Goal: Obtain resource: Download file/media

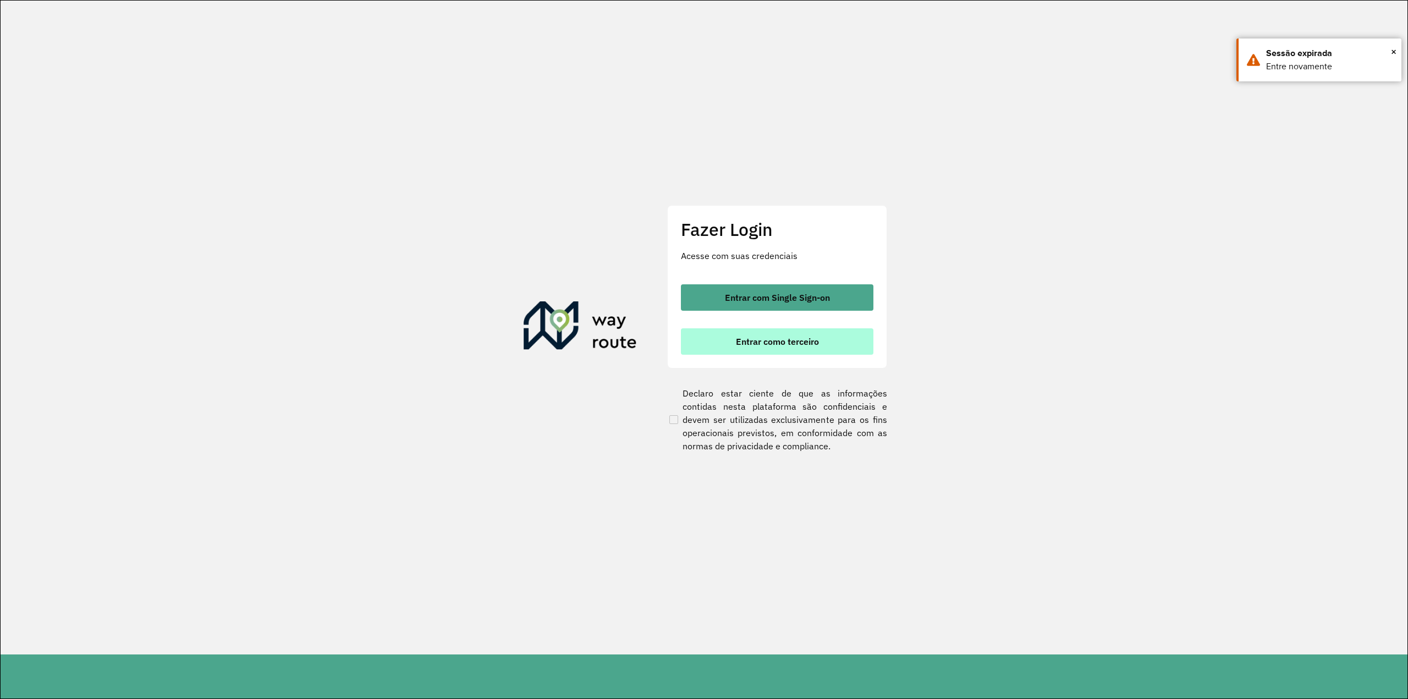
click at [774, 343] on span "Entrar como terceiro" at bounding box center [777, 341] width 83 height 9
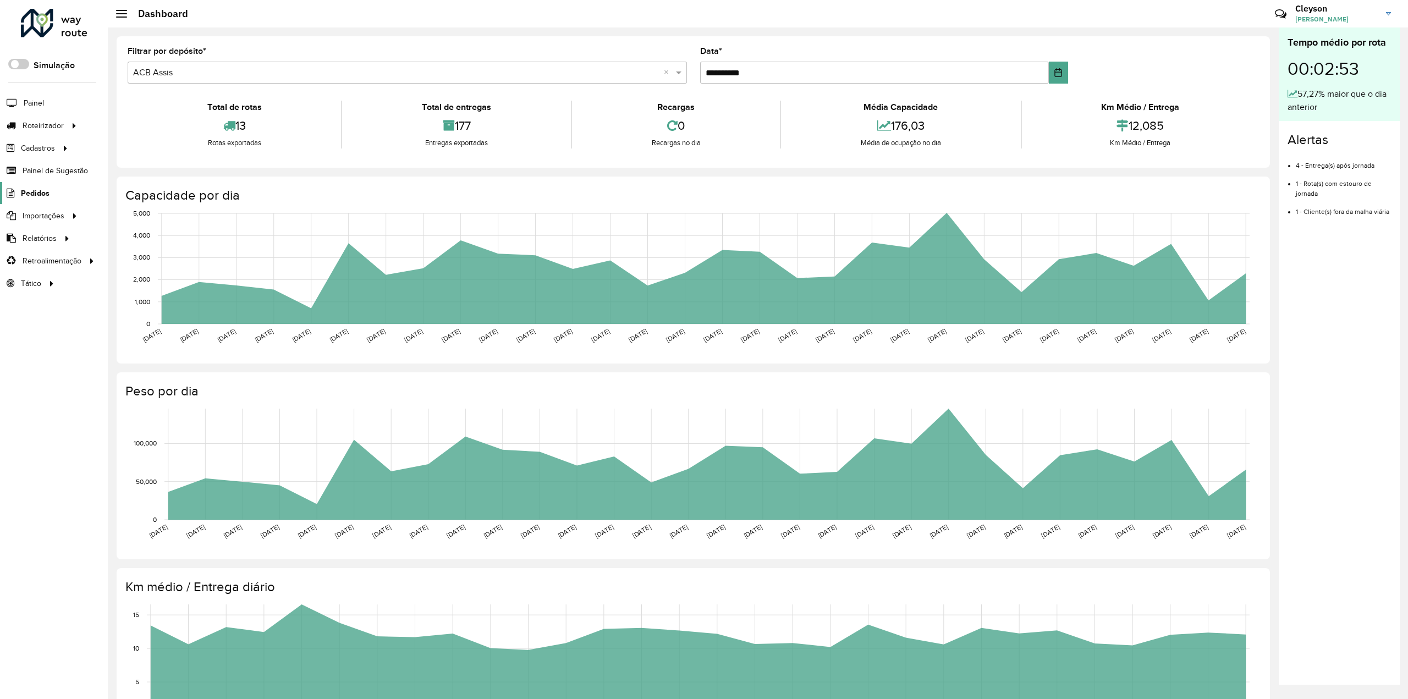
click at [40, 196] on span "Pedidos" at bounding box center [35, 194] width 29 height 12
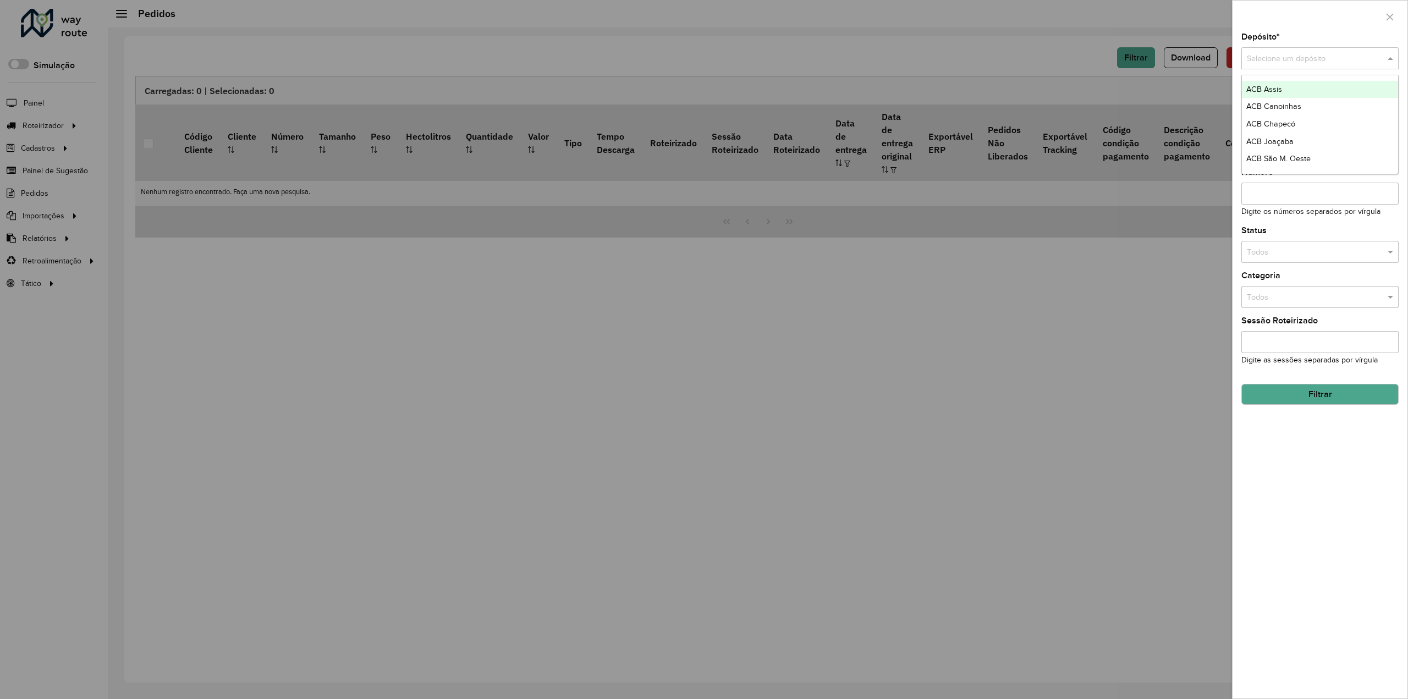
click at [1292, 57] on input "text" at bounding box center [1309, 59] width 124 height 12
click at [1284, 86] on div "ACB Assis" at bounding box center [1320, 90] width 157 height 18
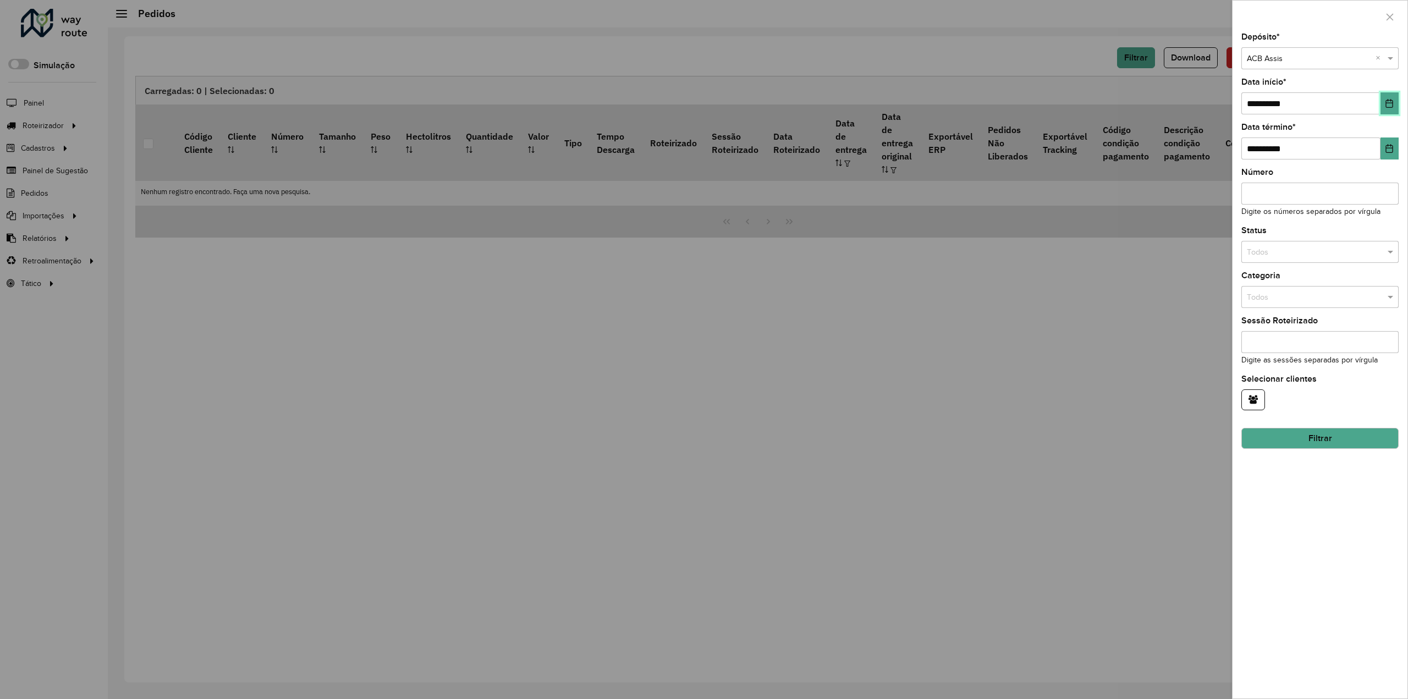
click at [1386, 105] on icon "Choose Date" at bounding box center [1389, 103] width 9 height 9
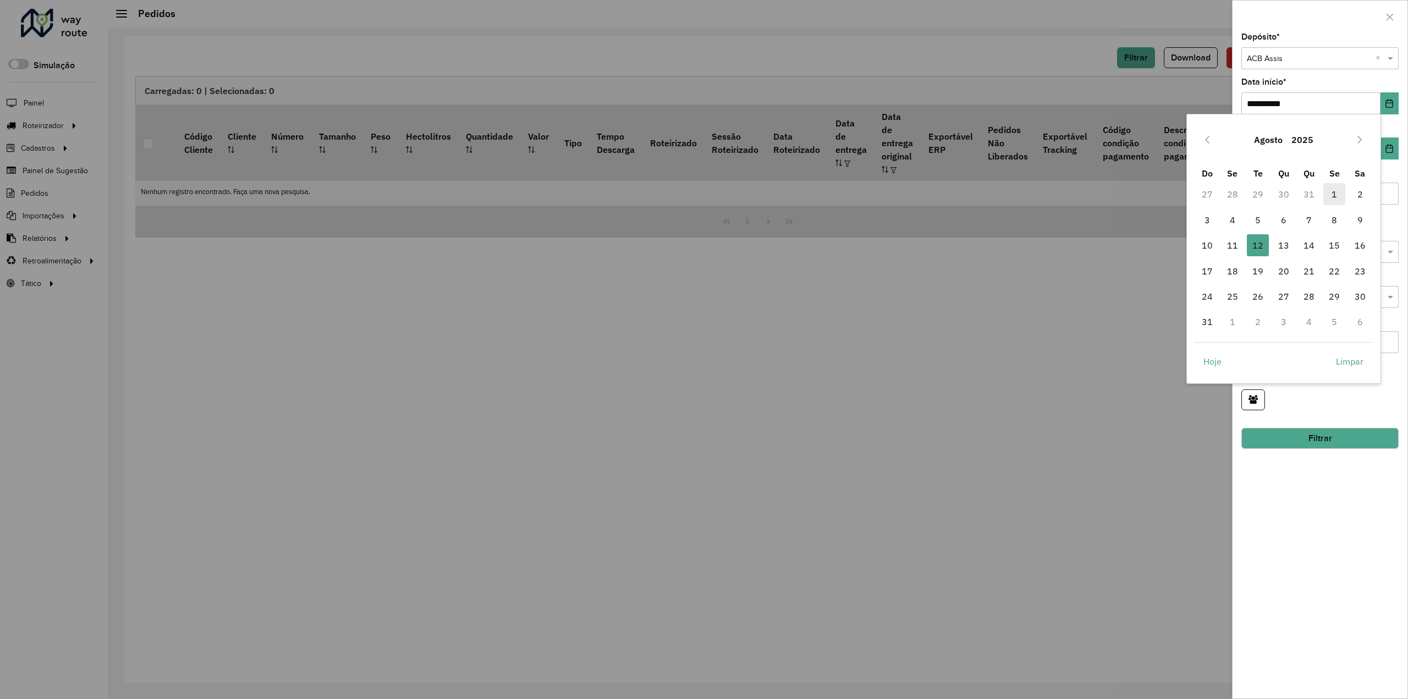
click at [1332, 195] on span "1" at bounding box center [1334, 194] width 22 height 22
type input "**********"
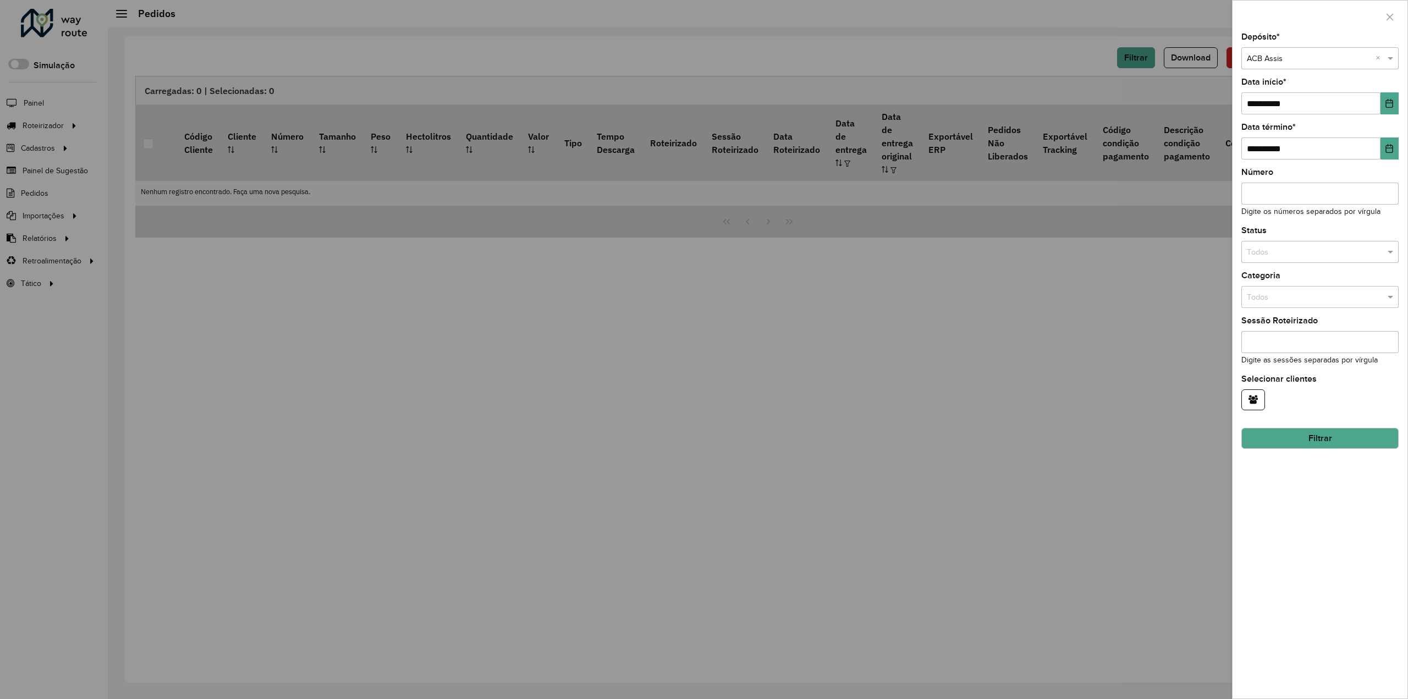
click at [1319, 442] on button "Filtrar" at bounding box center [1319, 438] width 157 height 21
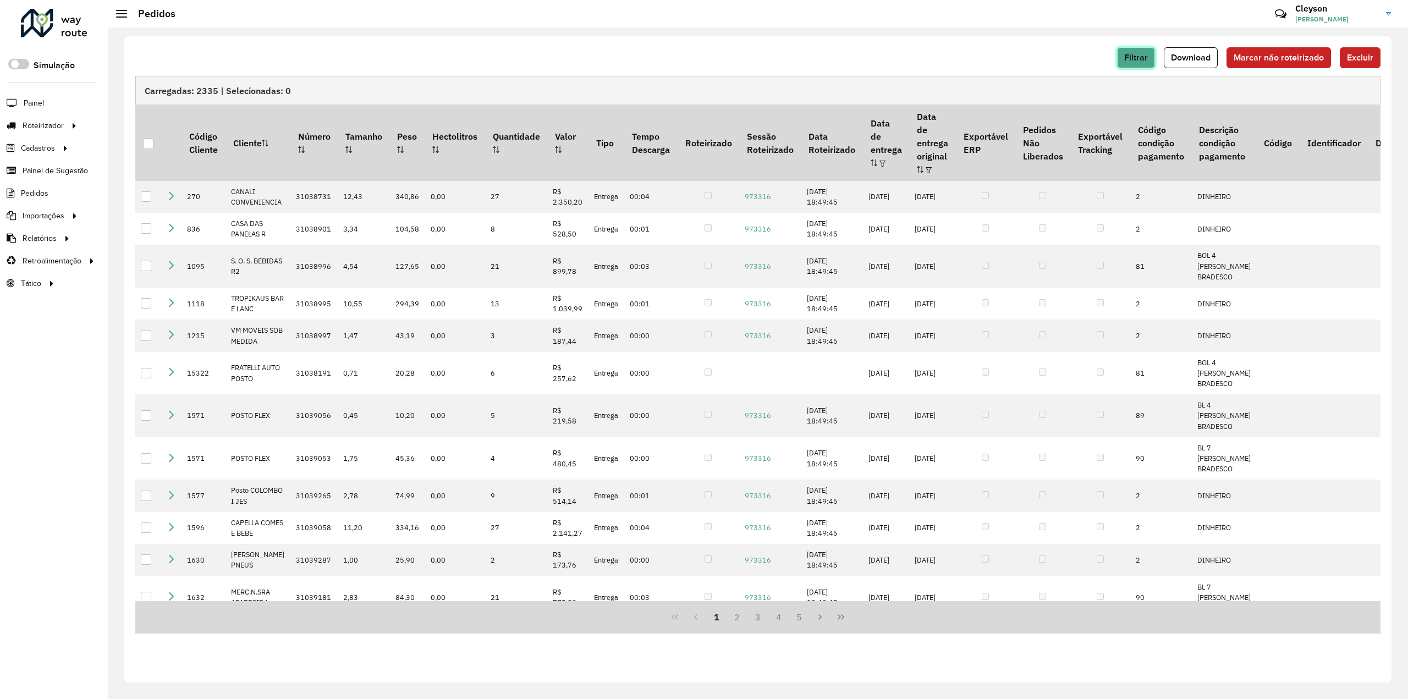
click at [1125, 65] on button "Filtrar" at bounding box center [1136, 57] width 38 height 21
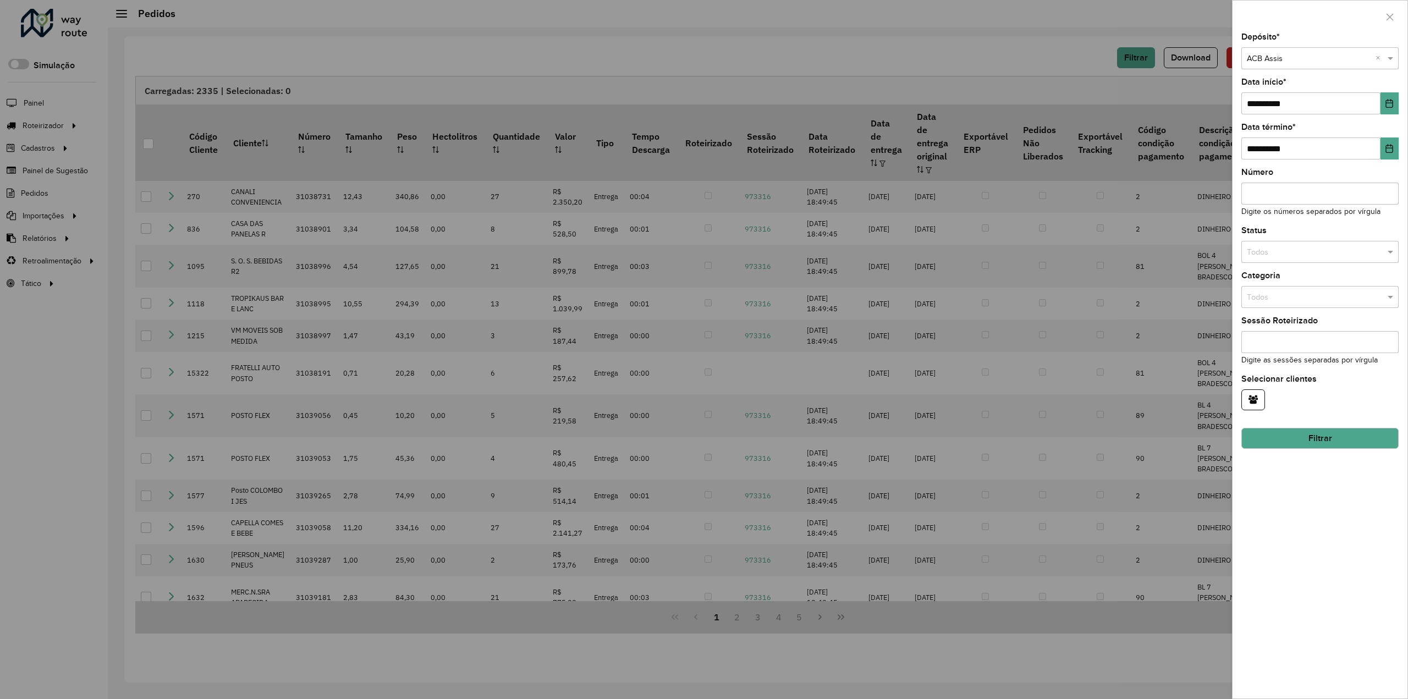
click at [1030, 65] on div at bounding box center [704, 349] width 1408 height 699
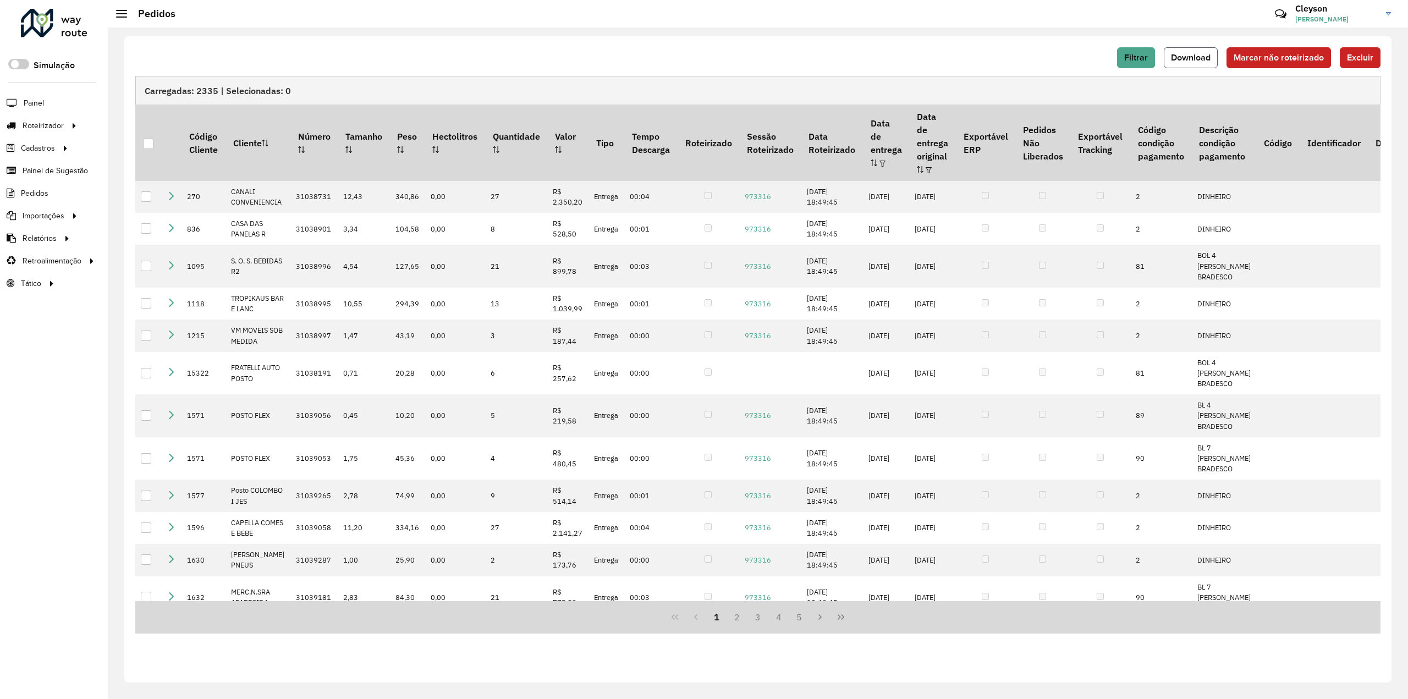
click at [1190, 62] on span "Download" at bounding box center [1191, 57] width 40 height 9
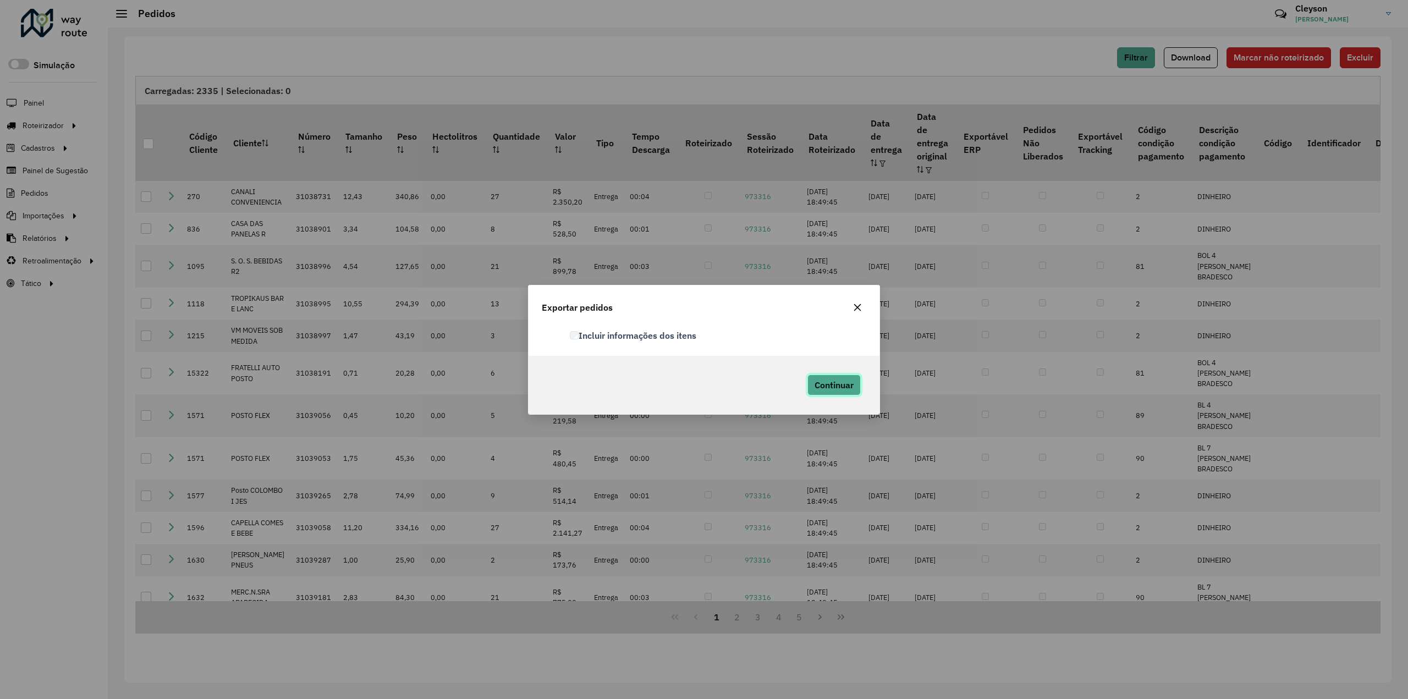
drag, startPoint x: 840, startPoint y: 380, endPoint x: 957, endPoint y: 359, distance: 118.9
click at [839, 380] on span "Continuar" at bounding box center [834, 385] width 39 height 11
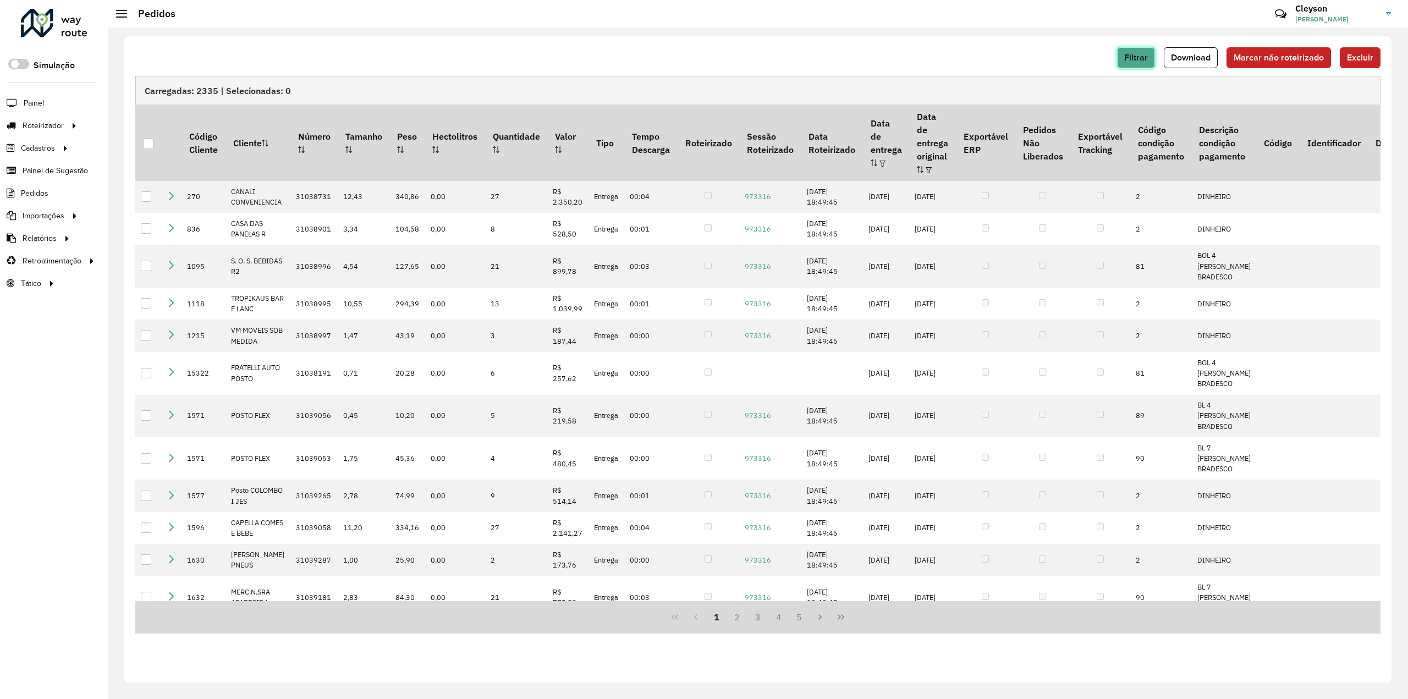
click at [1141, 61] on span "Filtrar" at bounding box center [1136, 57] width 24 height 9
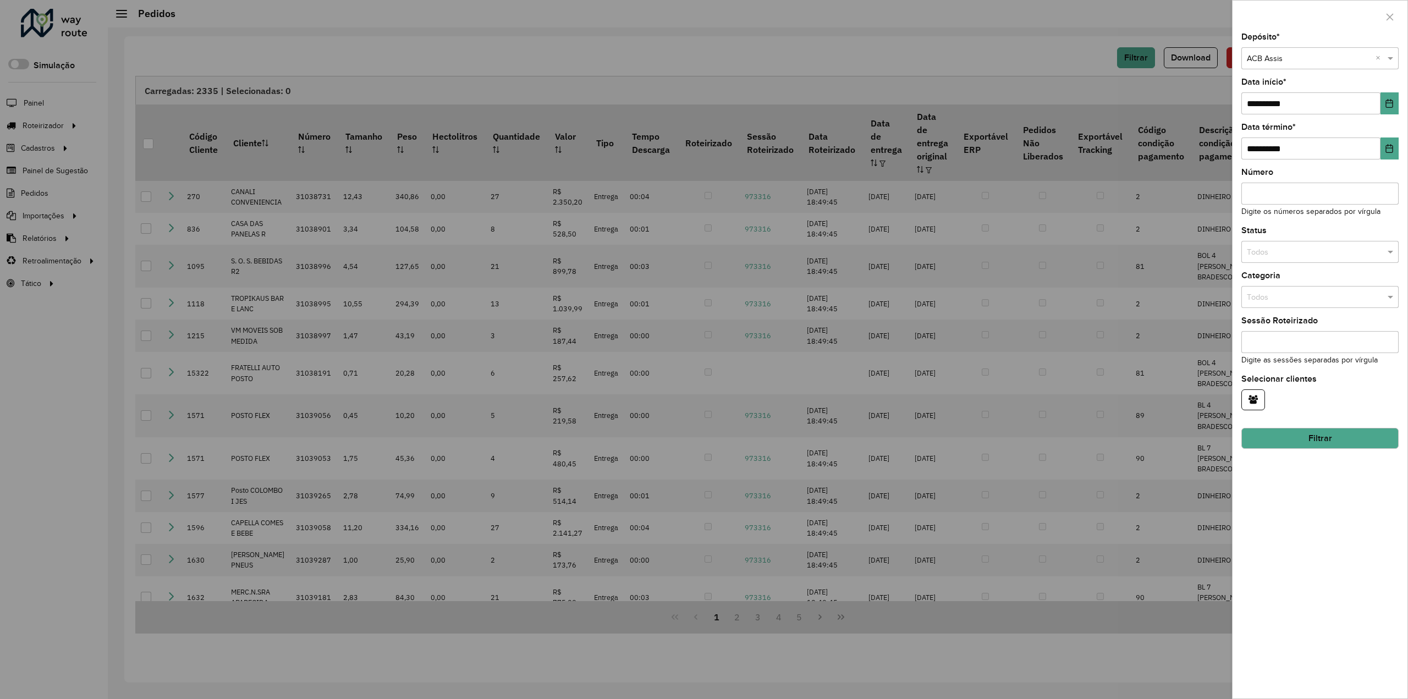
click at [1307, 57] on input "text" at bounding box center [1309, 59] width 124 height 12
click at [1306, 57] on input "text" at bounding box center [1309, 59] width 124 height 12
click at [1297, 94] on div "ACB Canoinhas" at bounding box center [1320, 90] width 157 height 18
click at [1312, 435] on button "Filtrar" at bounding box center [1319, 438] width 157 height 21
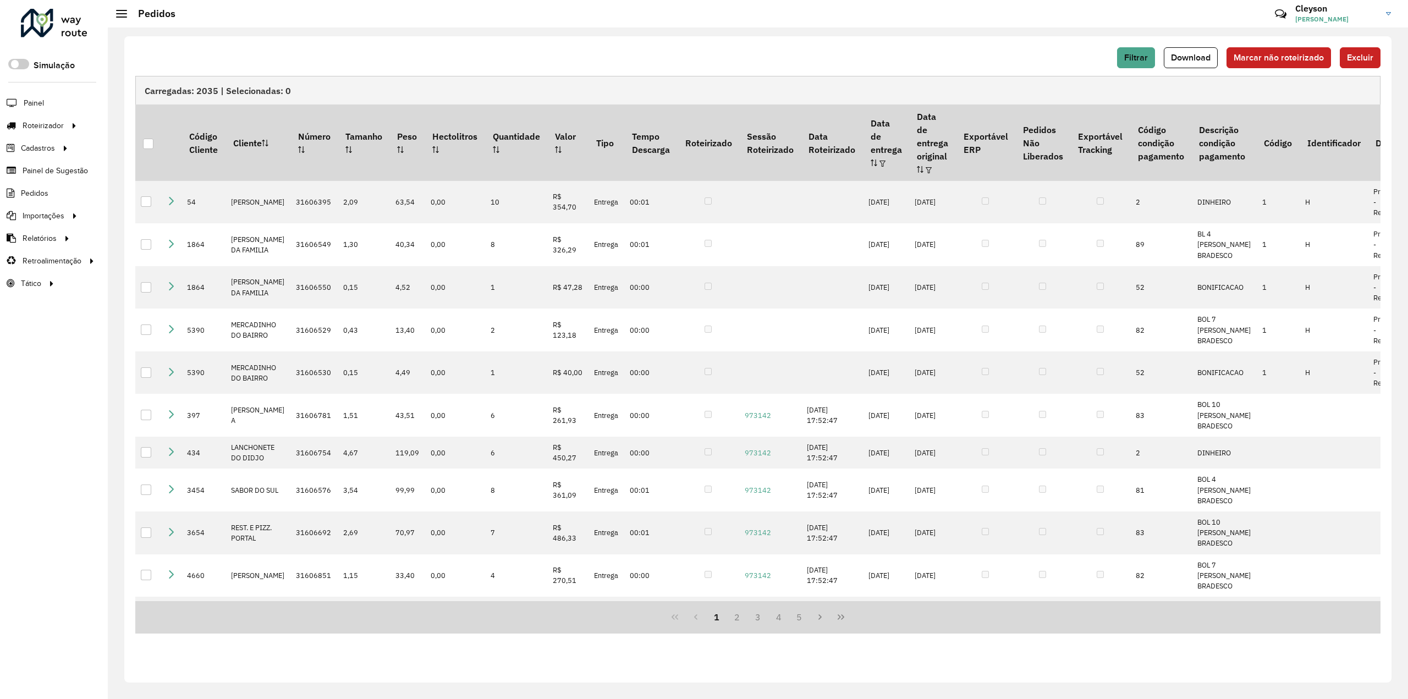
click at [1060, 39] on div "Filtrar Download Marcar não roteirizado Excluir Carregadas: 2035 | Selecionadas…" at bounding box center [757, 359] width 1267 height 646
click at [1134, 56] on span "Filtrar" at bounding box center [1136, 57] width 24 height 9
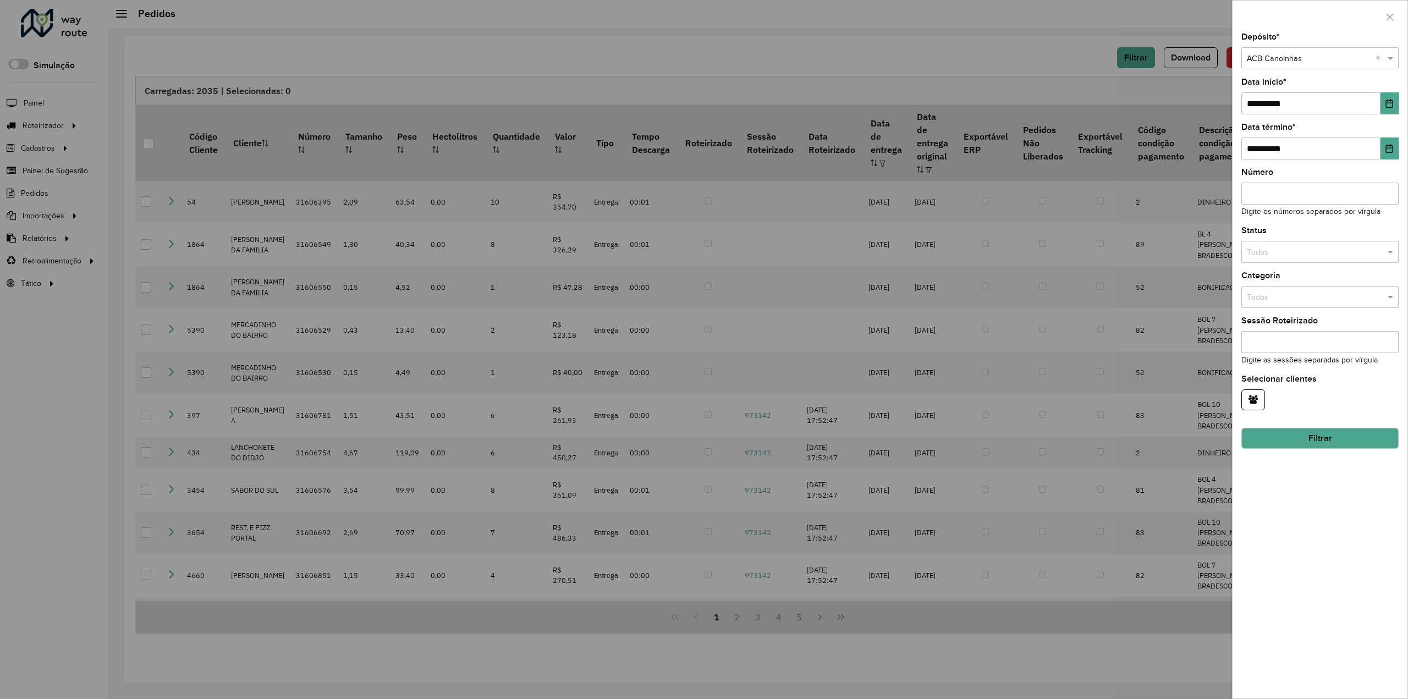
click at [1266, 61] on input "text" at bounding box center [1309, 59] width 124 height 12
click at [1301, 58] on input "text" at bounding box center [1309, 59] width 124 height 12
click at [1167, 92] on div at bounding box center [704, 349] width 1408 height 699
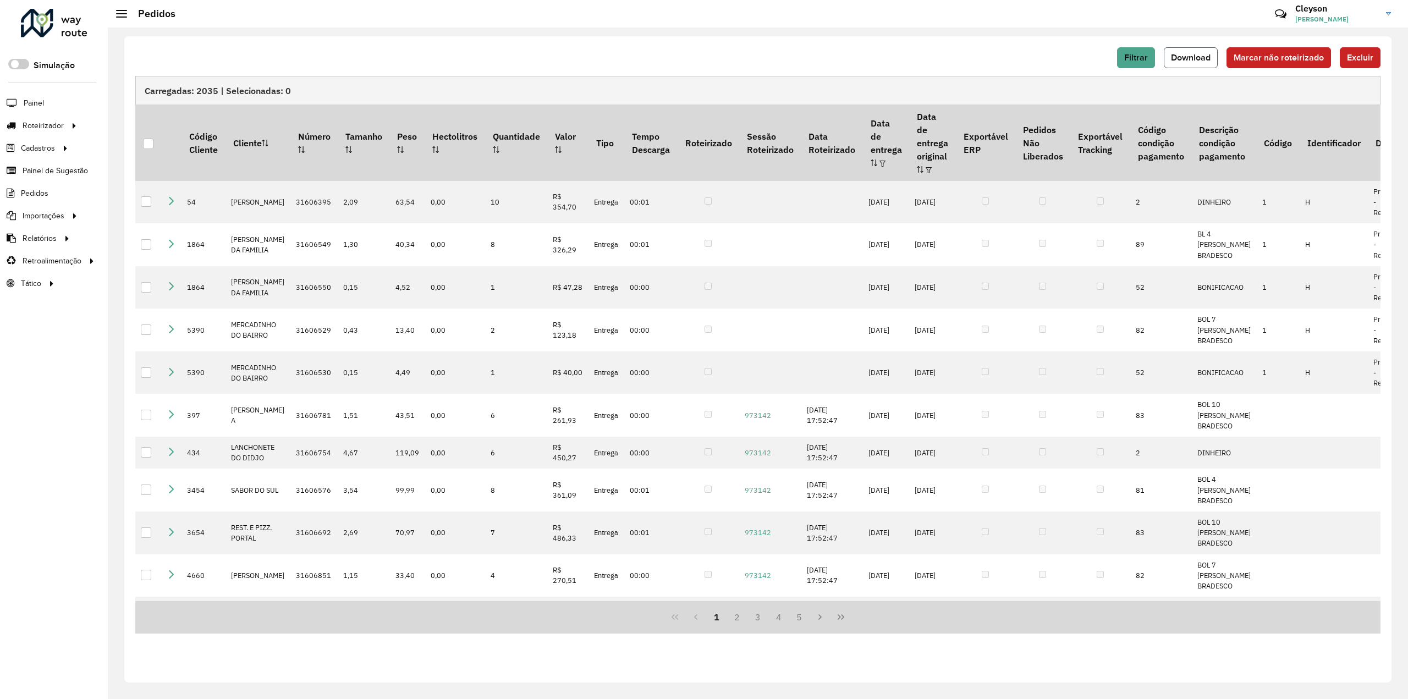
click at [1190, 49] on button "Download" at bounding box center [1191, 57] width 54 height 21
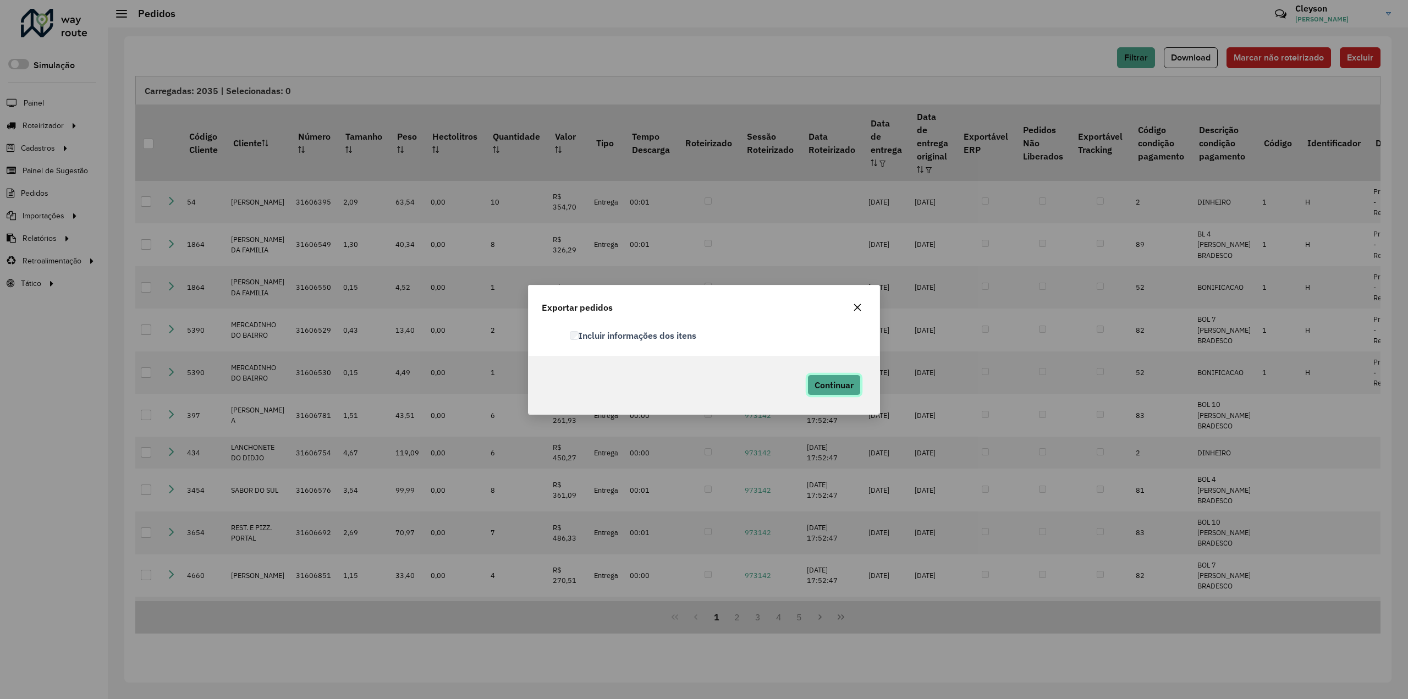
click at [833, 388] on span "Continuar" at bounding box center [834, 385] width 39 height 11
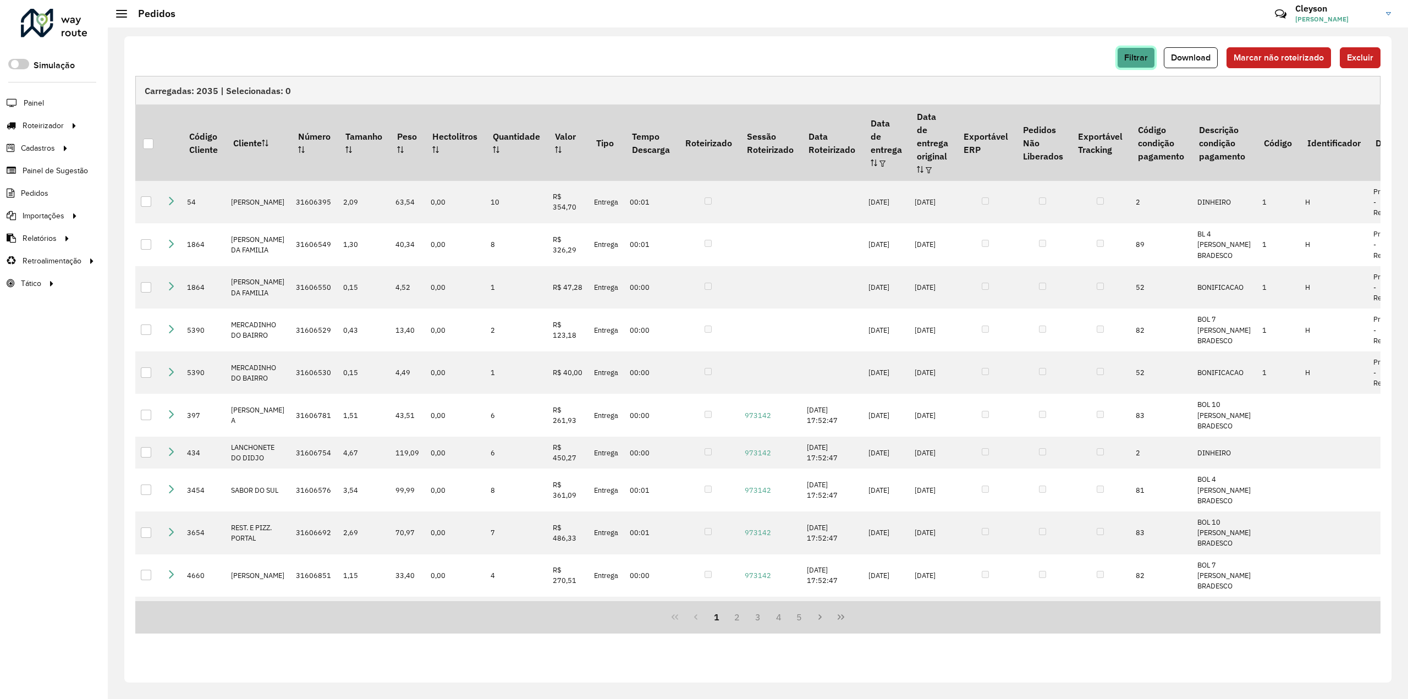
click at [1126, 57] on button "Filtrar" at bounding box center [1136, 57] width 38 height 21
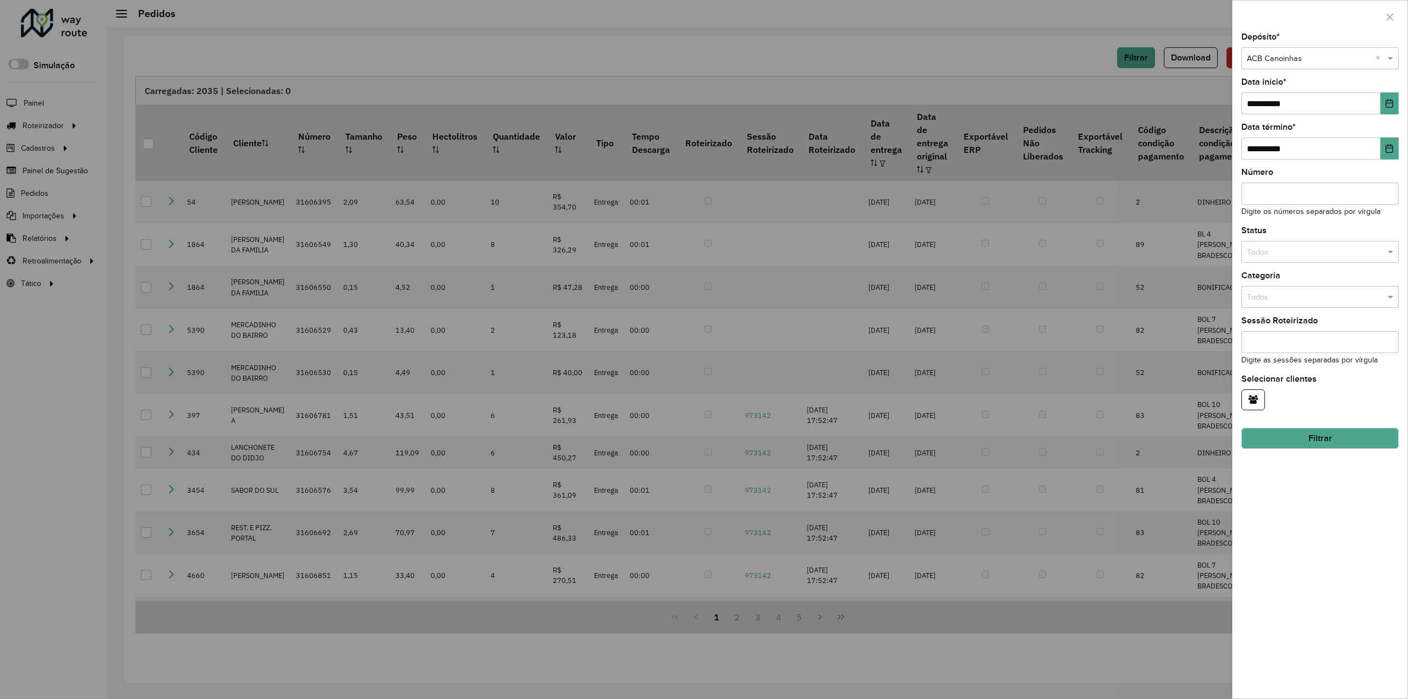
click at [1084, 60] on div at bounding box center [704, 349] width 1408 height 699
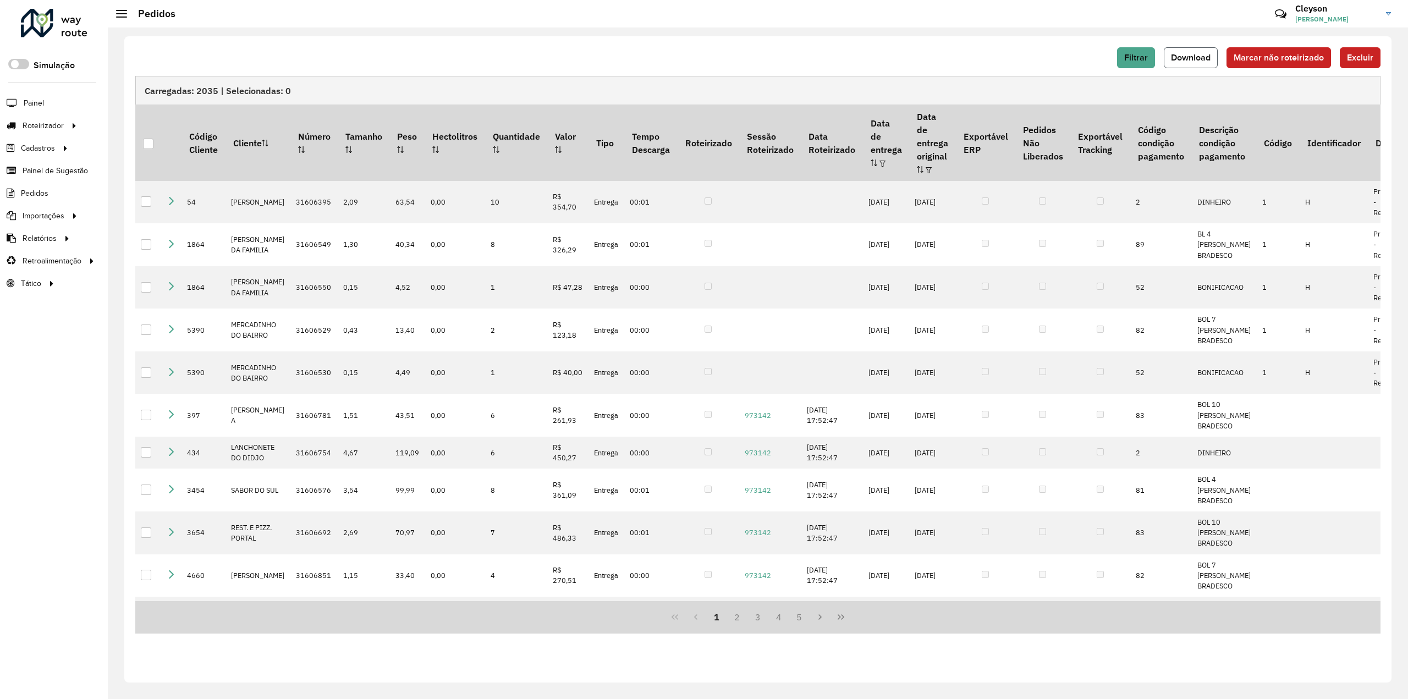
click at [1201, 64] on button "Download" at bounding box center [1191, 57] width 54 height 21
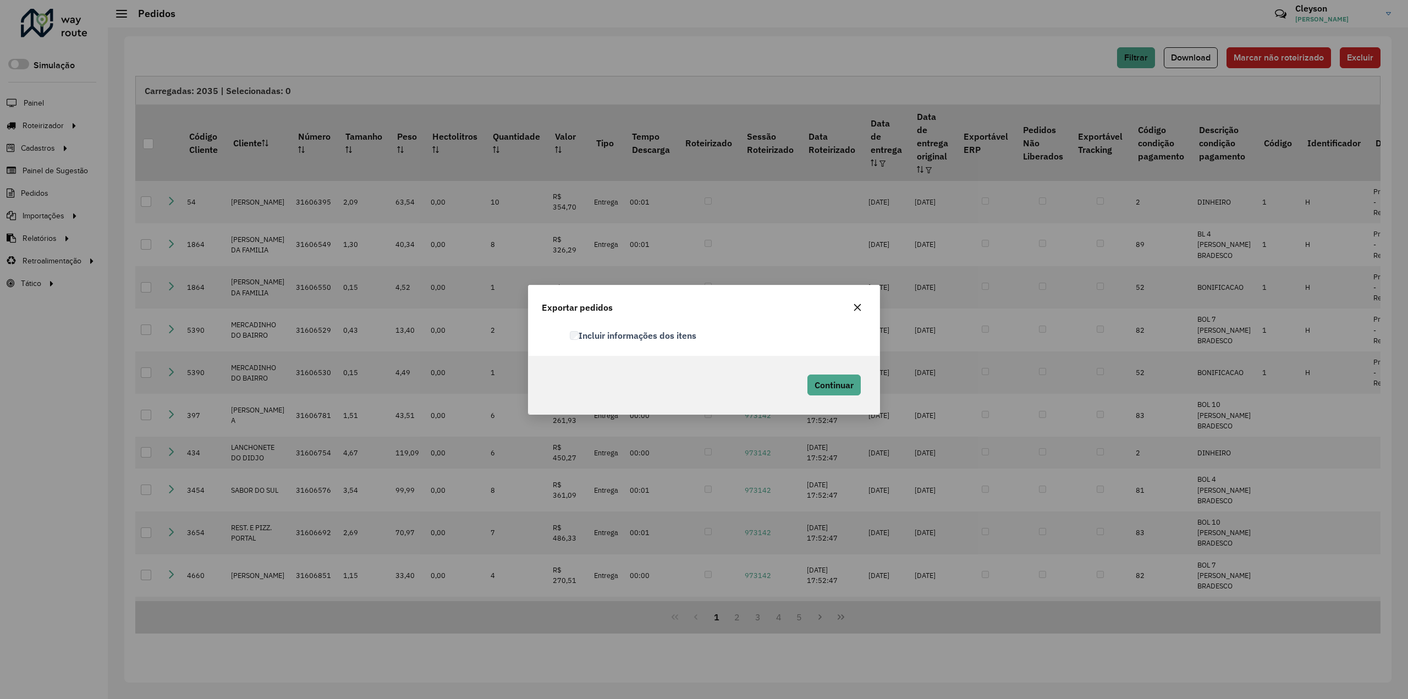
click at [1043, 65] on div "Exportar pedidos Incluir informações dos itens Continuar" at bounding box center [704, 349] width 1408 height 699
click at [1136, 61] on div "Exportar pedidos Incluir informações dos itens Continuar" at bounding box center [704, 349] width 1408 height 699
click at [855, 304] on icon "button" at bounding box center [857, 307] width 9 height 9
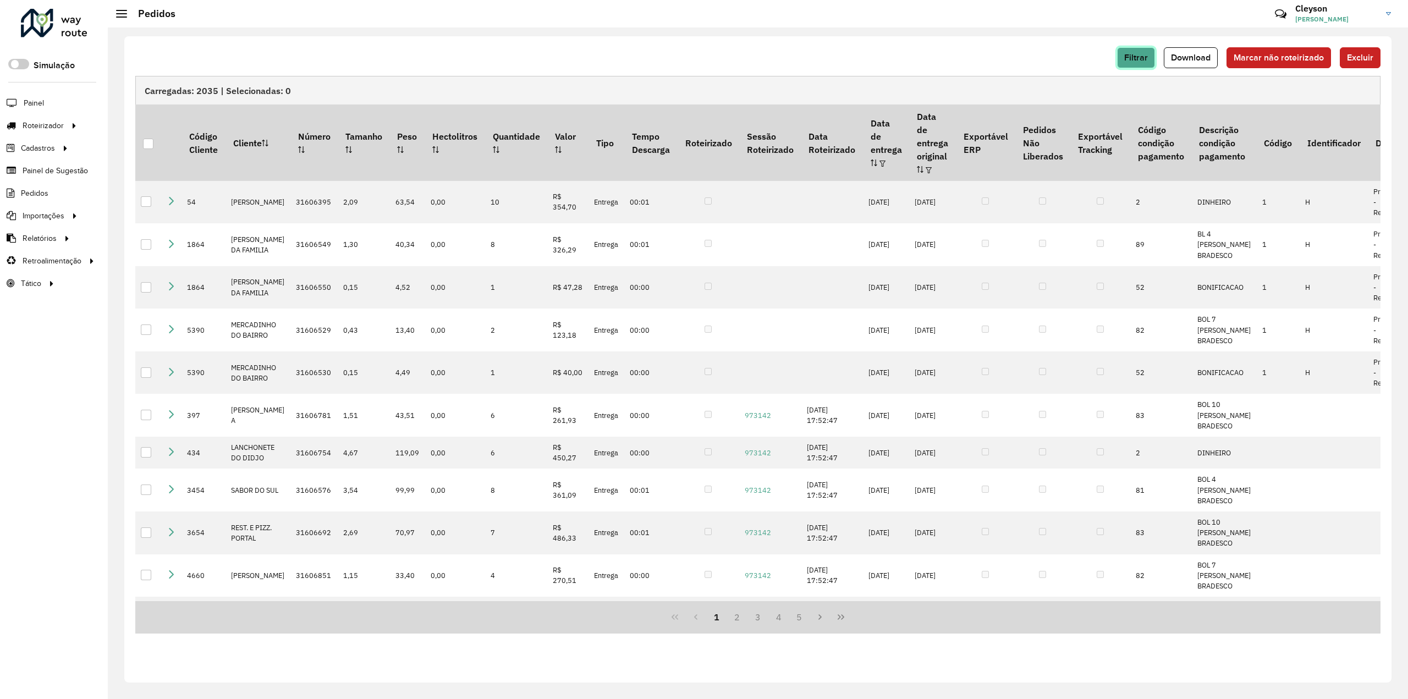
click at [1140, 57] on span "Filtrar" at bounding box center [1136, 57] width 24 height 9
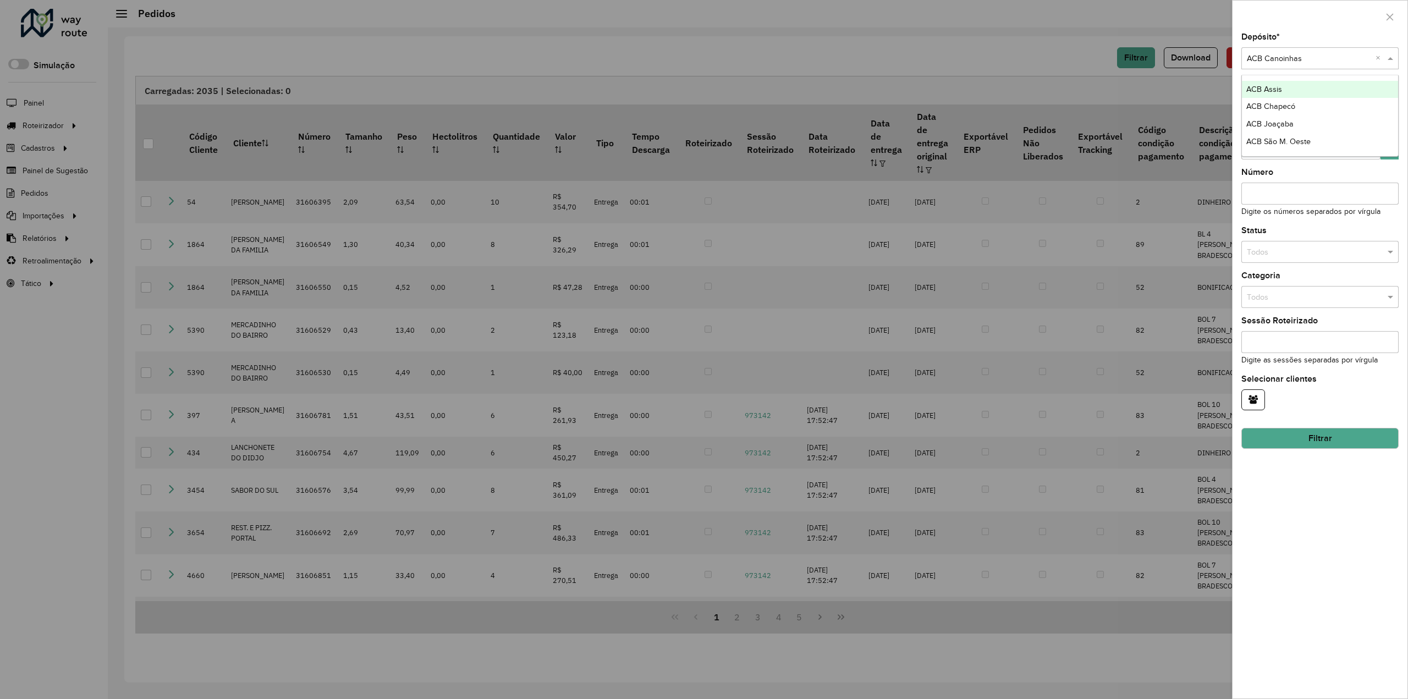
click at [1273, 57] on input "text" at bounding box center [1309, 59] width 124 height 12
click at [1291, 105] on span "ACB Chapecó" at bounding box center [1270, 106] width 49 height 9
drag, startPoint x: 1291, startPoint y: 438, endPoint x: 1296, endPoint y: 414, distance: 24.7
click at [1291, 438] on button "Filtrar" at bounding box center [1319, 438] width 157 height 21
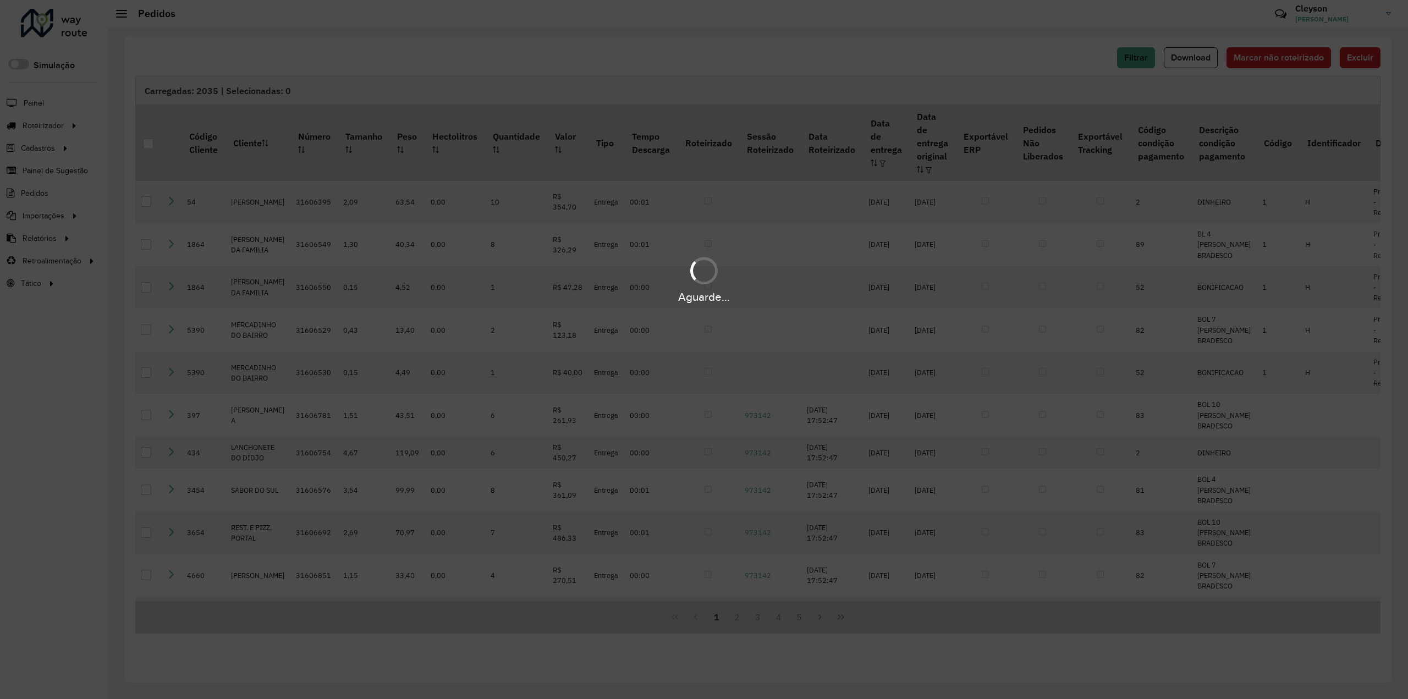
click at [966, 51] on div "Aguarde..." at bounding box center [704, 349] width 1408 height 699
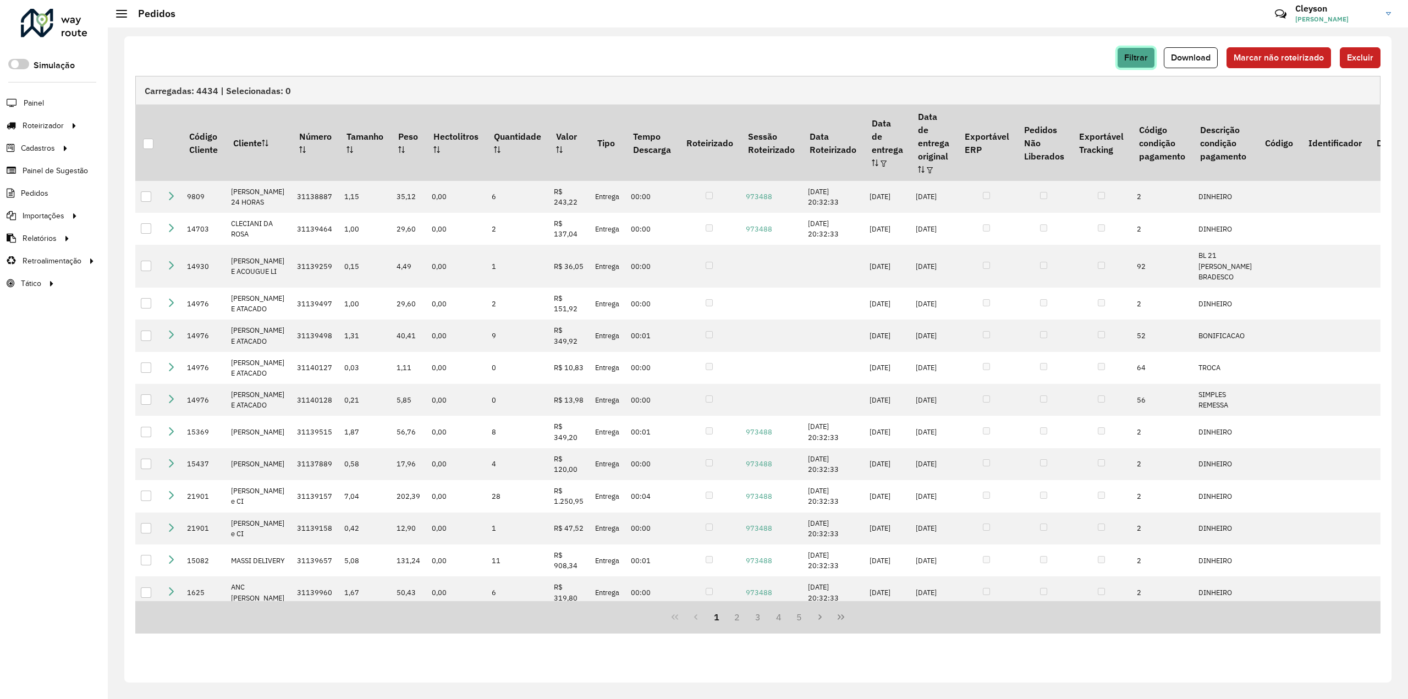
click at [1131, 53] on span "Filtrar" at bounding box center [1136, 57] width 24 height 9
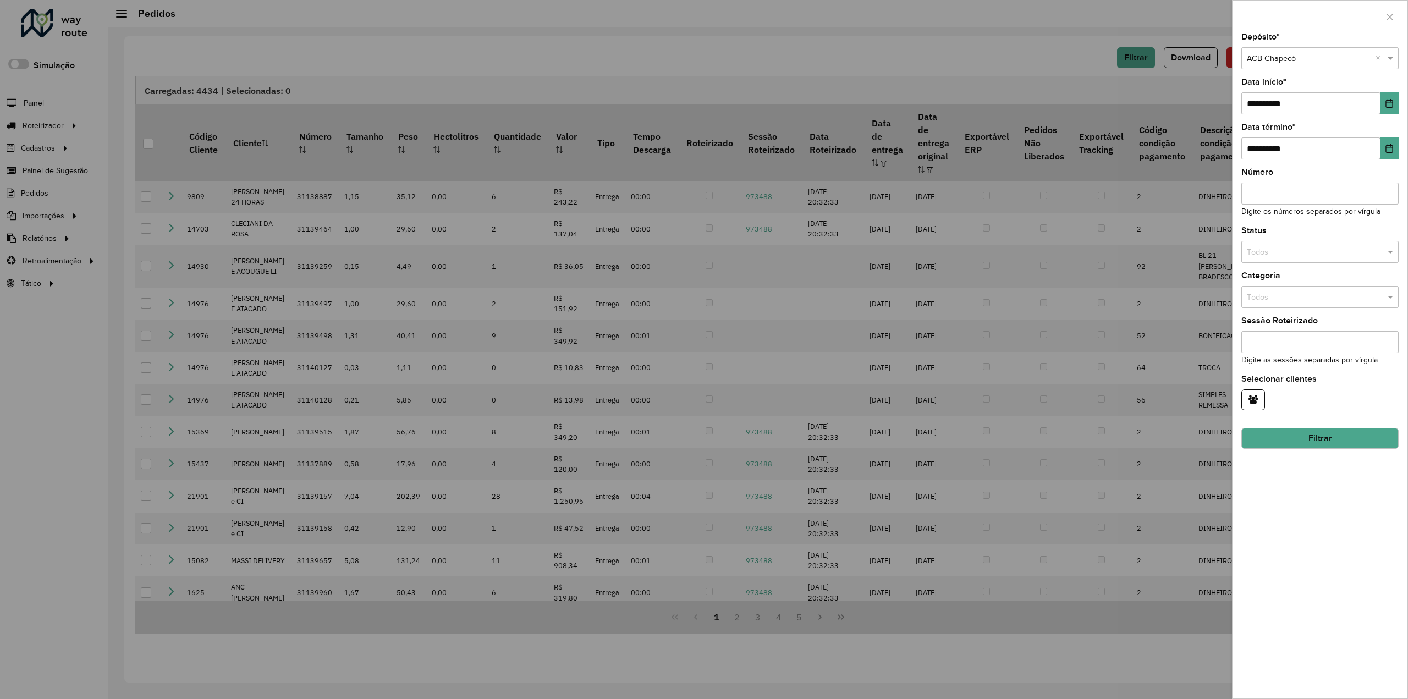
click at [1093, 81] on div at bounding box center [704, 349] width 1408 height 699
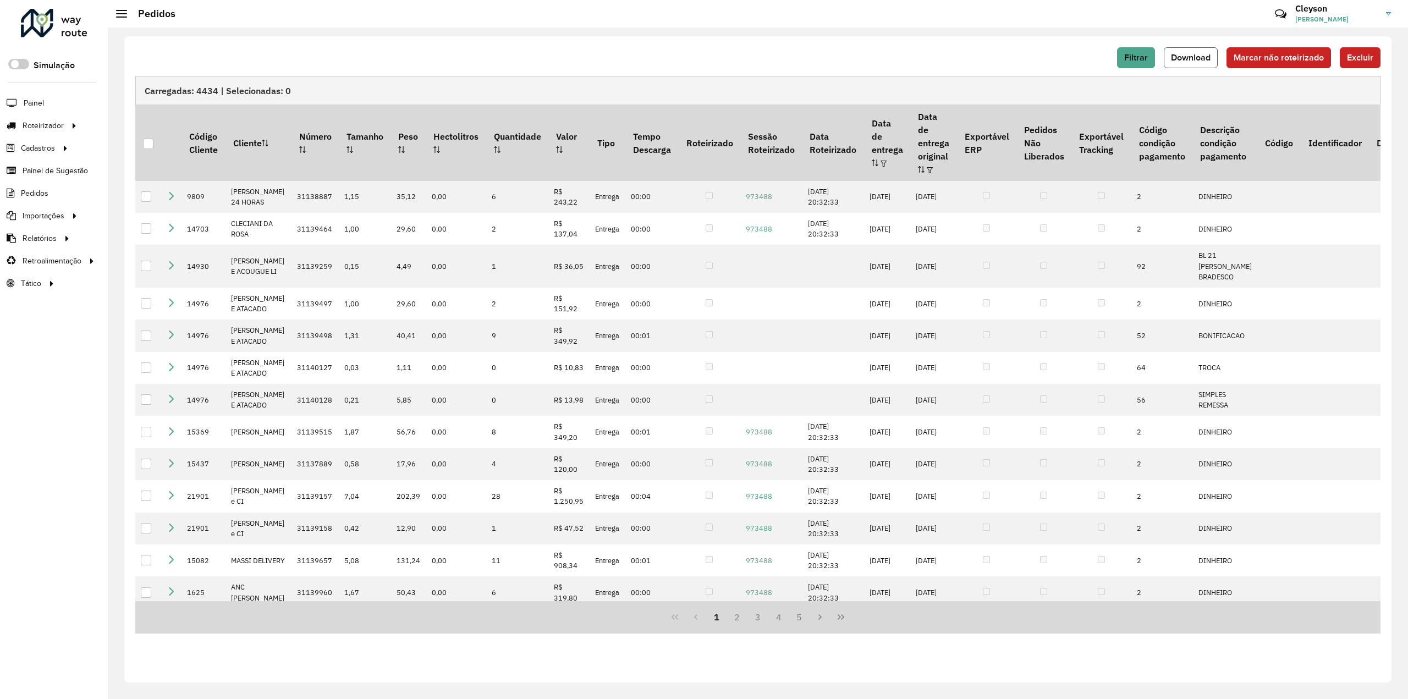
click at [1196, 51] on button "Download" at bounding box center [1191, 57] width 54 height 21
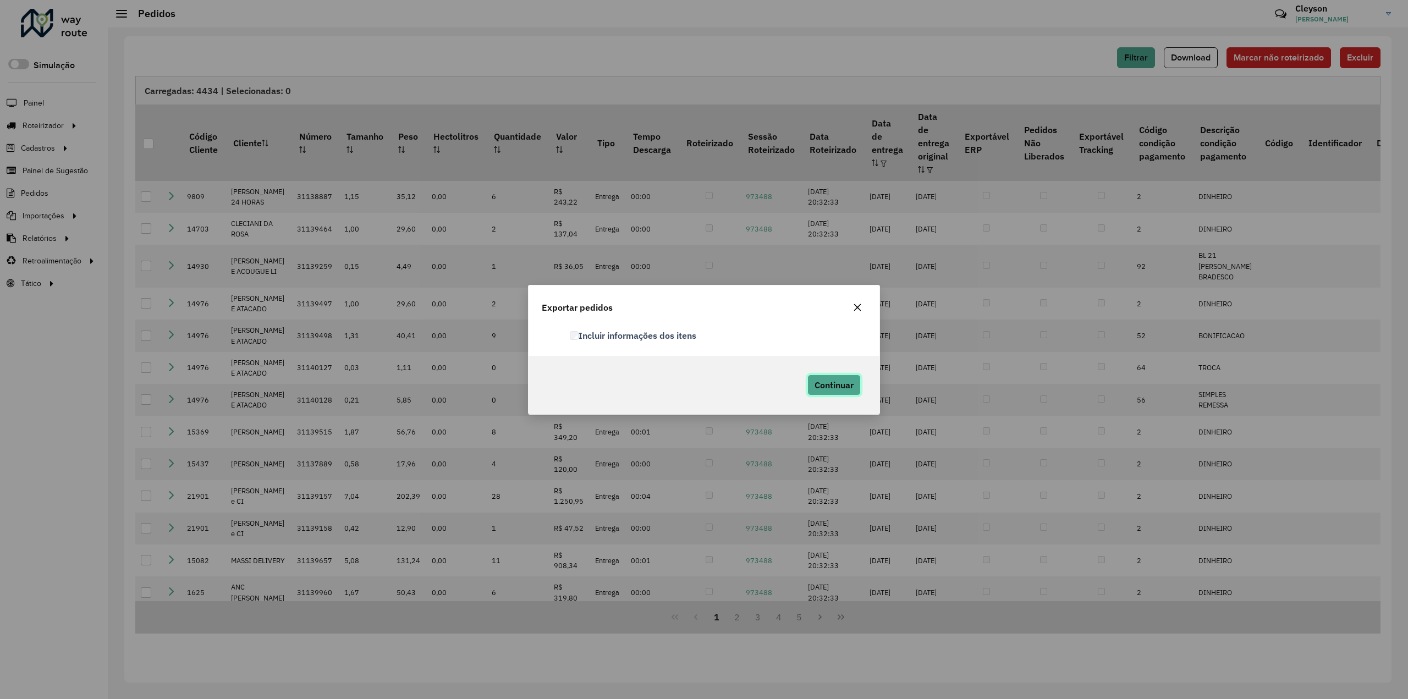
click at [834, 380] on span "Continuar" at bounding box center [834, 385] width 39 height 11
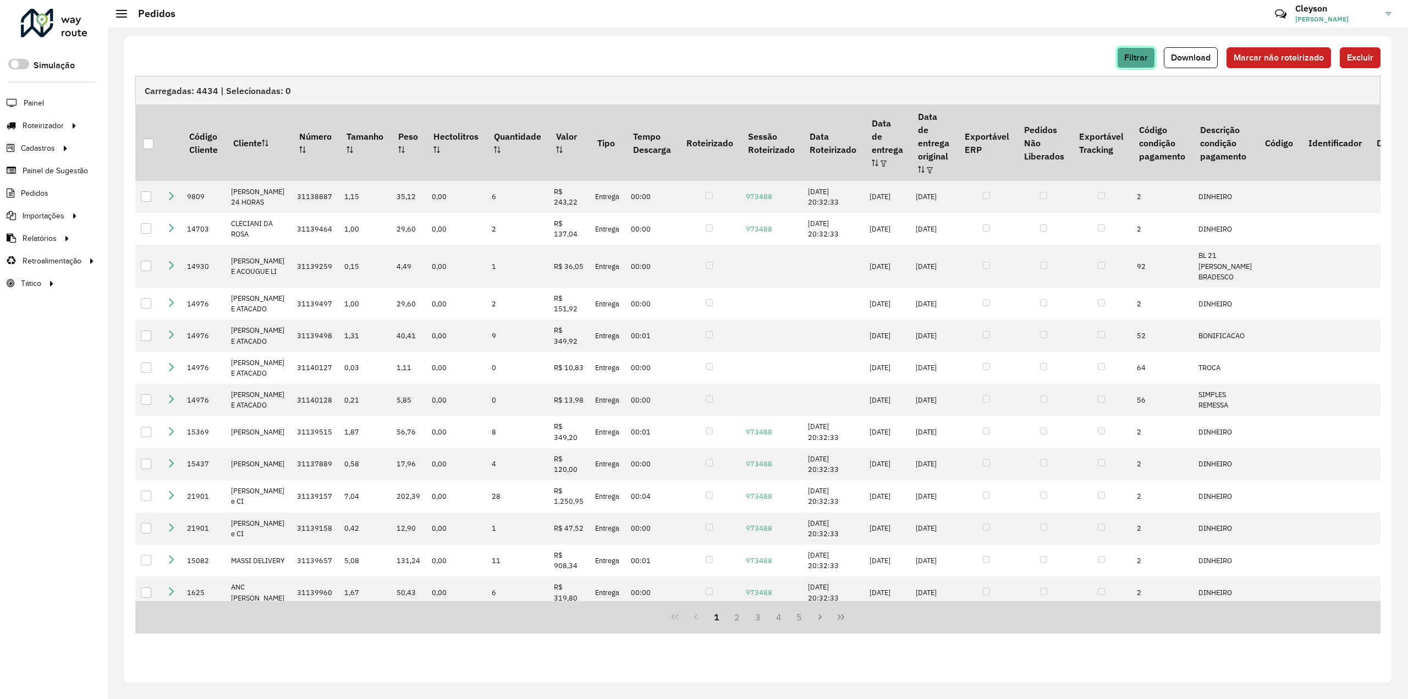
click at [1146, 57] on span "Filtrar" at bounding box center [1136, 57] width 24 height 9
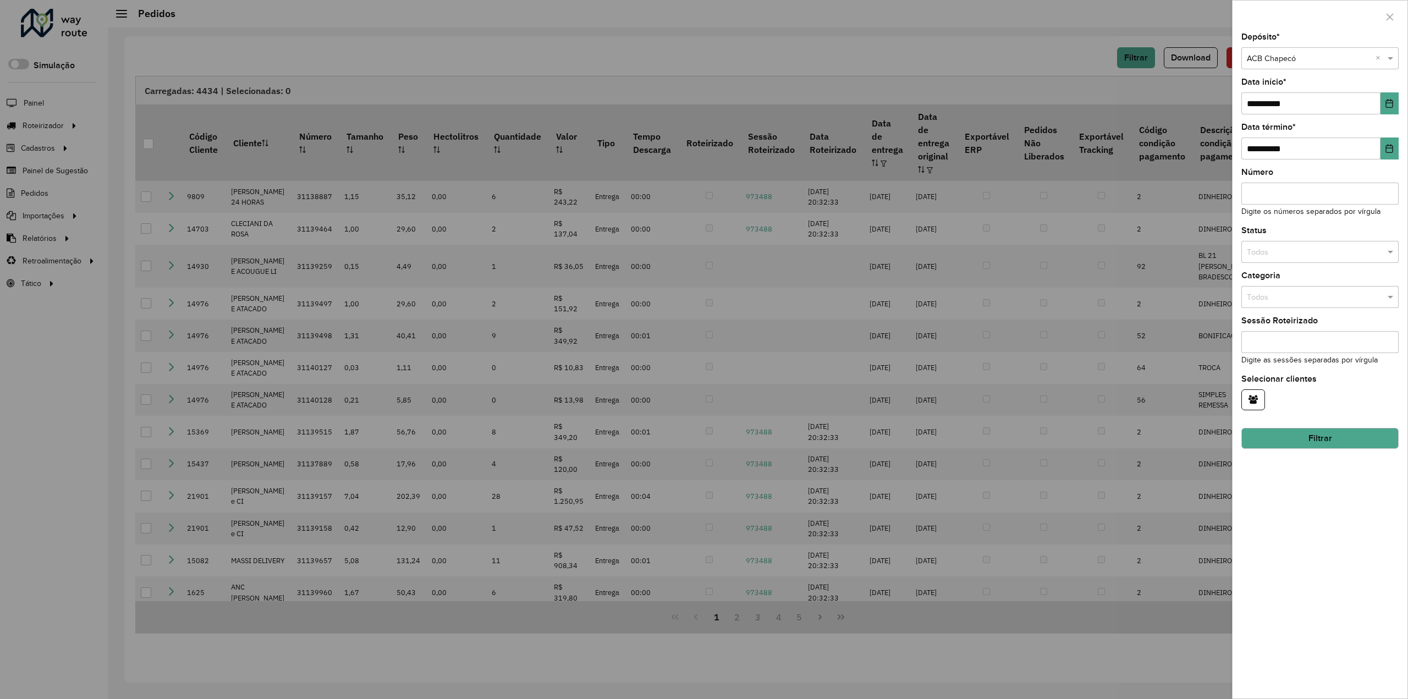
click at [1077, 64] on div at bounding box center [704, 349] width 1408 height 699
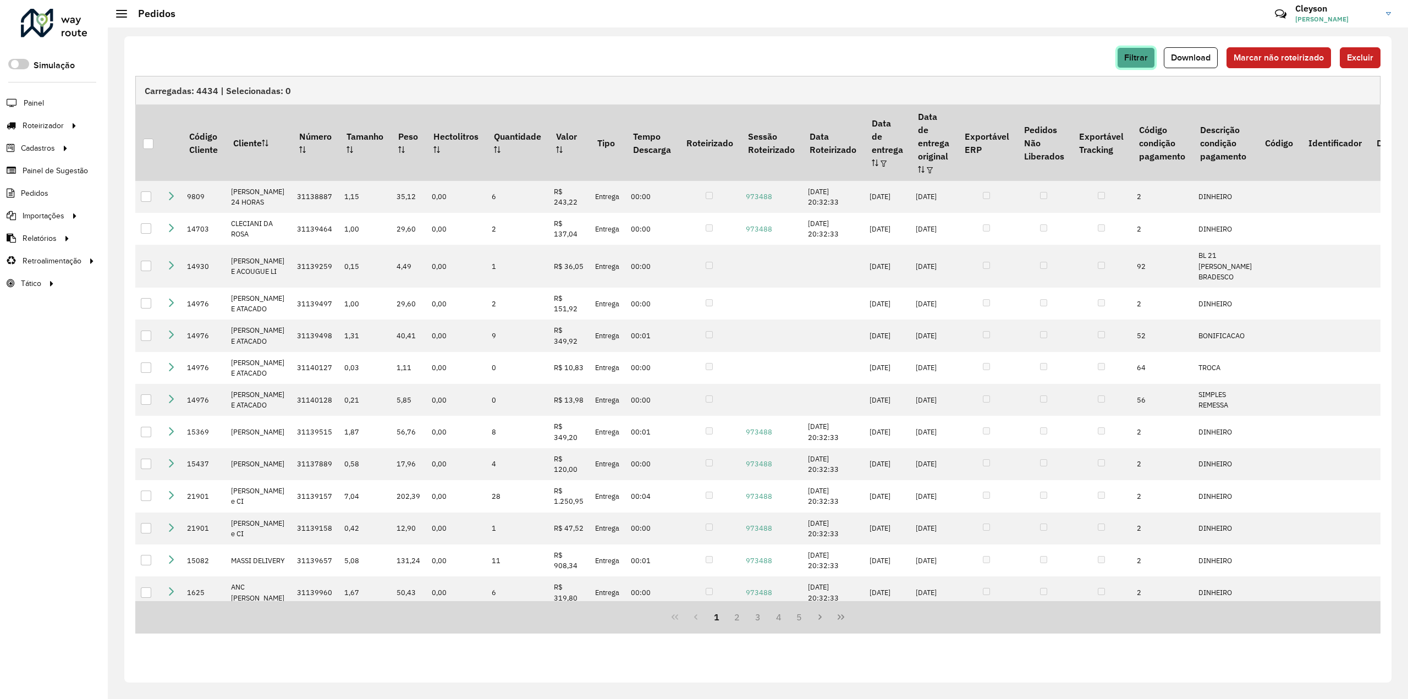
click at [1125, 63] on button "Filtrar" at bounding box center [1136, 57] width 38 height 21
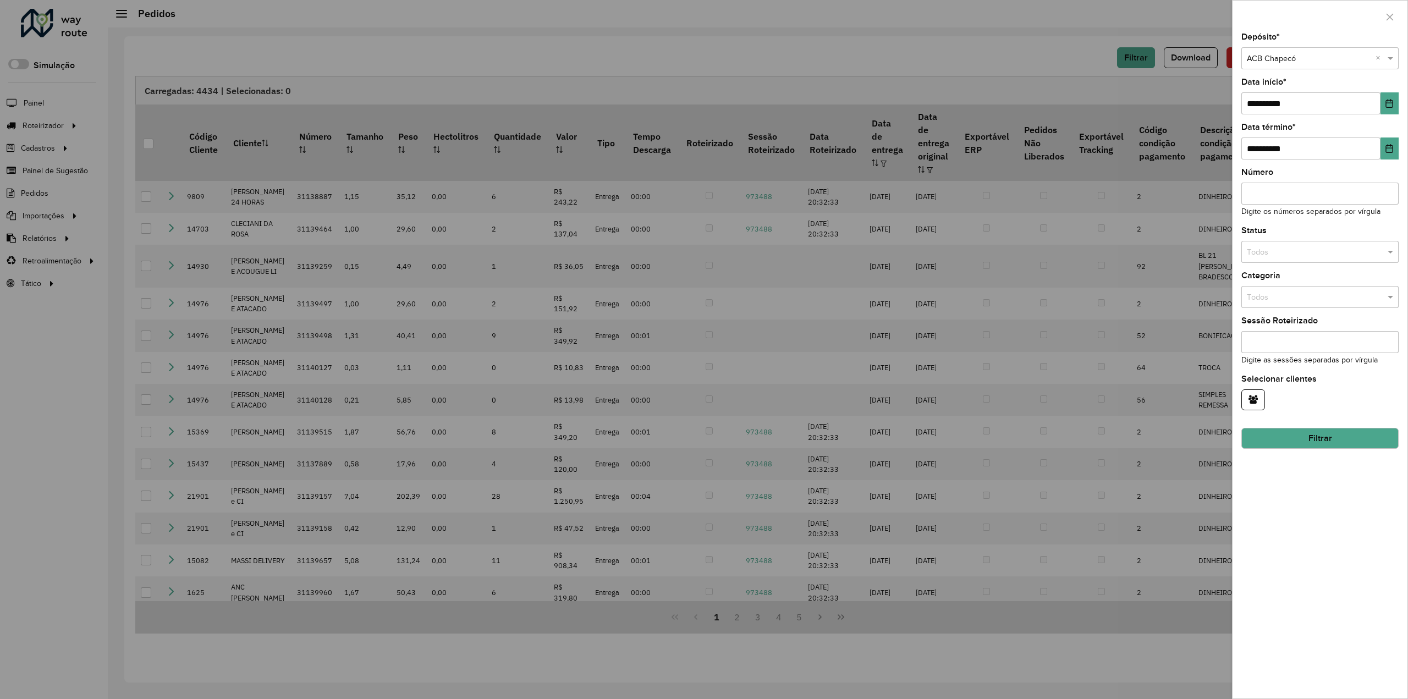
click at [1299, 58] on input "text" at bounding box center [1309, 59] width 124 height 12
click at [1343, 471] on div "**********" at bounding box center [1320, 366] width 175 height 666
click at [1277, 58] on input "text" at bounding box center [1309, 59] width 124 height 12
click at [1279, 124] on span "ACB Joaçaba" at bounding box center [1269, 123] width 47 height 9
click at [1306, 432] on button "Filtrar" at bounding box center [1319, 438] width 157 height 21
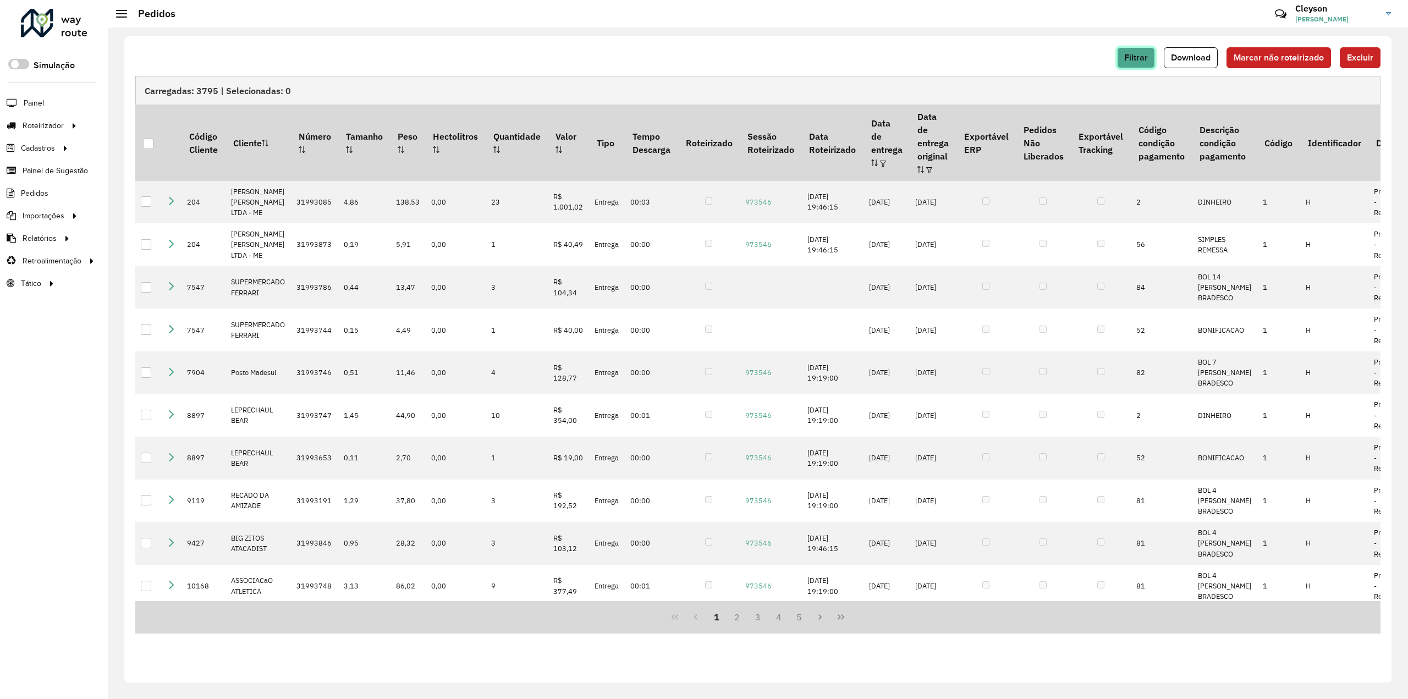
click at [1147, 63] on button "Filtrar" at bounding box center [1136, 57] width 38 height 21
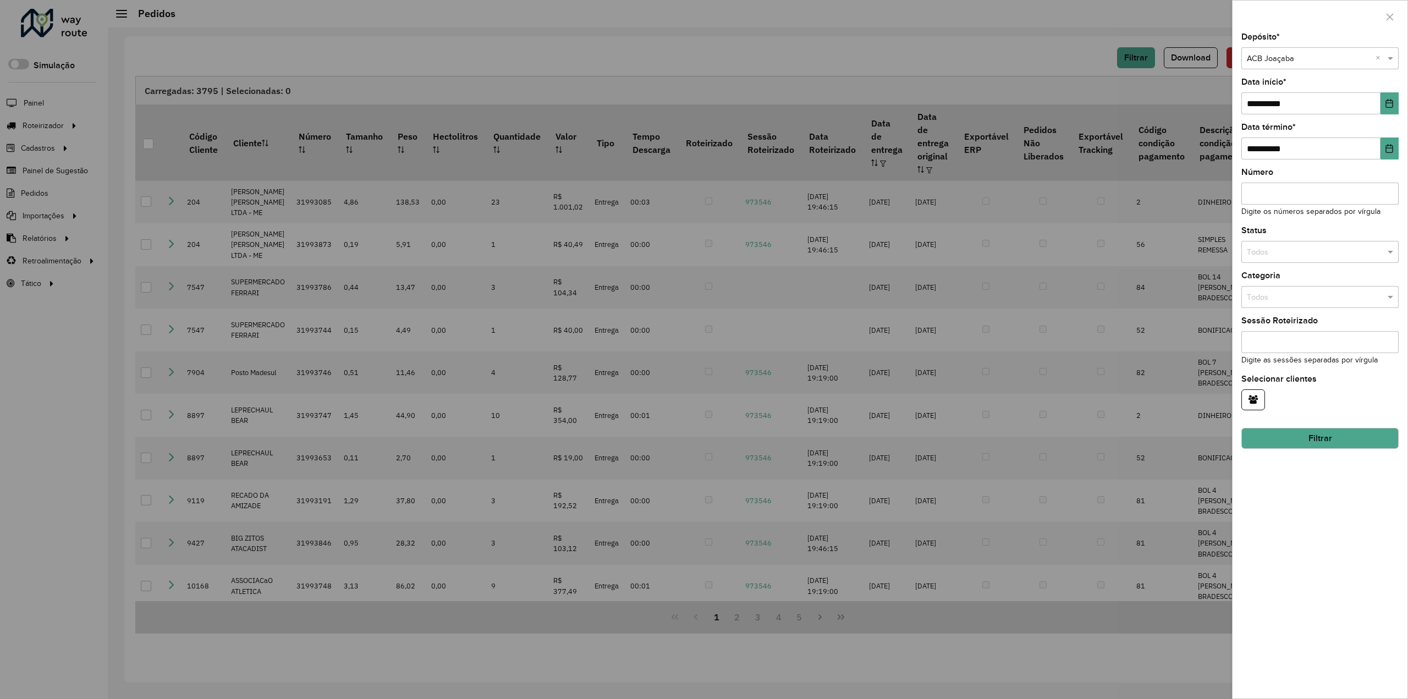
click at [1085, 61] on div at bounding box center [704, 349] width 1408 height 699
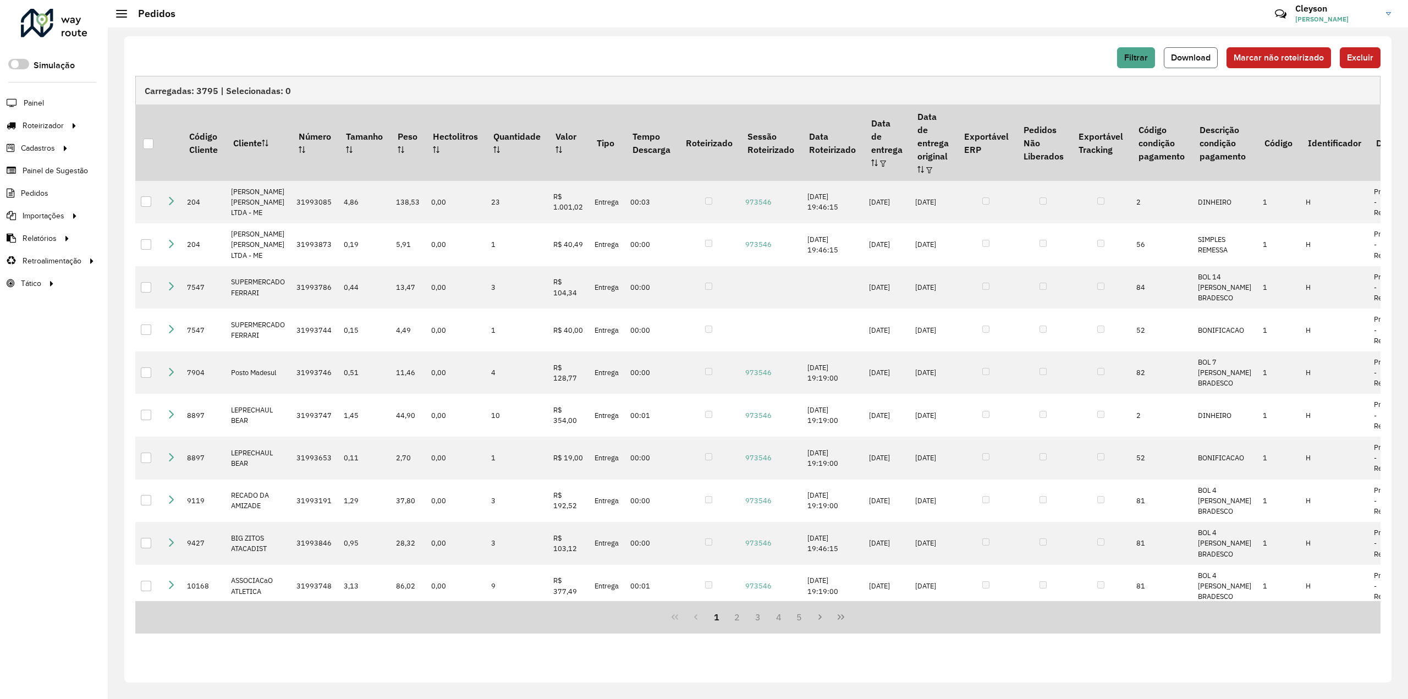
click at [1198, 56] on span "Download" at bounding box center [1191, 57] width 40 height 9
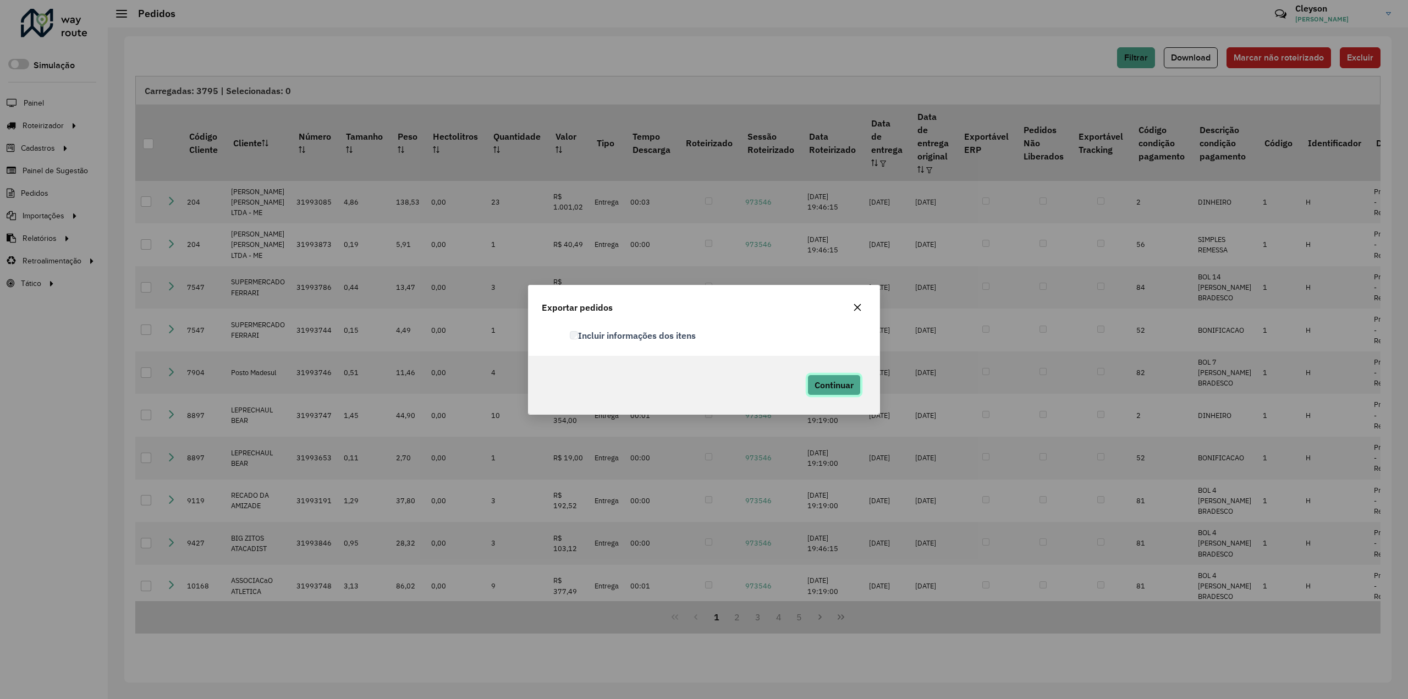
click at [820, 388] on span "Continuar" at bounding box center [834, 385] width 39 height 11
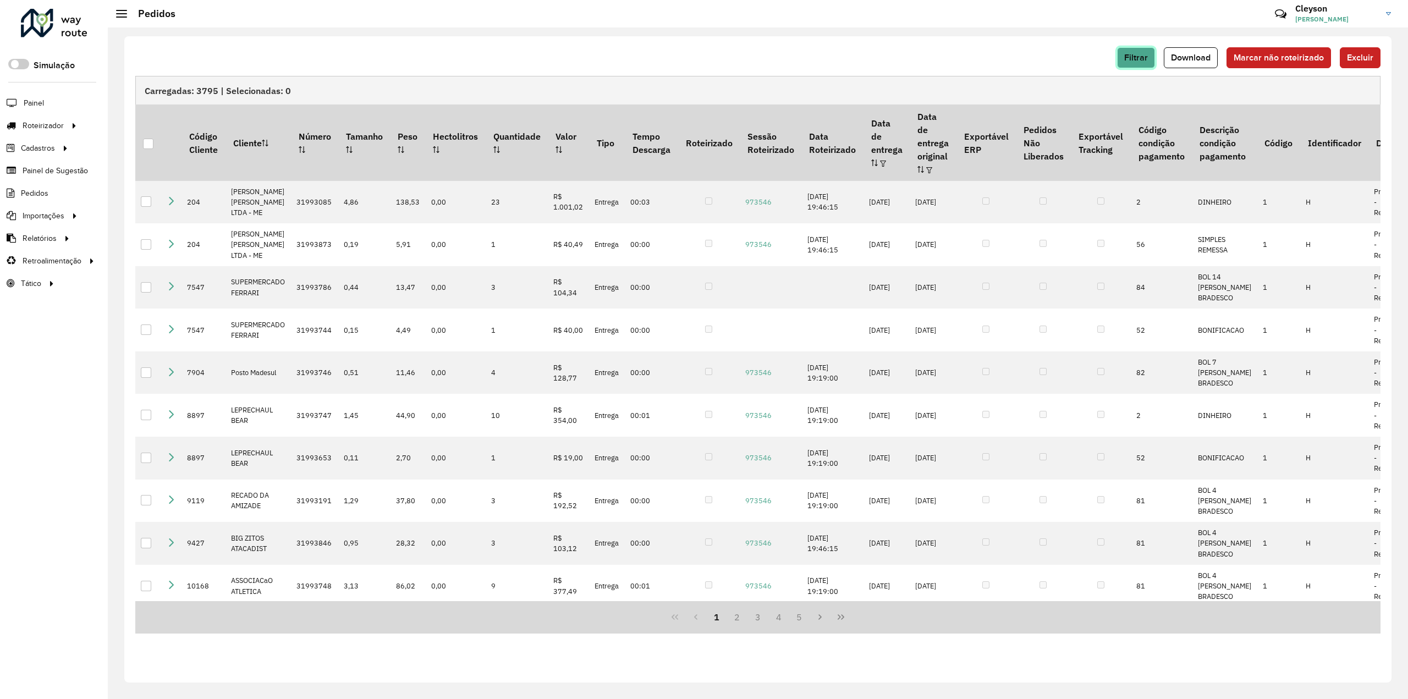
click at [1136, 59] on span "Filtrar" at bounding box center [1136, 57] width 24 height 9
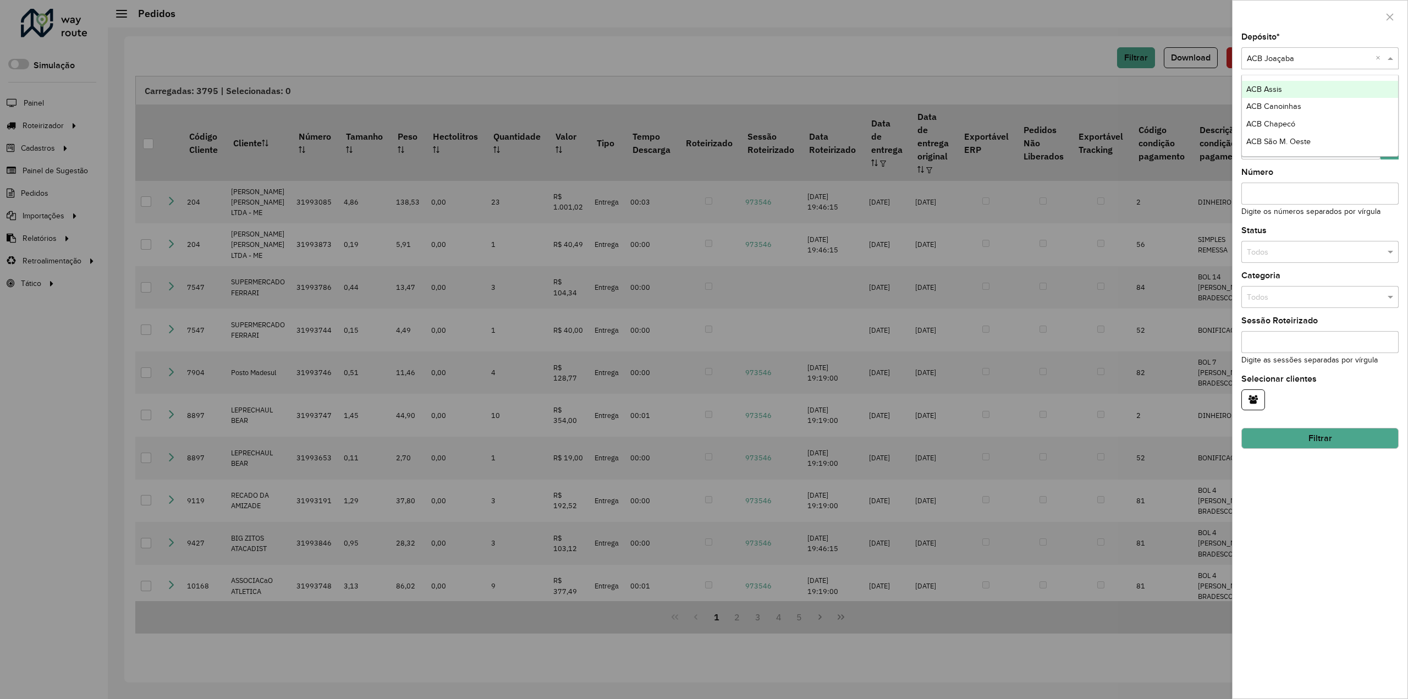
click at [1316, 63] on input "text" at bounding box center [1309, 59] width 124 height 12
click at [1294, 142] on span "ACB São M. Oeste" at bounding box center [1278, 141] width 64 height 9
click at [1312, 436] on button "Filtrar" at bounding box center [1319, 438] width 157 height 21
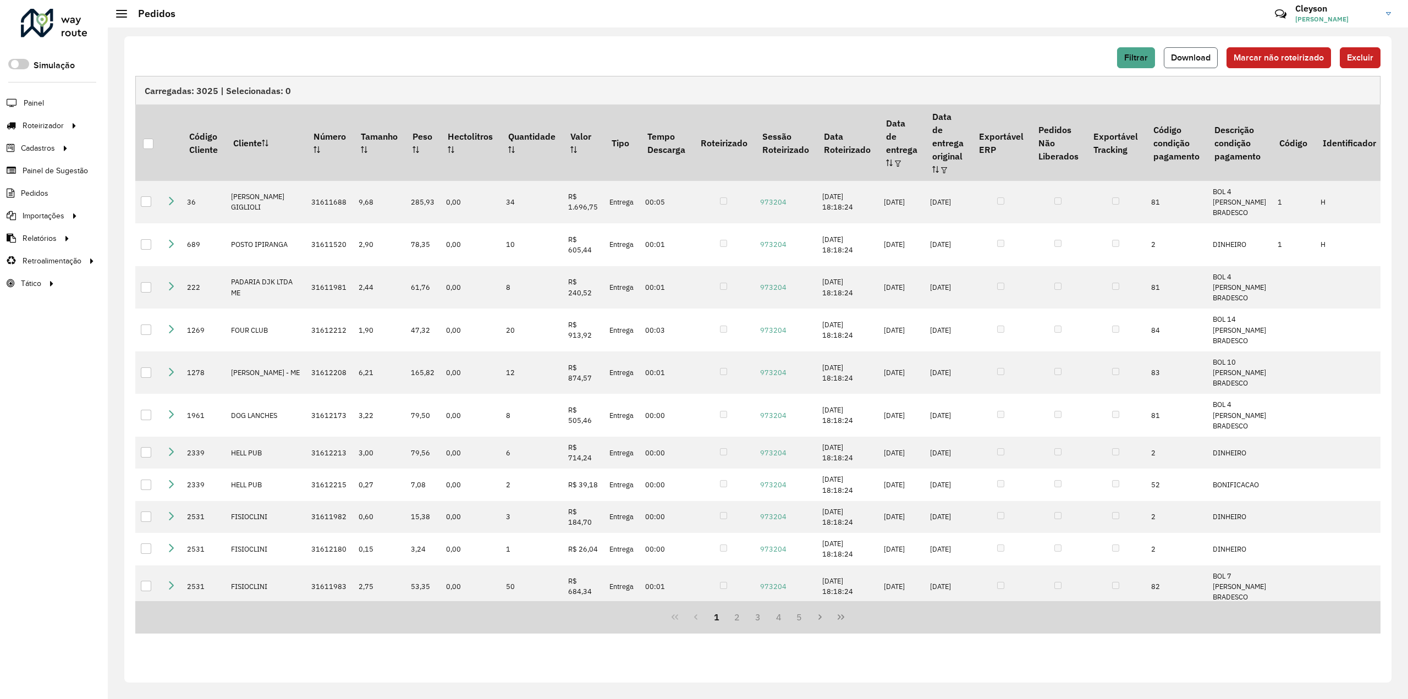
click at [1191, 59] on span "Download" at bounding box center [1191, 57] width 40 height 9
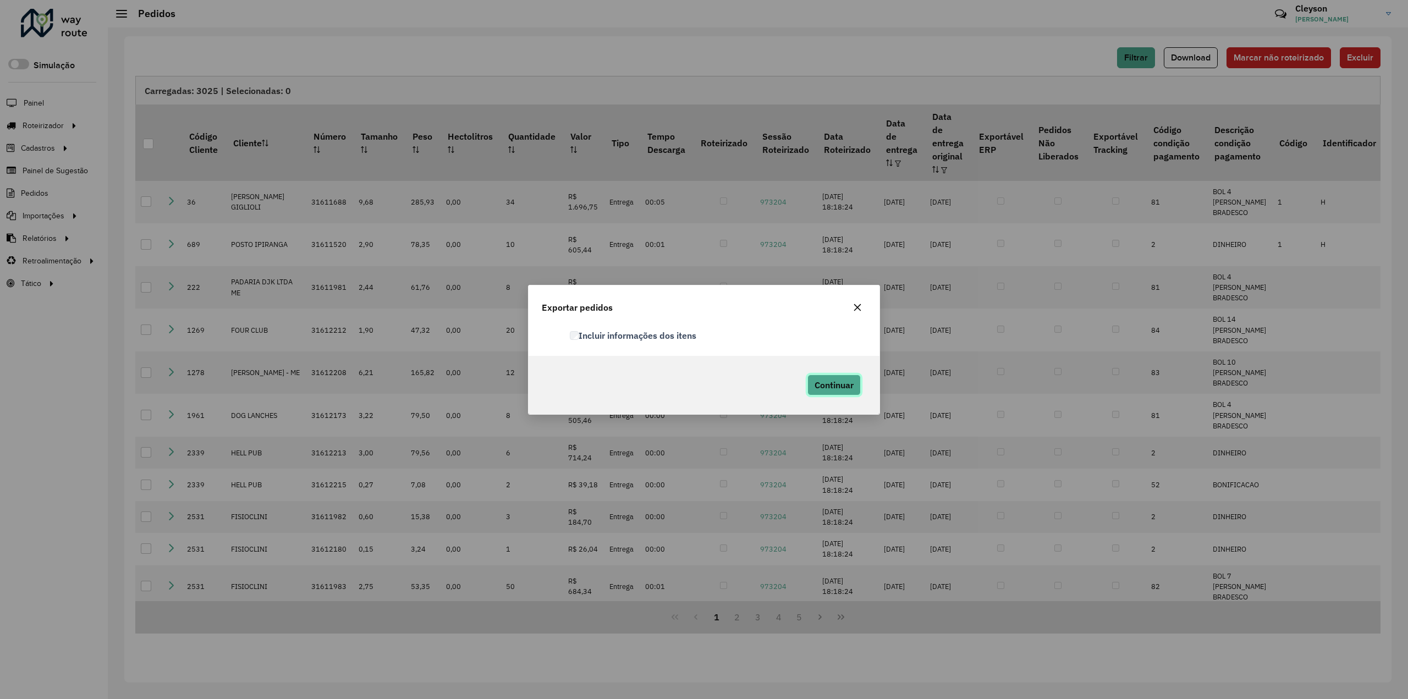
click at [833, 384] on span "Continuar" at bounding box center [834, 385] width 39 height 11
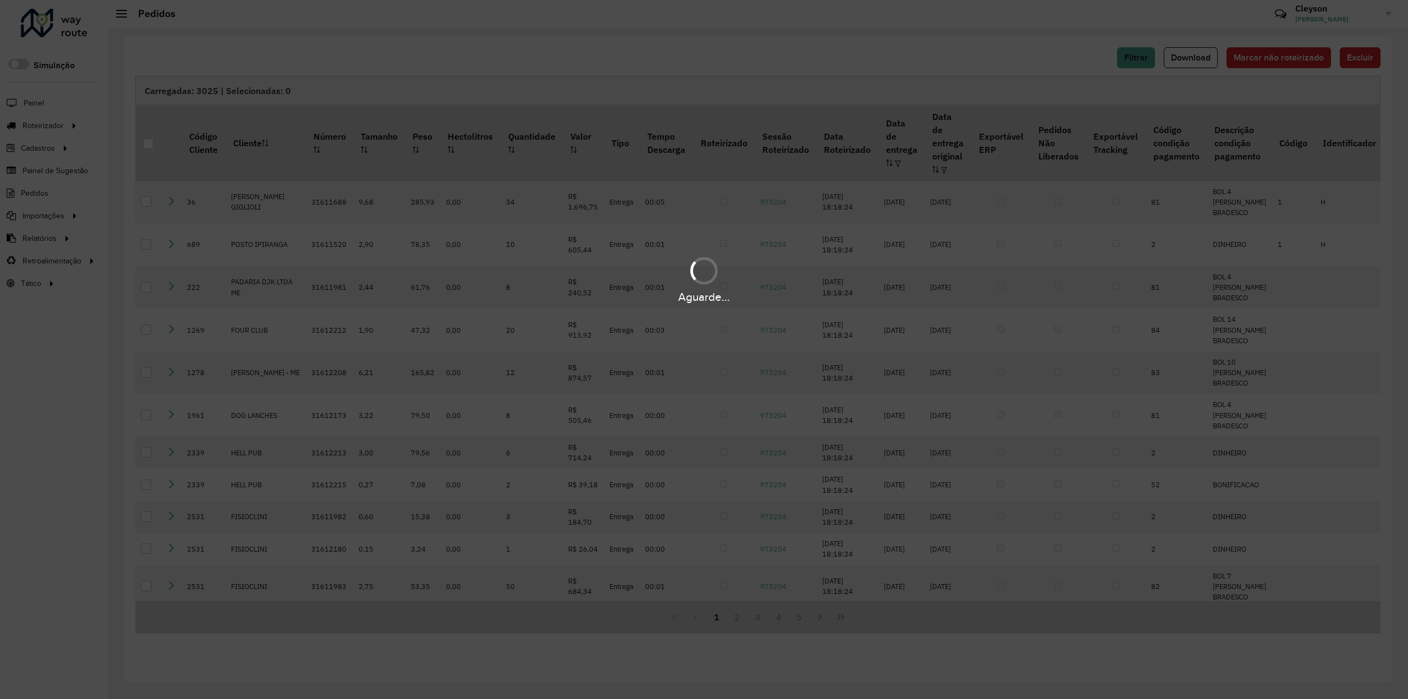
drag, startPoint x: 1026, startPoint y: 45, endPoint x: 1071, endPoint y: 1, distance: 62.6
click at [1026, 45] on div "Aguarde..." at bounding box center [704, 349] width 1408 height 699
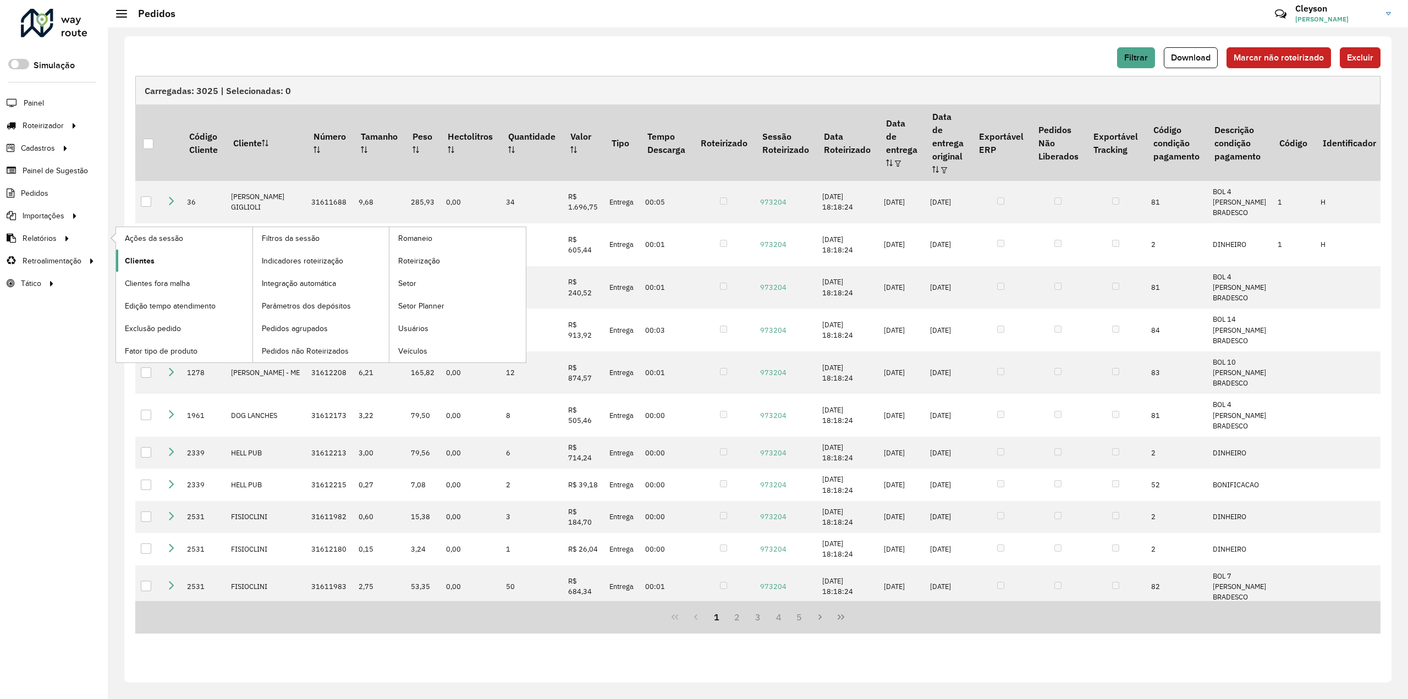
click at [134, 255] on span "Clientes" at bounding box center [140, 261] width 30 height 12
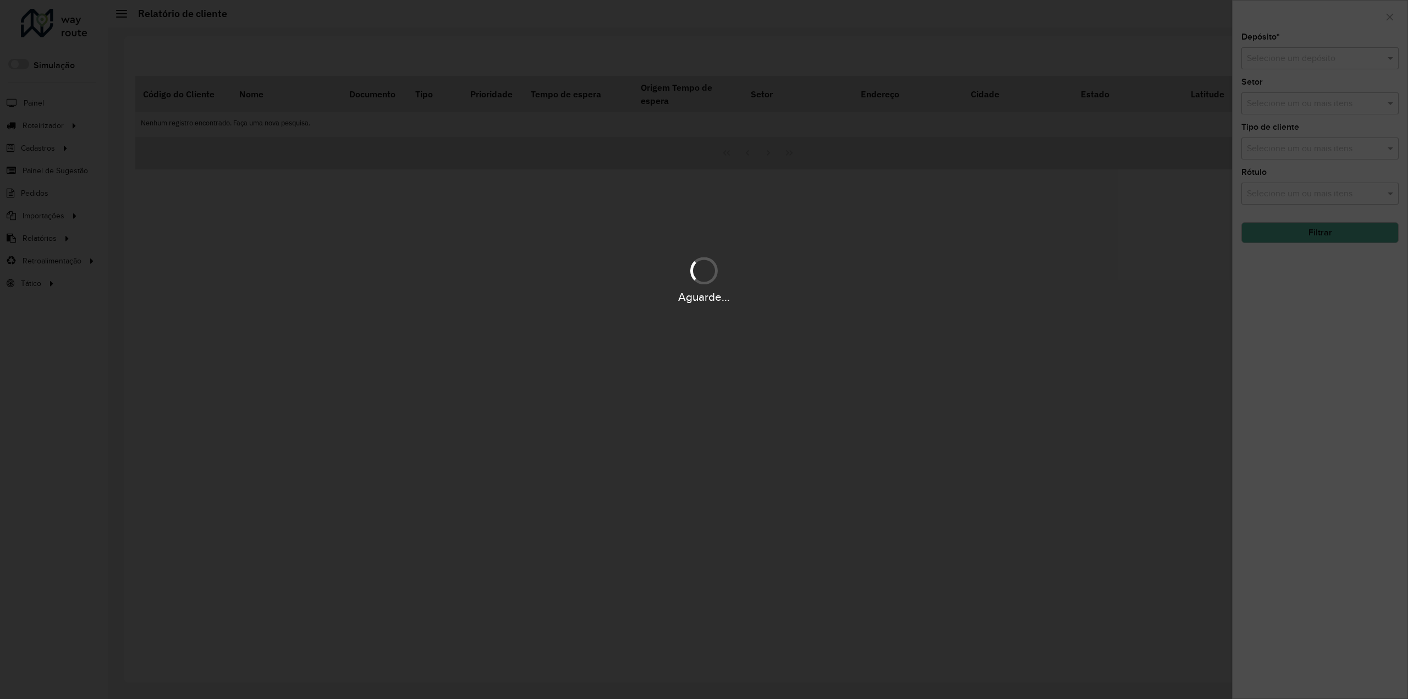
click at [1293, 61] on div "Aguarde..." at bounding box center [704, 349] width 1408 height 699
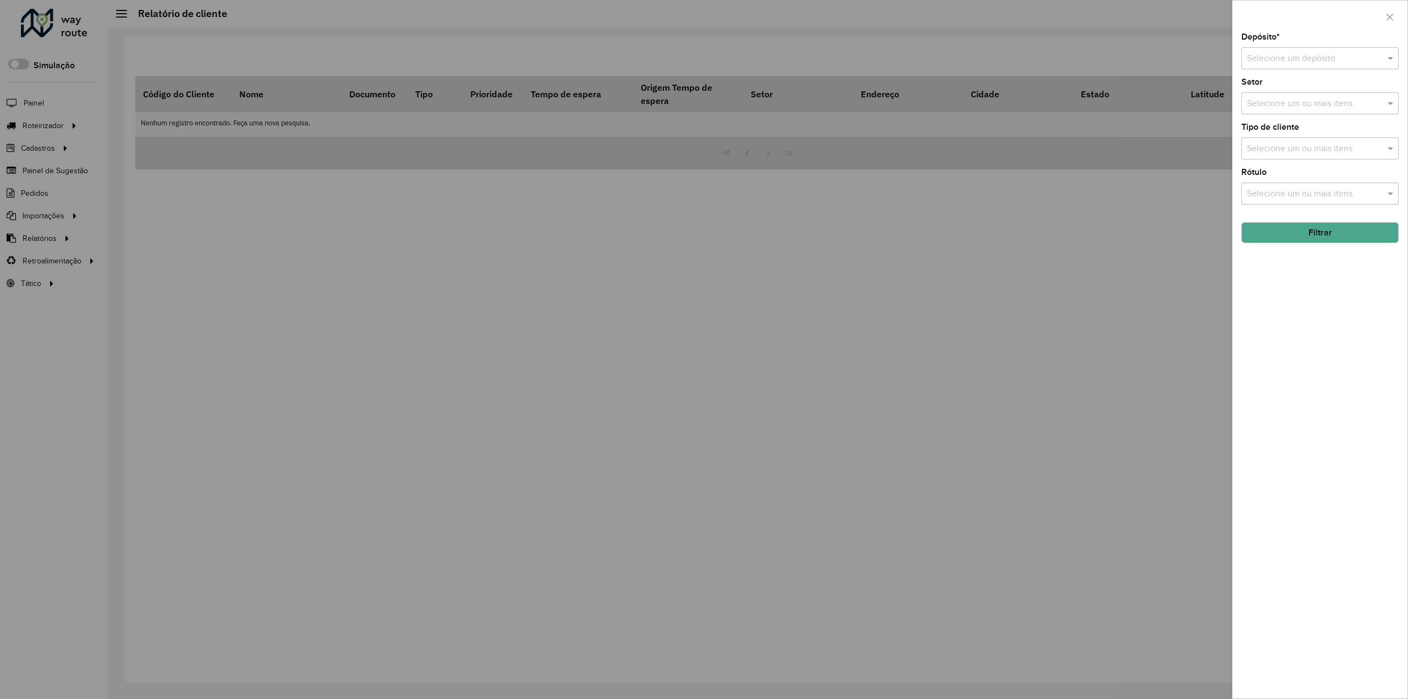
click at [1315, 58] on input "text" at bounding box center [1309, 58] width 124 height 13
click at [1269, 87] on span "ACB Assis" at bounding box center [1266, 89] width 40 height 9
click at [1331, 233] on button "Filtrar" at bounding box center [1319, 232] width 157 height 21
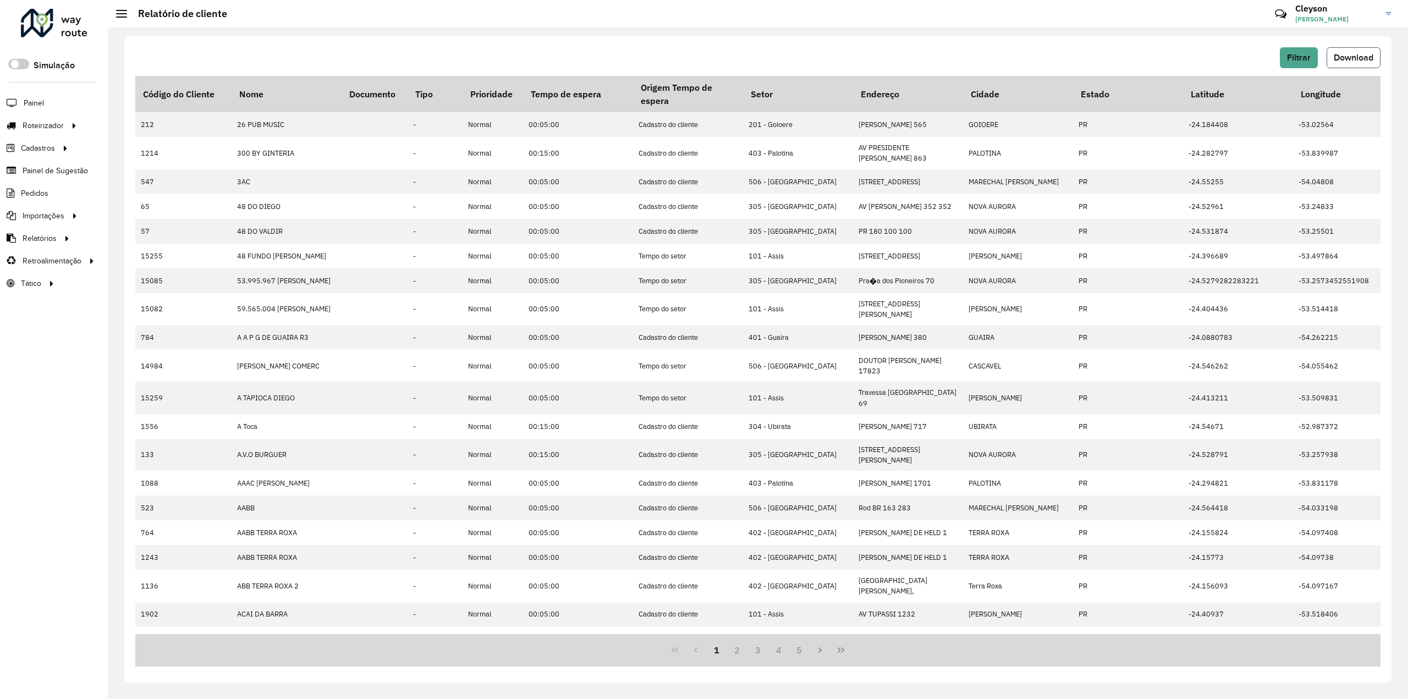
click at [1352, 57] on span "Download" at bounding box center [1354, 57] width 40 height 9
drag, startPoint x: 1126, startPoint y: 34, endPoint x: 1141, endPoint y: 40, distance: 15.5
click at [1125, 34] on div "Filtrar Download Código do Cliente Nome Documento Tipo Prioridade Tempo de espe…" at bounding box center [758, 364] width 1300 height 672
click at [1284, 54] on button "Filtrar" at bounding box center [1299, 57] width 38 height 21
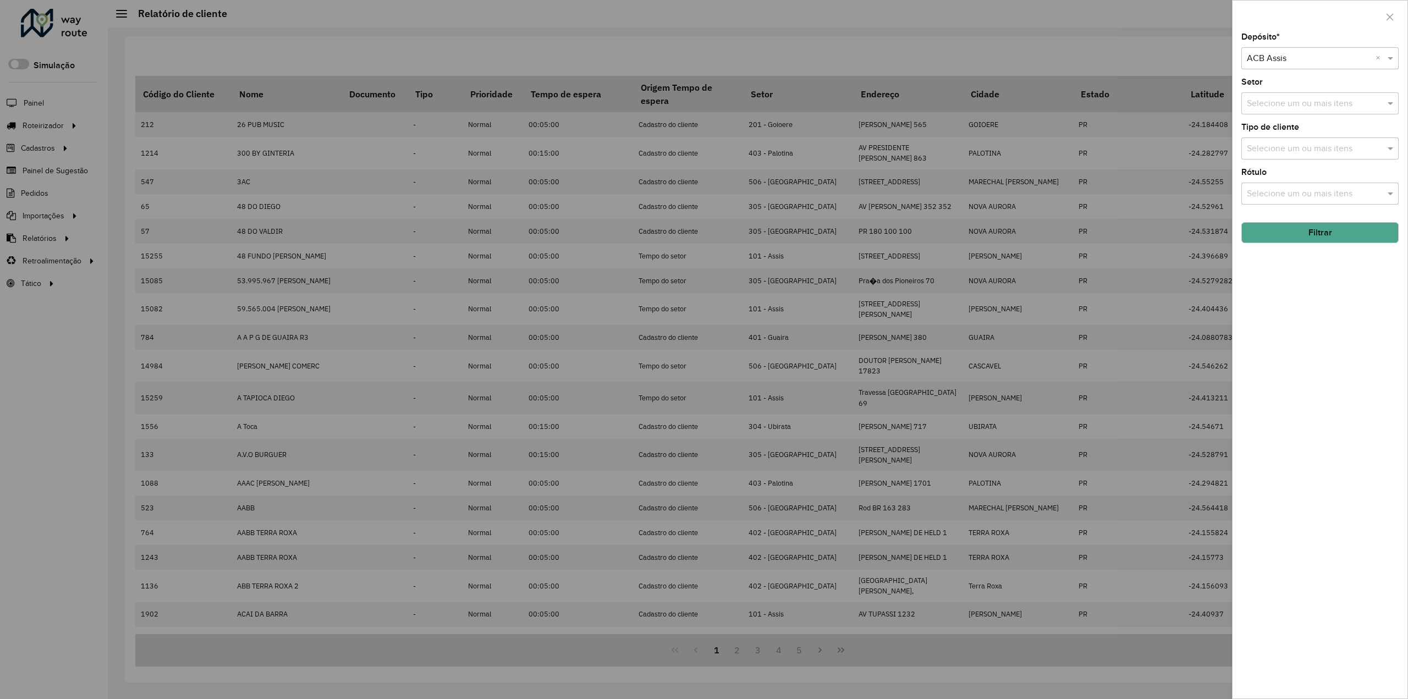
click at [1327, 60] on input "text" at bounding box center [1309, 58] width 124 height 13
click at [1309, 93] on div "ACB Canoinhas" at bounding box center [1320, 90] width 157 height 19
click at [1330, 232] on button "Filtrar" at bounding box center [1319, 232] width 157 height 21
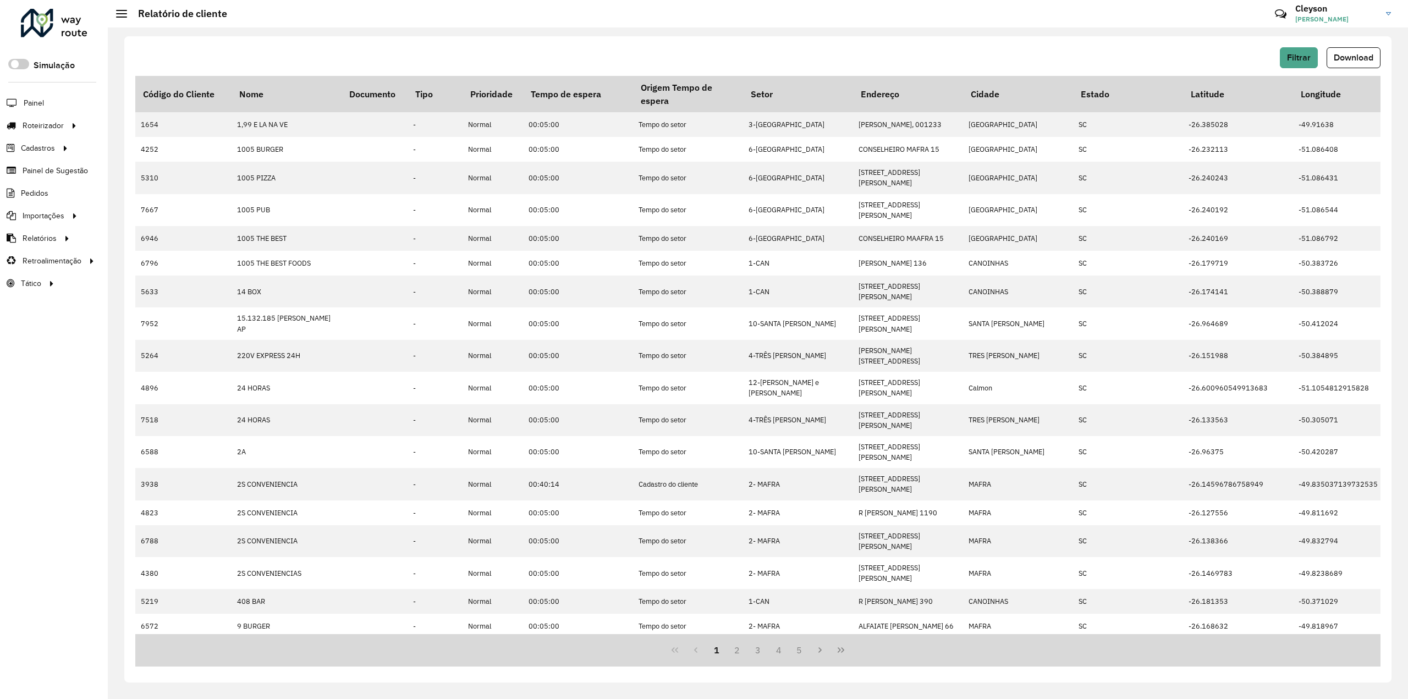
click at [1352, 57] on span "Download" at bounding box center [1354, 57] width 40 height 9
click at [1283, 56] on button "Filtrar" at bounding box center [1299, 57] width 38 height 21
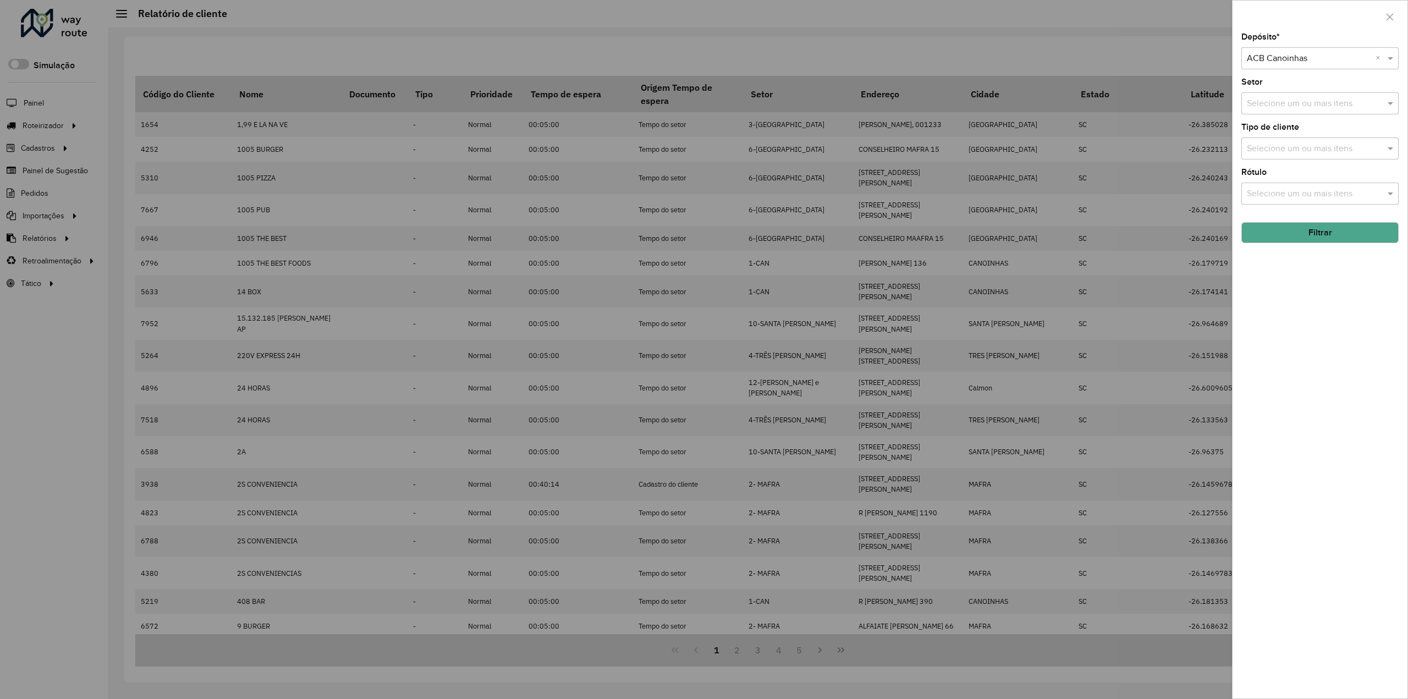
click at [1331, 54] on input "text" at bounding box center [1309, 58] width 124 height 13
click at [1298, 109] on span "ACB Chapecó" at bounding box center [1273, 108] width 54 height 9
click at [1283, 238] on button "Filtrar" at bounding box center [1319, 232] width 157 height 21
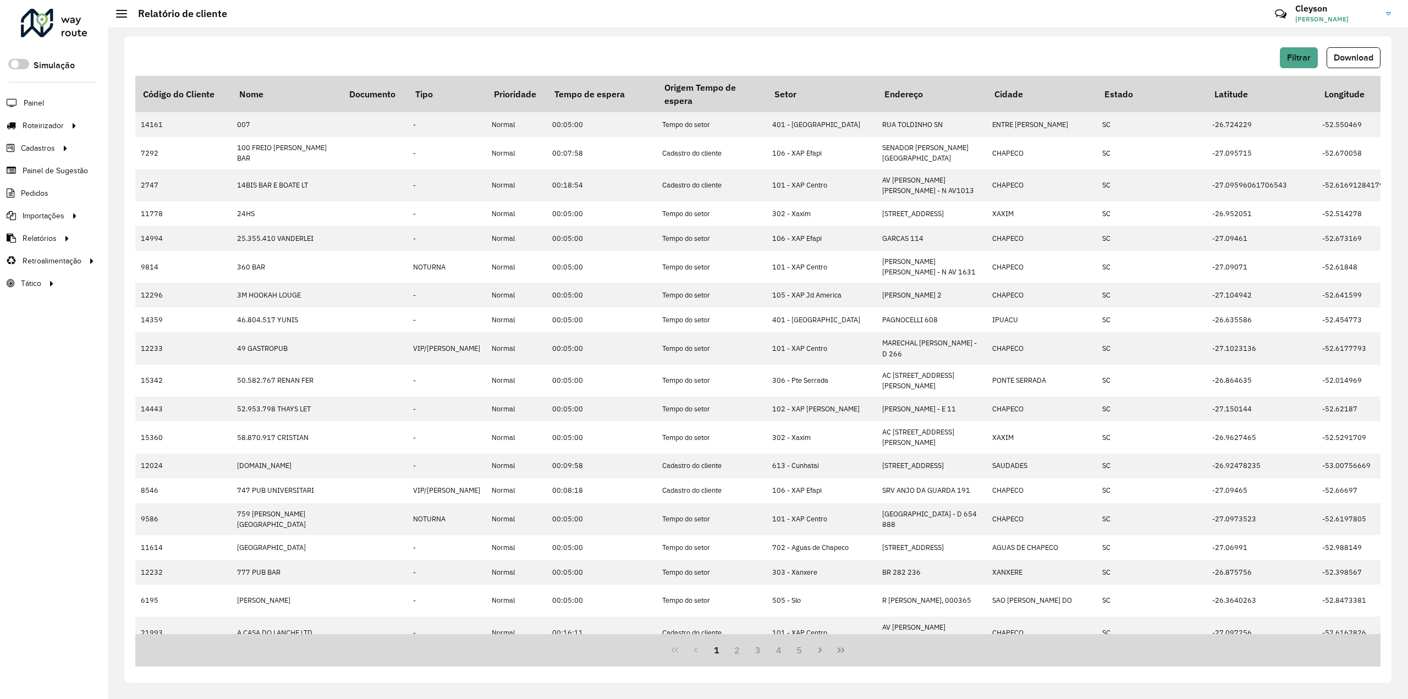
drag, startPoint x: 1336, startPoint y: 57, endPoint x: 1349, endPoint y: 58, distance: 13.3
click at [1336, 56] on span "Download" at bounding box center [1354, 57] width 40 height 9
click at [1154, 54] on div "Filtrar Download" at bounding box center [757, 57] width 1245 height 21
click at [1296, 57] on span "Filtrar" at bounding box center [1299, 57] width 24 height 9
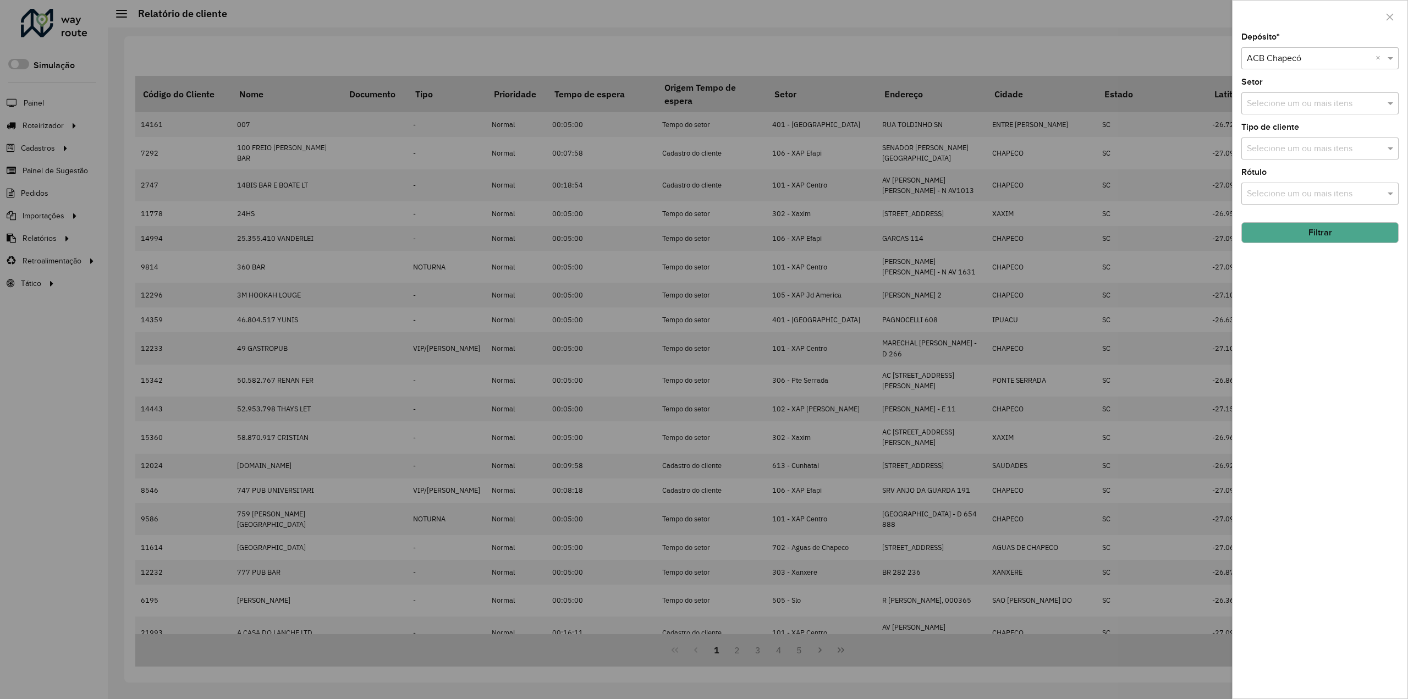
click at [1304, 53] on input "text" at bounding box center [1309, 58] width 124 height 13
click at [1310, 56] on input "text" at bounding box center [1309, 58] width 124 height 13
click at [1284, 130] on span "ACB Joaçaba" at bounding box center [1272, 127] width 52 height 9
click at [1295, 234] on button "Filtrar" at bounding box center [1319, 232] width 157 height 21
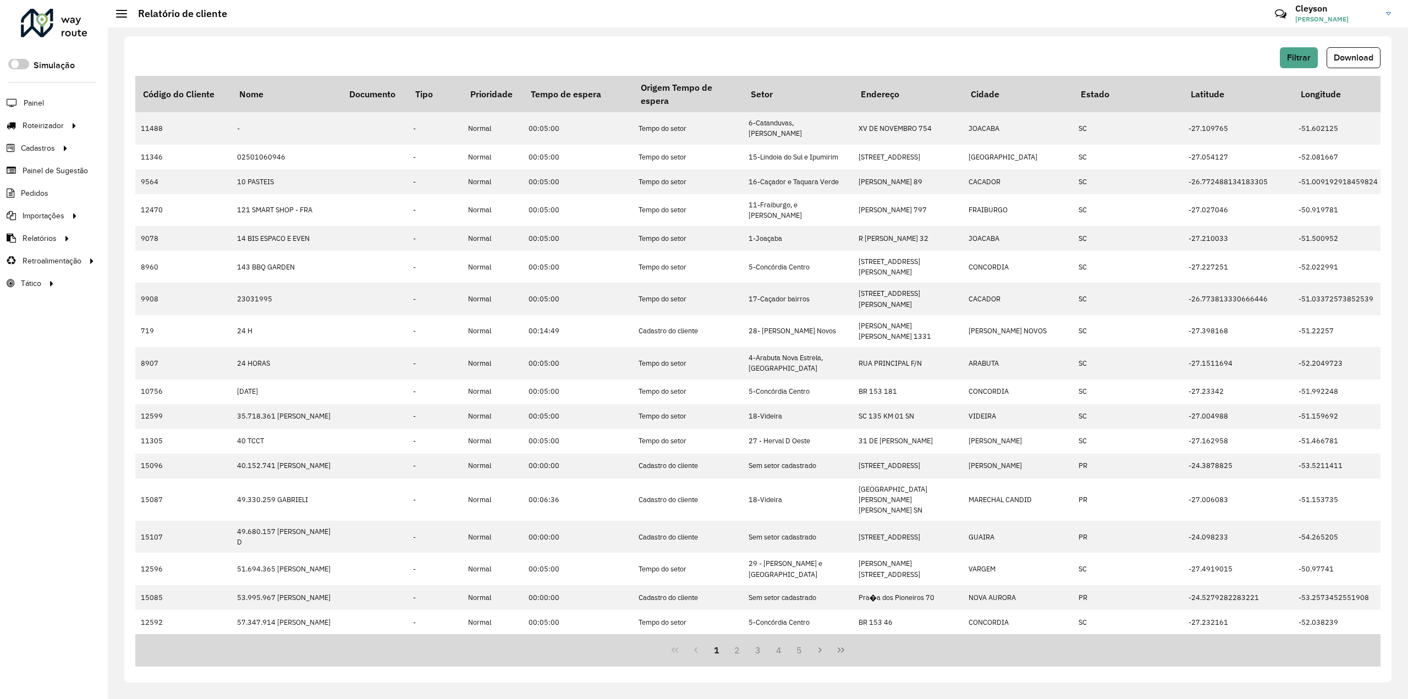
drag, startPoint x: 1345, startPoint y: 56, endPoint x: 1340, endPoint y: 62, distance: 8.2
click at [1345, 56] on span "Download" at bounding box center [1354, 57] width 40 height 9
click at [1290, 56] on span "Filtrar" at bounding box center [1299, 57] width 24 height 9
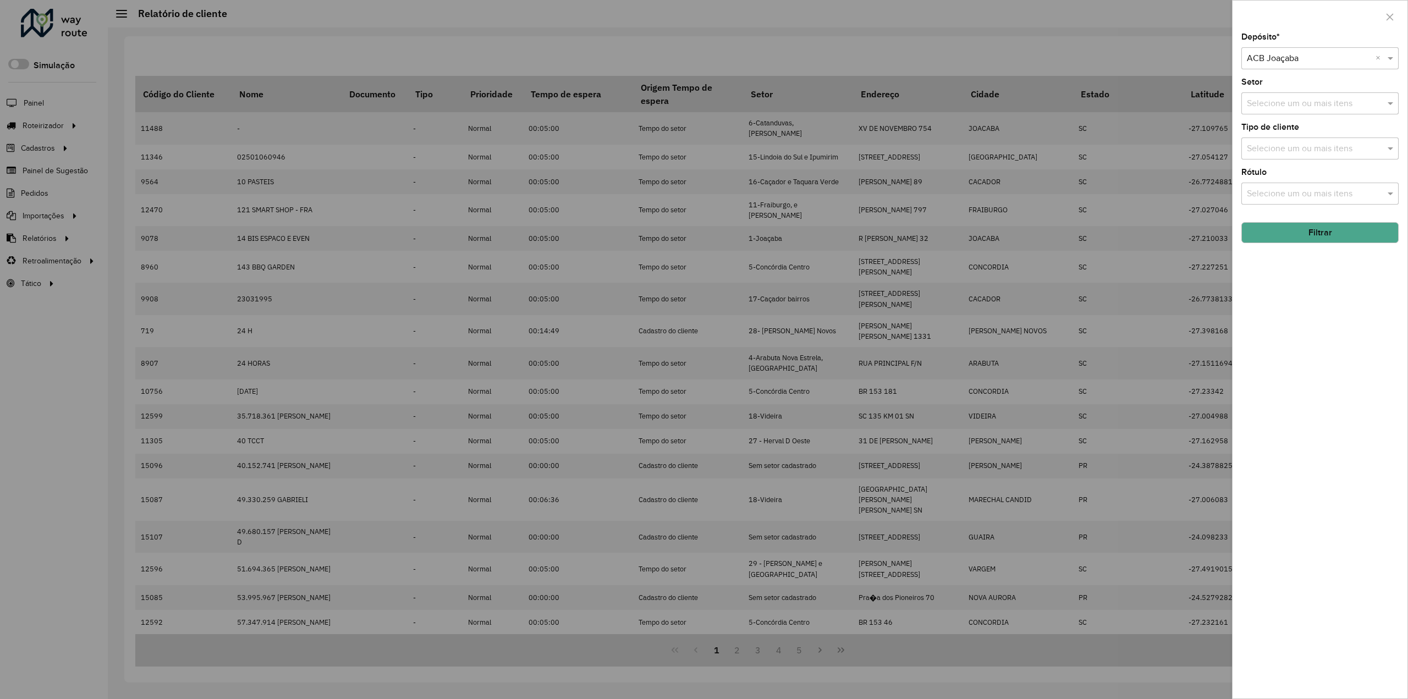
click at [1319, 65] on div "Selecione um depósito × ACB Joaçaba ×" at bounding box center [1319, 58] width 157 height 22
click at [1302, 143] on span "ACB São M. Oeste" at bounding box center [1281, 145] width 71 height 9
click at [1316, 234] on button "Filtrar" at bounding box center [1319, 232] width 157 height 21
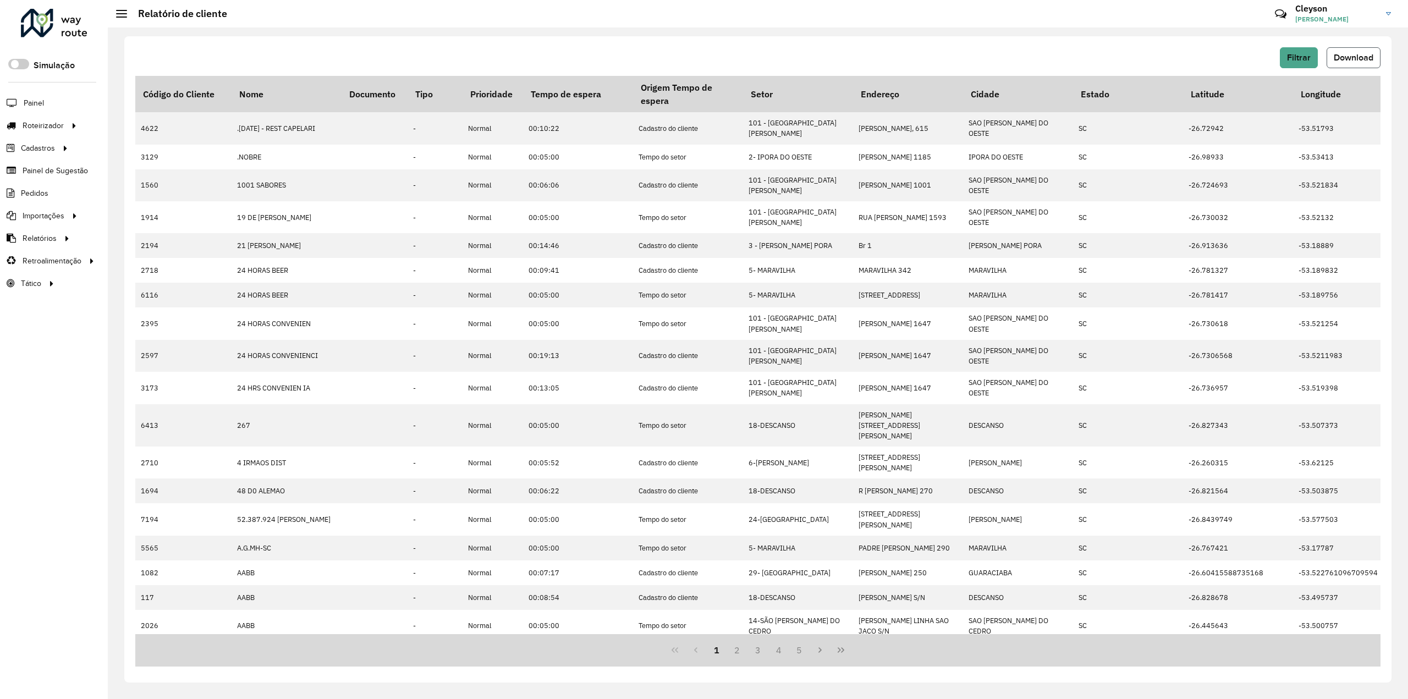
click at [1351, 56] on span "Download" at bounding box center [1354, 57] width 40 height 9
click at [1297, 51] on button "Filtrar" at bounding box center [1299, 57] width 38 height 21
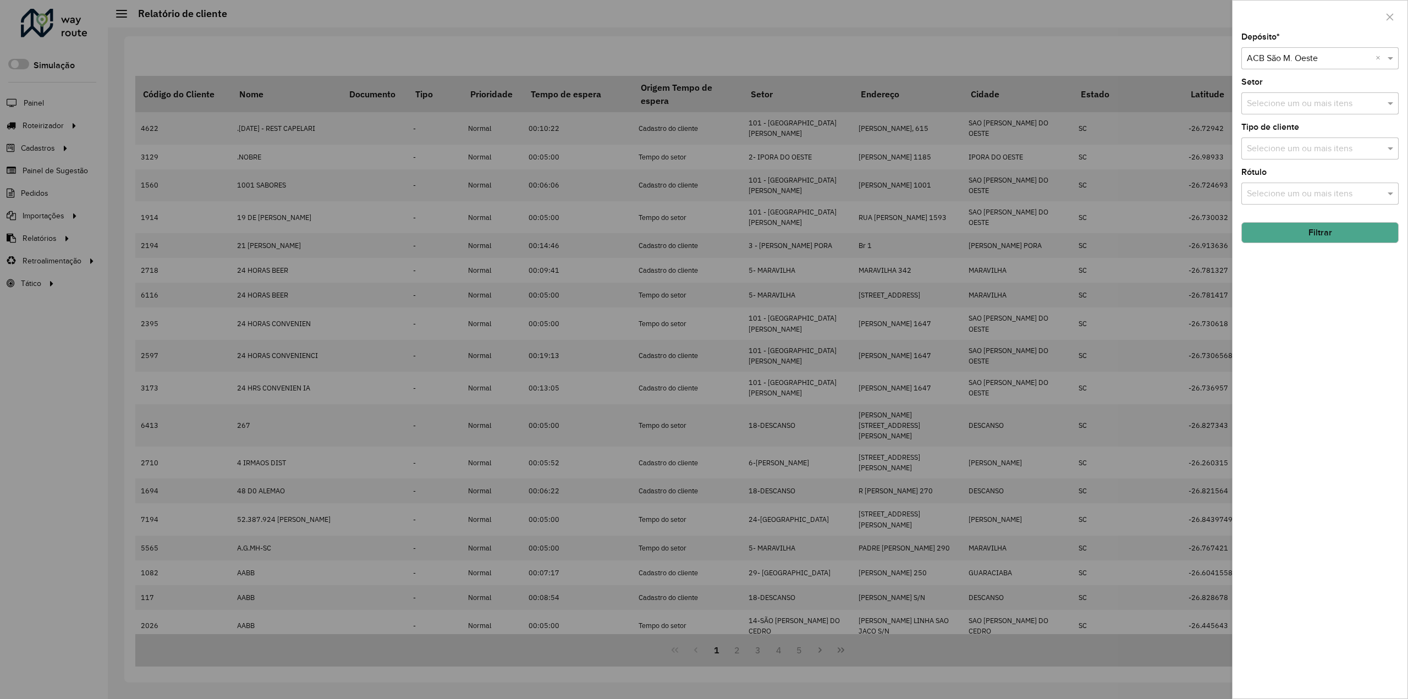
drag, startPoint x: 1179, startPoint y: 52, endPoint x: 1141, endPoint y: 63, distance: 39.7
click at [1178, 52] on div at bounding box center [704, 349] width 1408 height 699
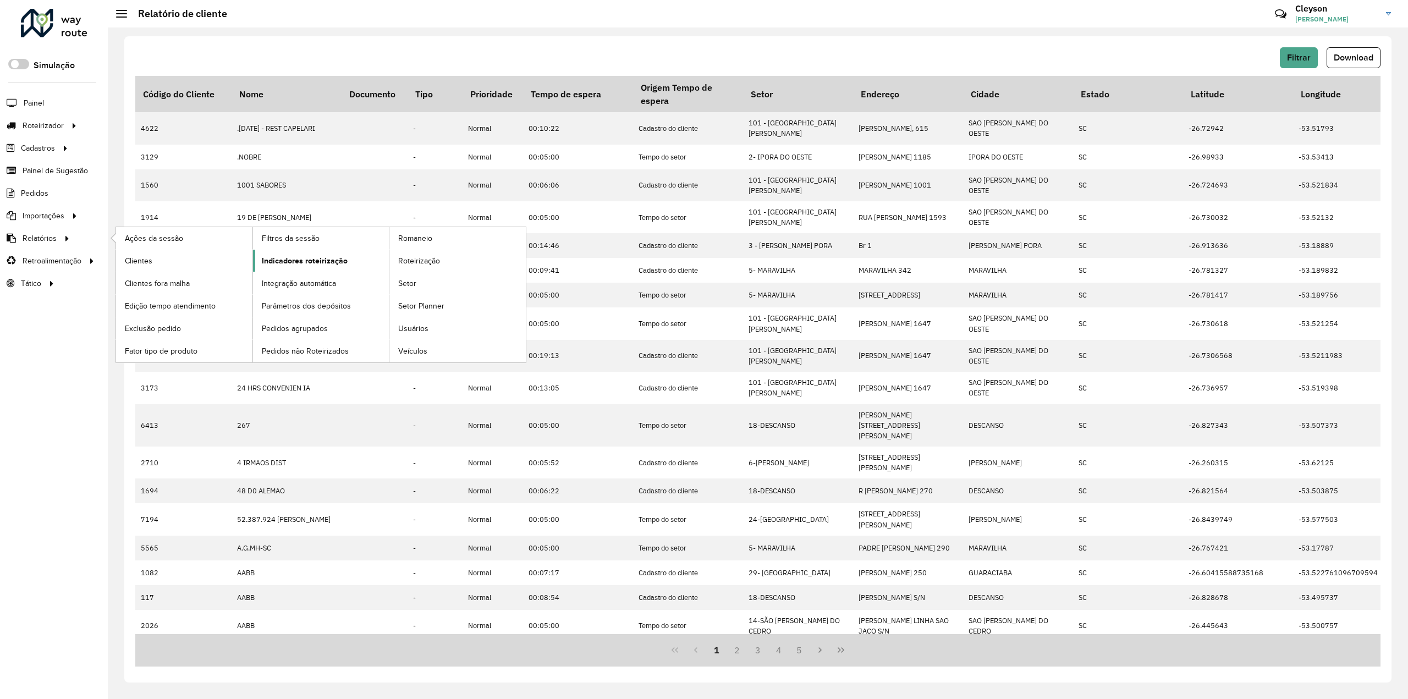
click at [304, 262] on span "Indicadores roteirização" at bounding box center [305, 261] width 86 height 12
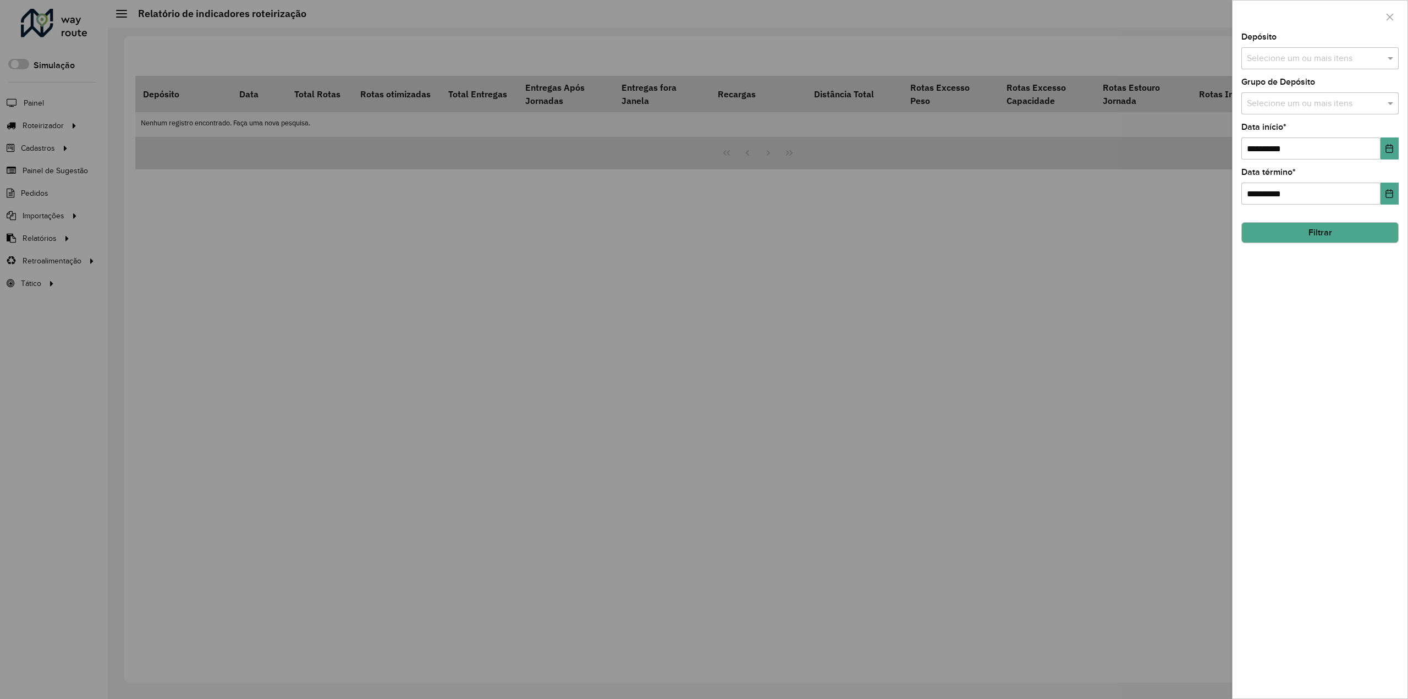
click at [1334, 61] on input "text" at bounding box center [1314, 58] width 141 height 13
click at [1288, 92] on button "Selecionar Todos" at bounding box center [1281, 92] width 70 height 17
click at [1328, 324] on div "**********" at bounding box center [1320, 366] width 175 height 666
click at [1384, 148] on button "Choose Date" at bounding box center [1390, 149] width 18 height 22
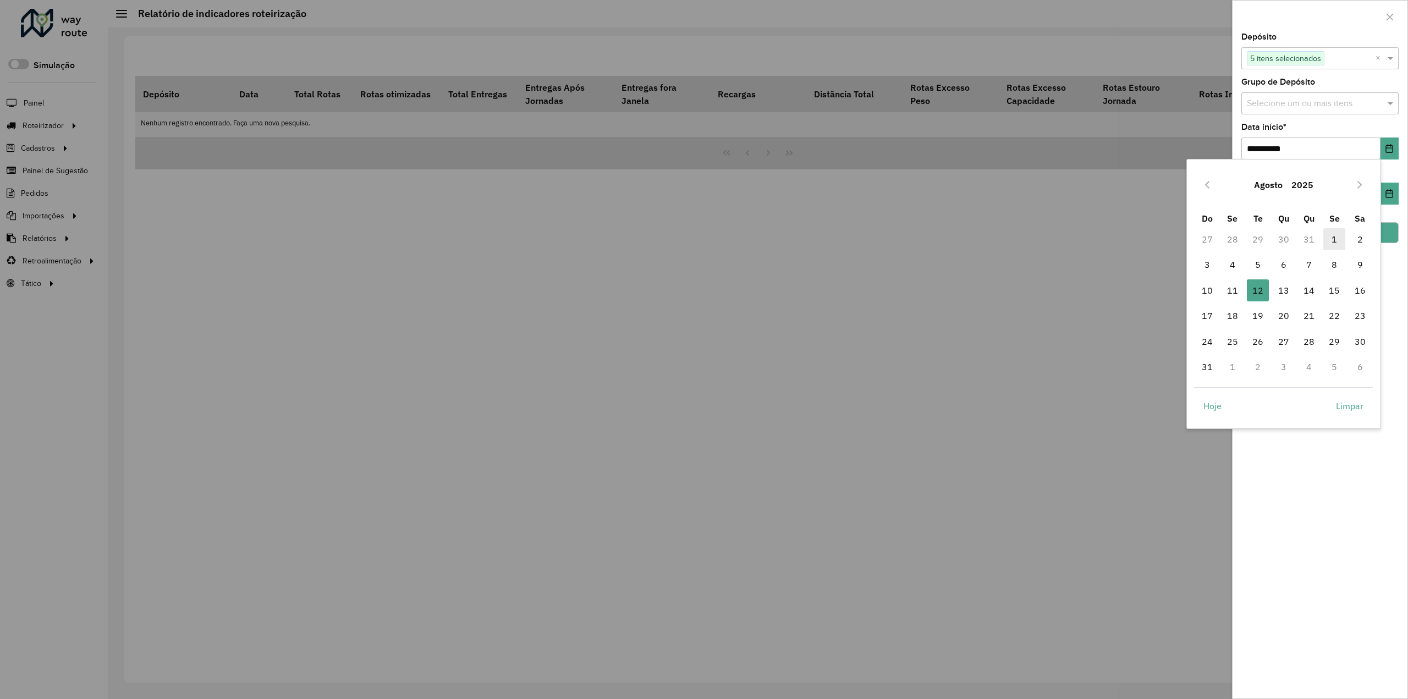
click at [1331, 240] on span "1" at bounding box center [1334, 239] width 22 height 22
type input "**********"
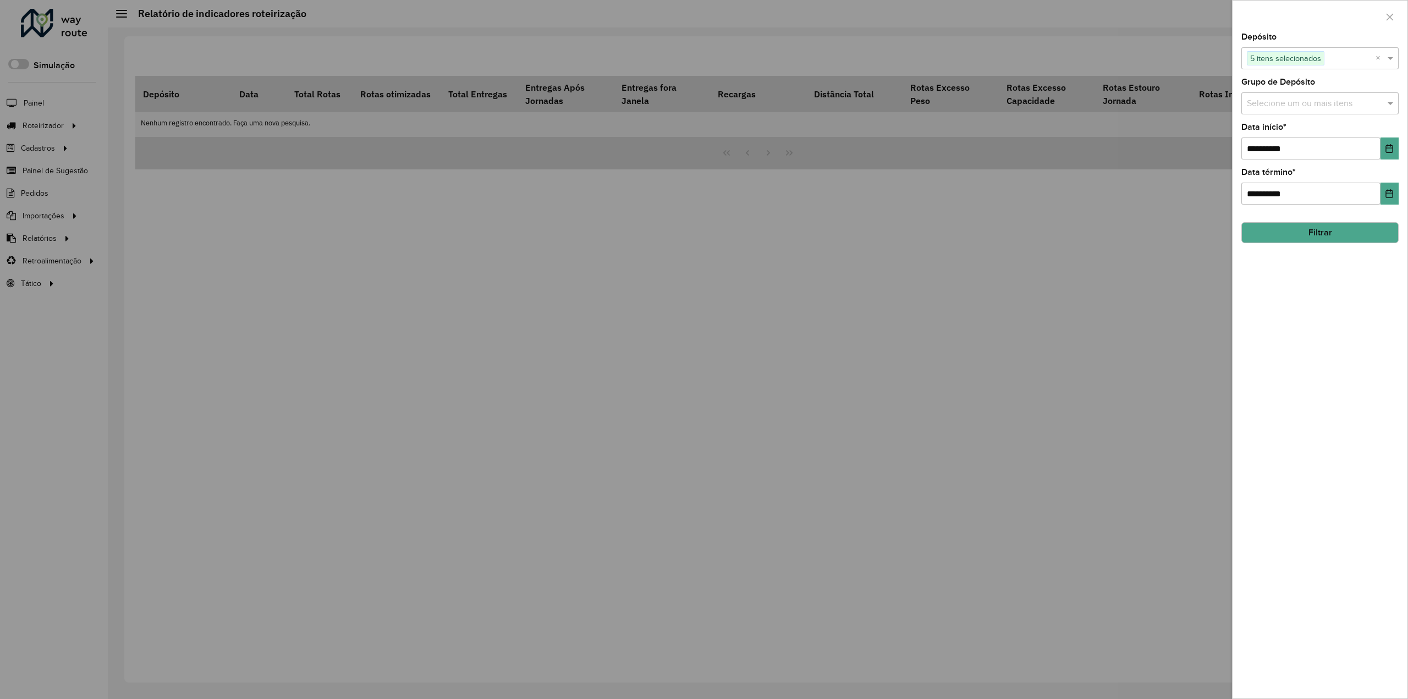
click at [1326, 230] on button "Filtrar" at bounding box center [1319, 232] width 157 height 21
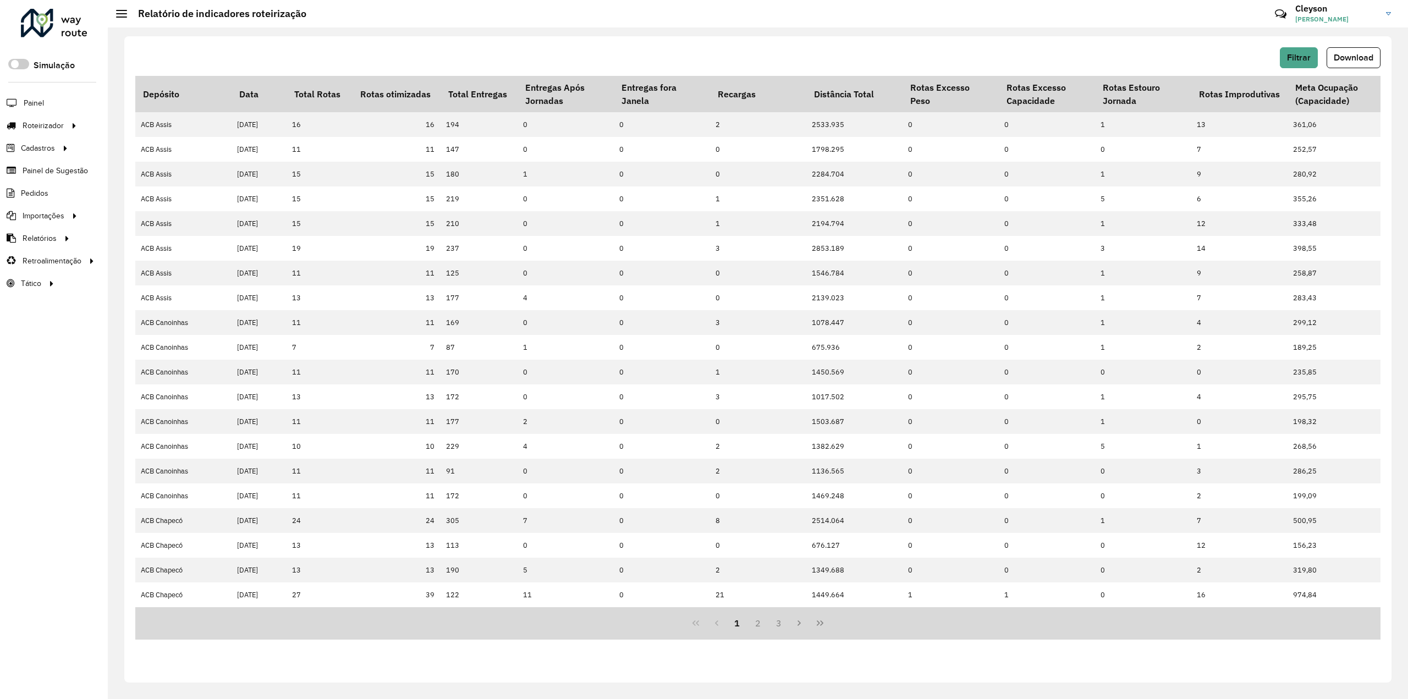
click at [1348, 58] on span "Download" at bounding box center [1354, 57] width 40 height 9
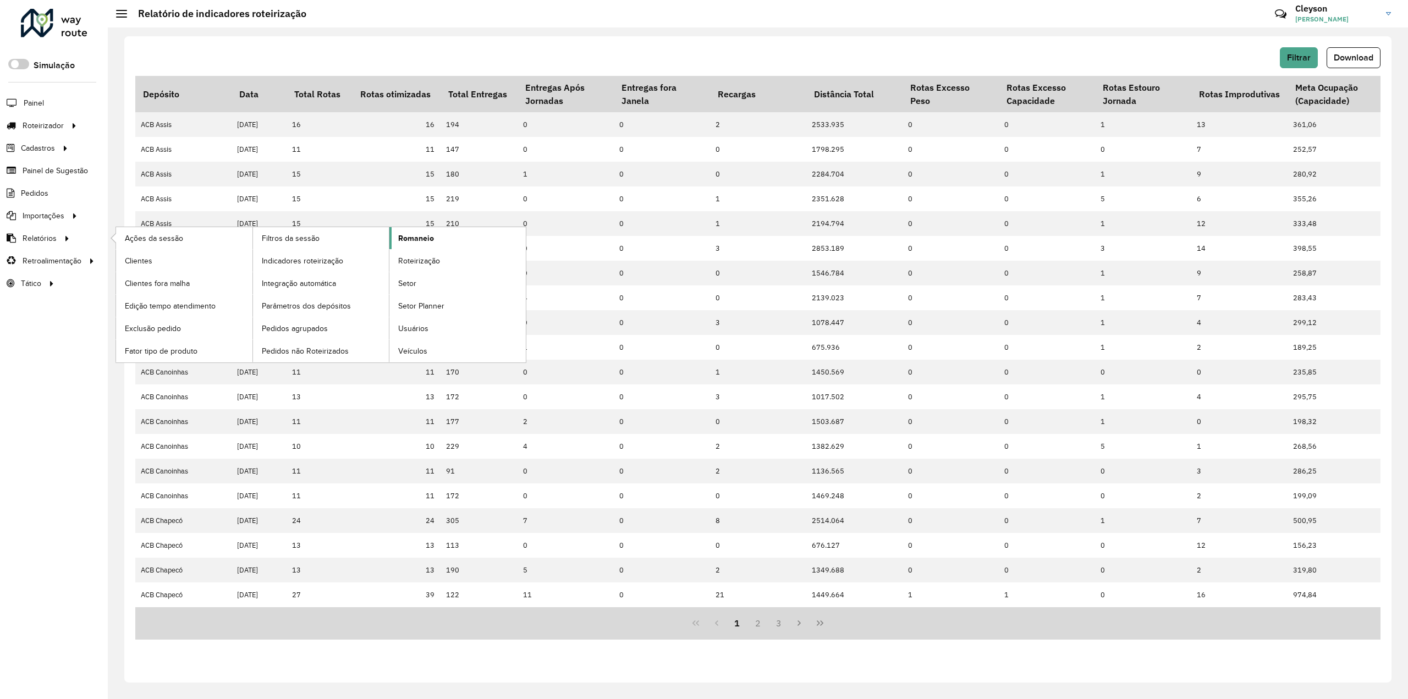
click at [426, 239] on span "Romaneio" at bounding box center [416, 239] width 36 height 12
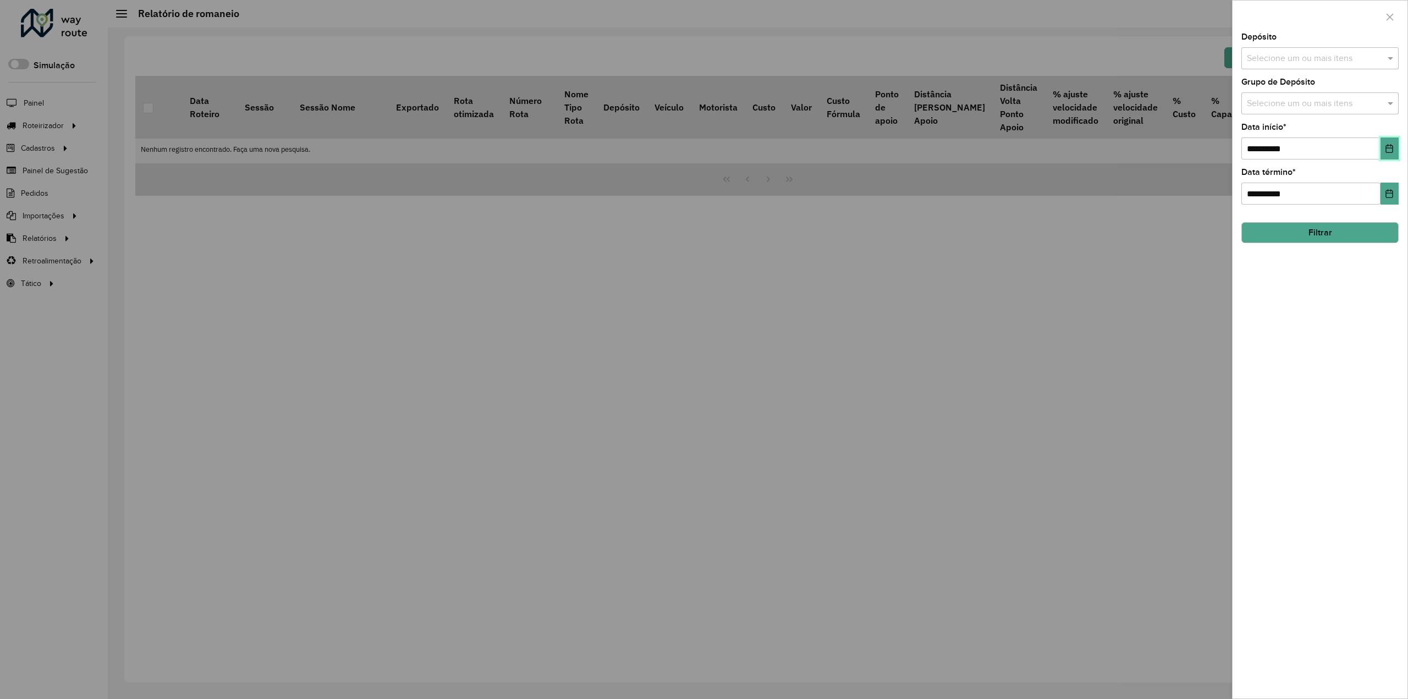
click at [1390, 149] on icon "Choose Date" at bounding box center [1389, 148] width 9 height 9
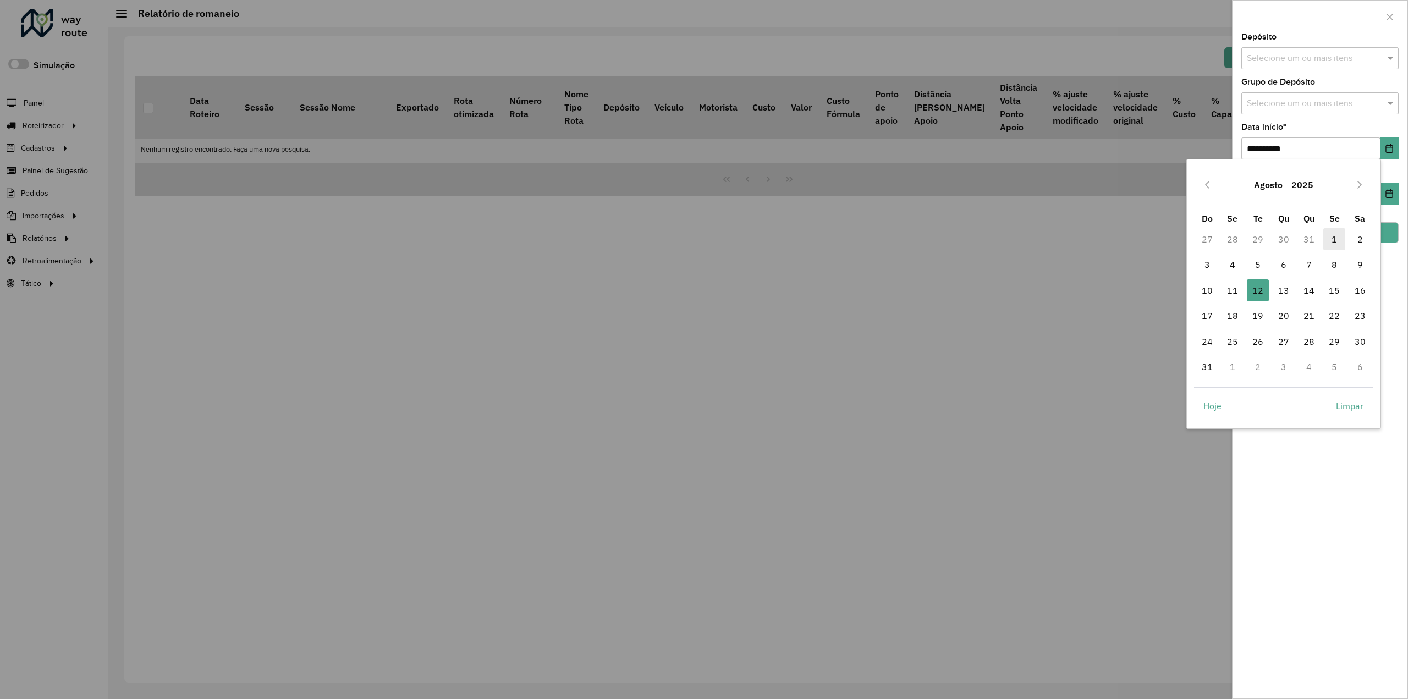
click at [1333, 238] on span "1" at bounding box center [1334, 239] width 22 height 22
type input "**********"
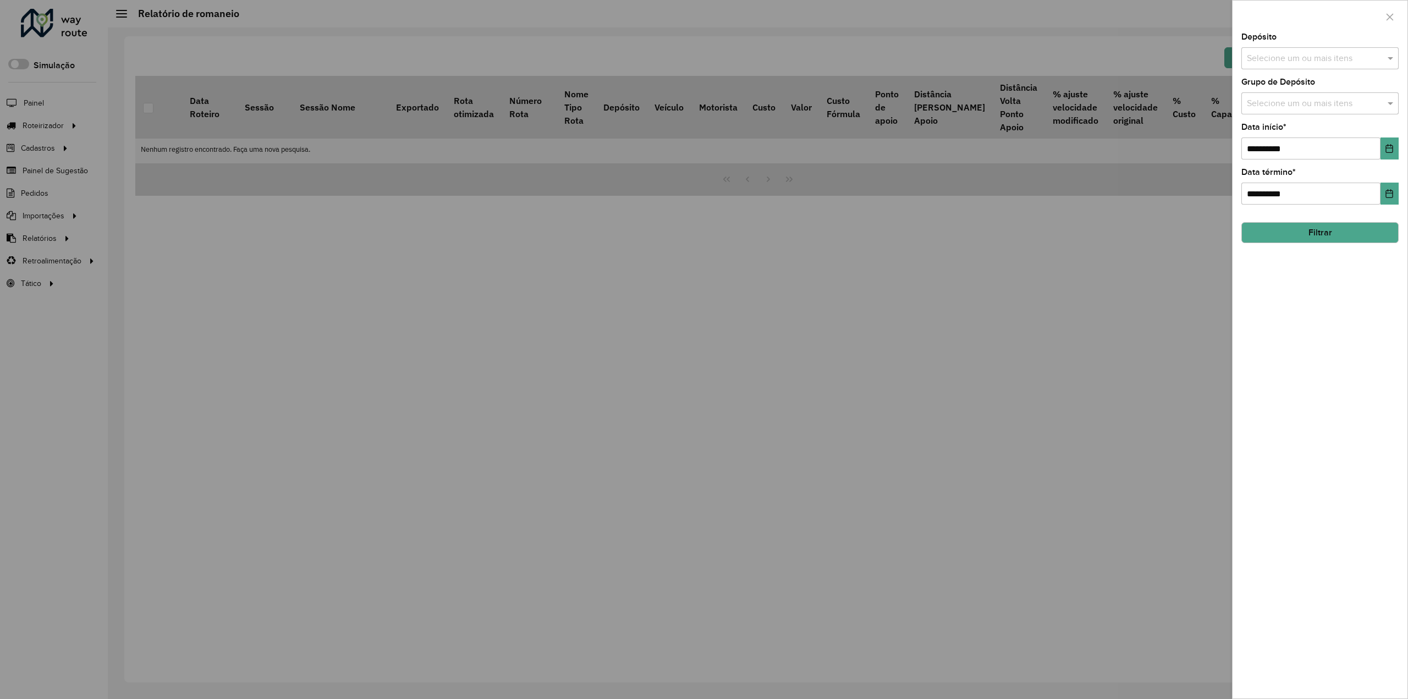
click at [1326, 234] on button "Filtrar" at bounding box center [1319, 232] width 157 height 21
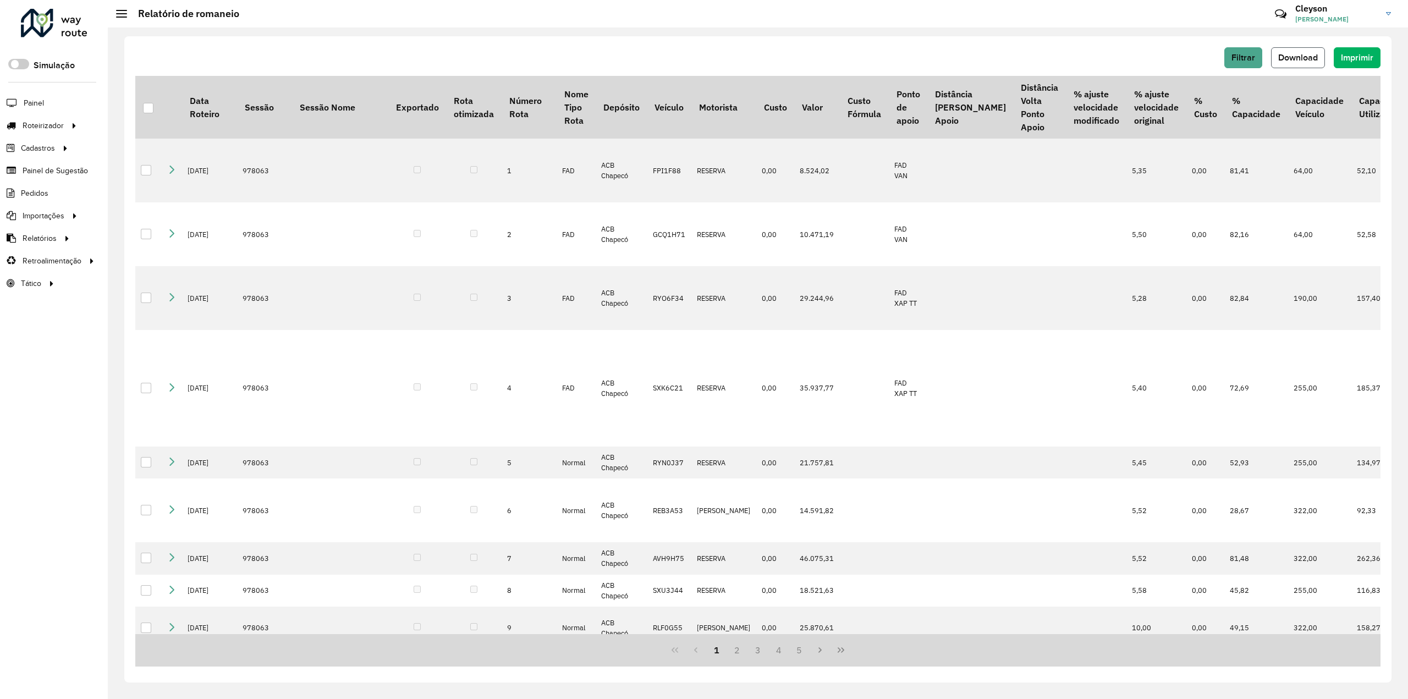
click at [1288, 56] on span "Download" at bounding box center [1298, 57] width 40 height 9
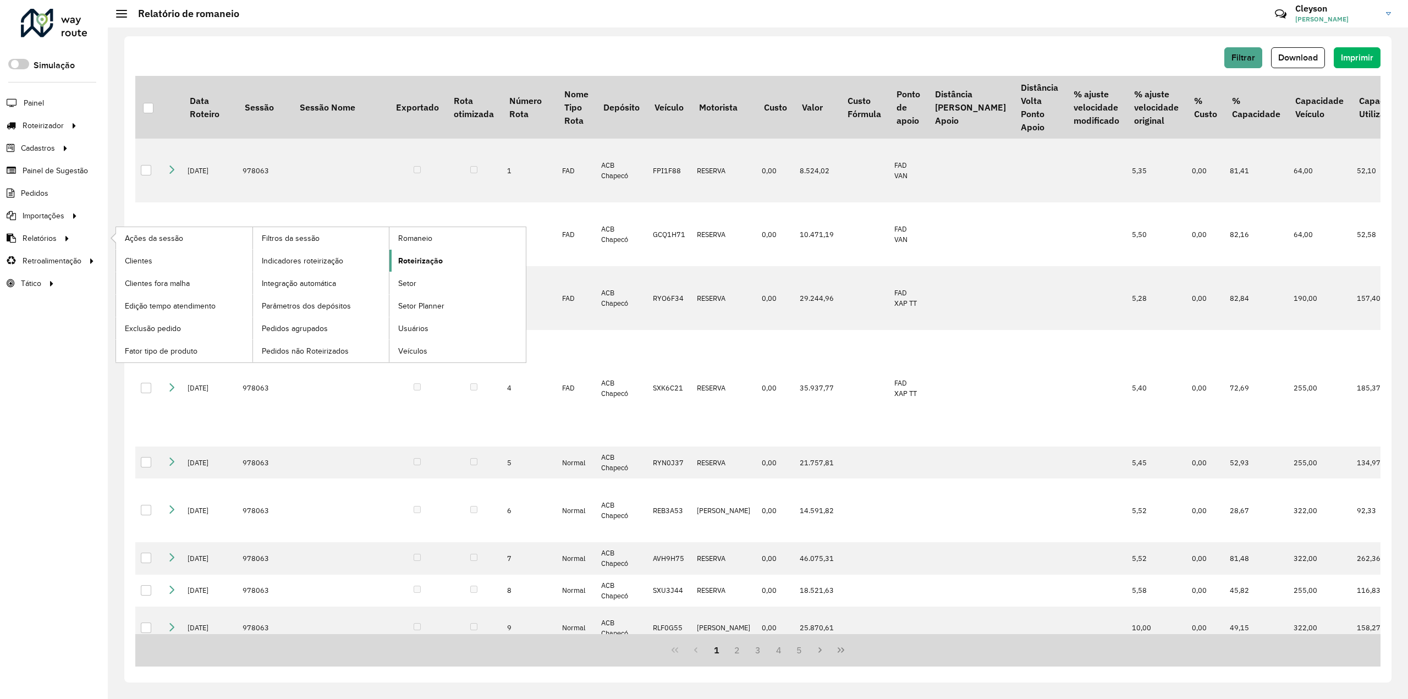
click at [430, 251] on link "Roteirização" at bounding box center [457, 261] width 136 height 22
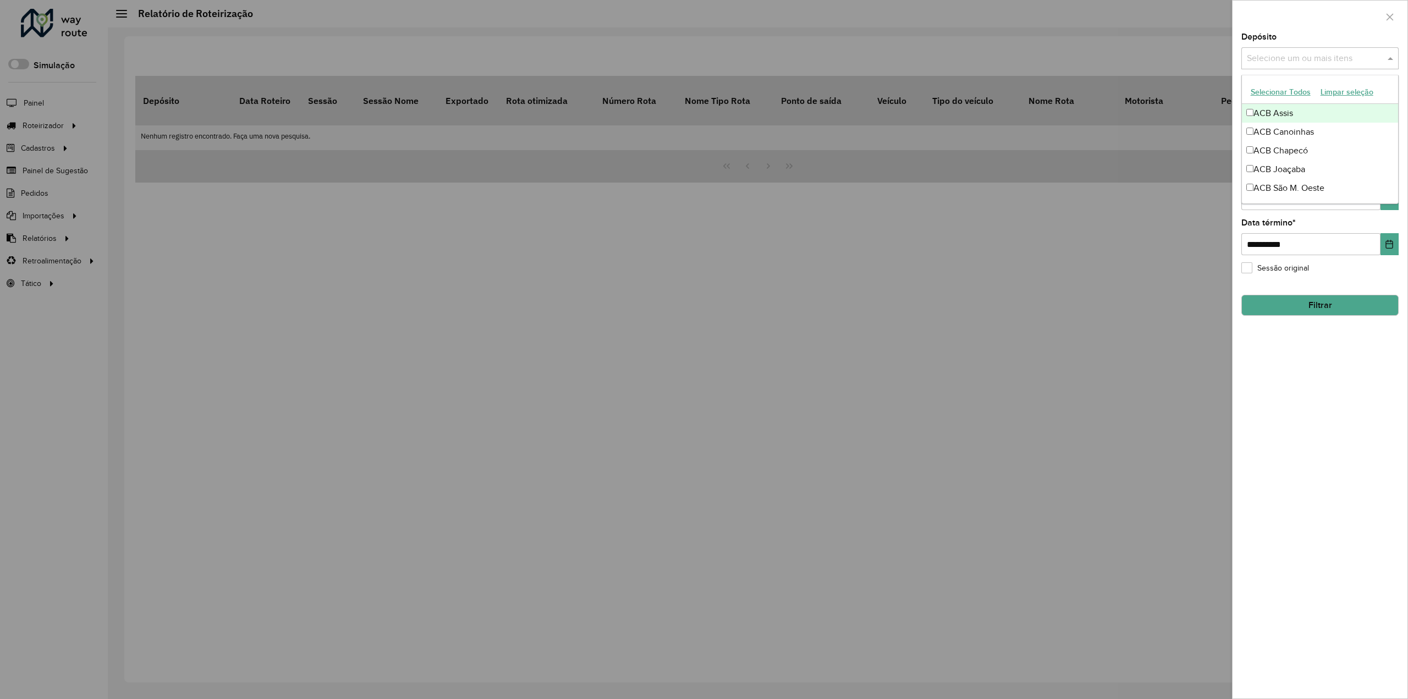
click at [1312, 60] on input "text" at bounding box center [1314, 58] width 141 height 13
click at [1282, 90] on button "Selecionar Todos" at bounding box center [1281, 92] width 70 height 17
click at [1328, 349] on div "**********" at bounding box center [1320, 366] width 175 height 666
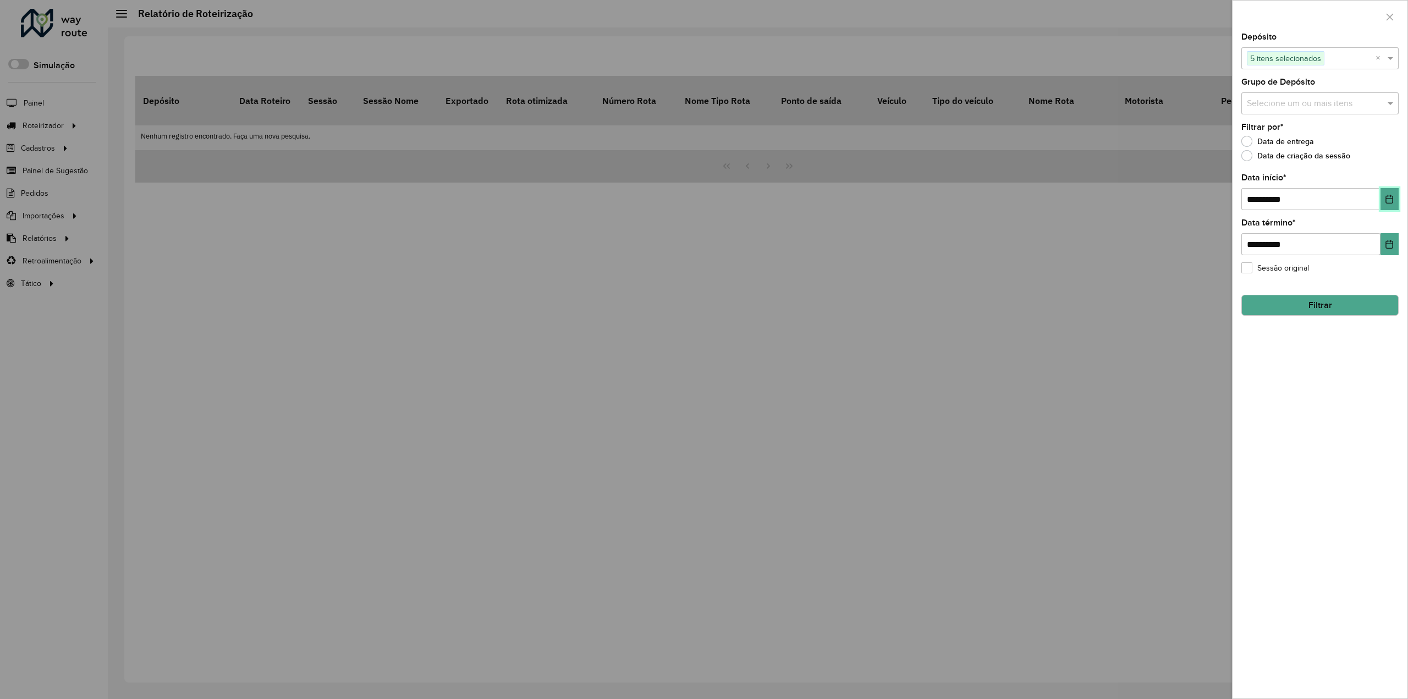
click at [1390, 196] on icon "Choose Date" at bounding box center [1389, 199] width 9 height 9
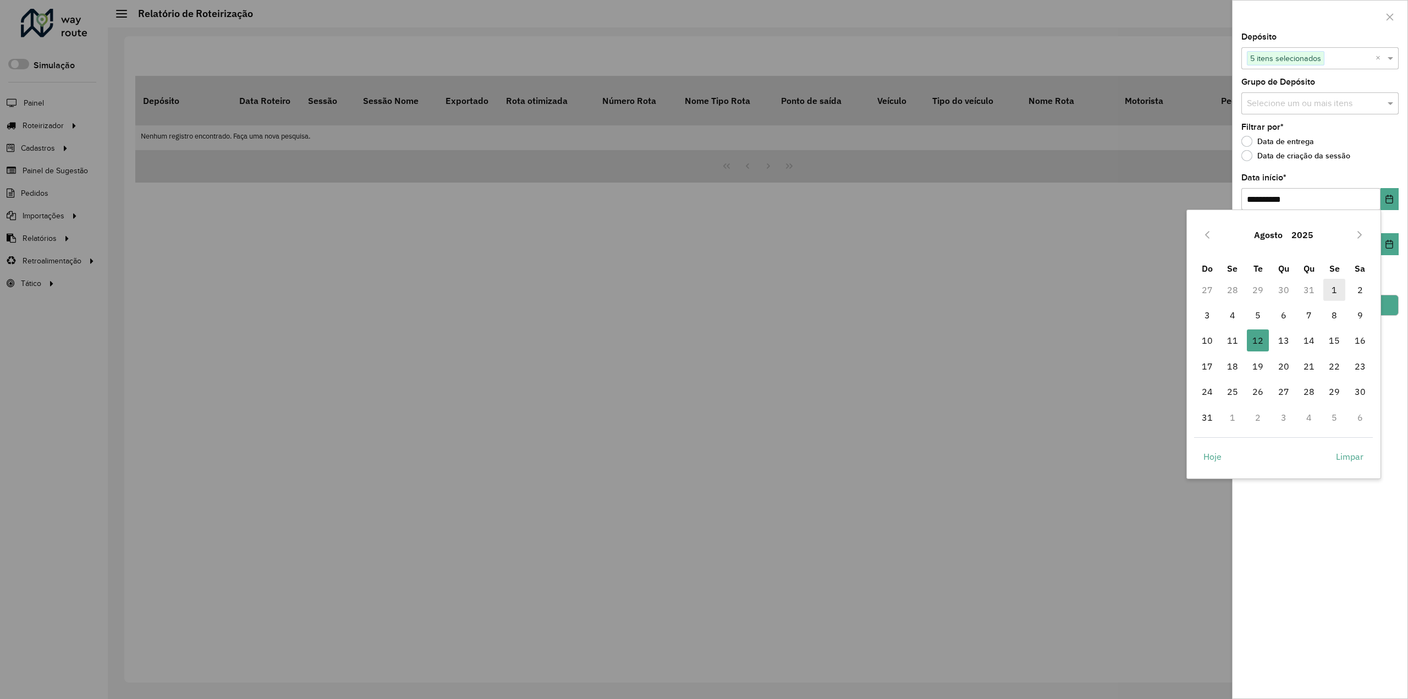
click at [1338, 284] on span "1" at bounding box center [1334, 290] width 22 height 22
type input "**********"
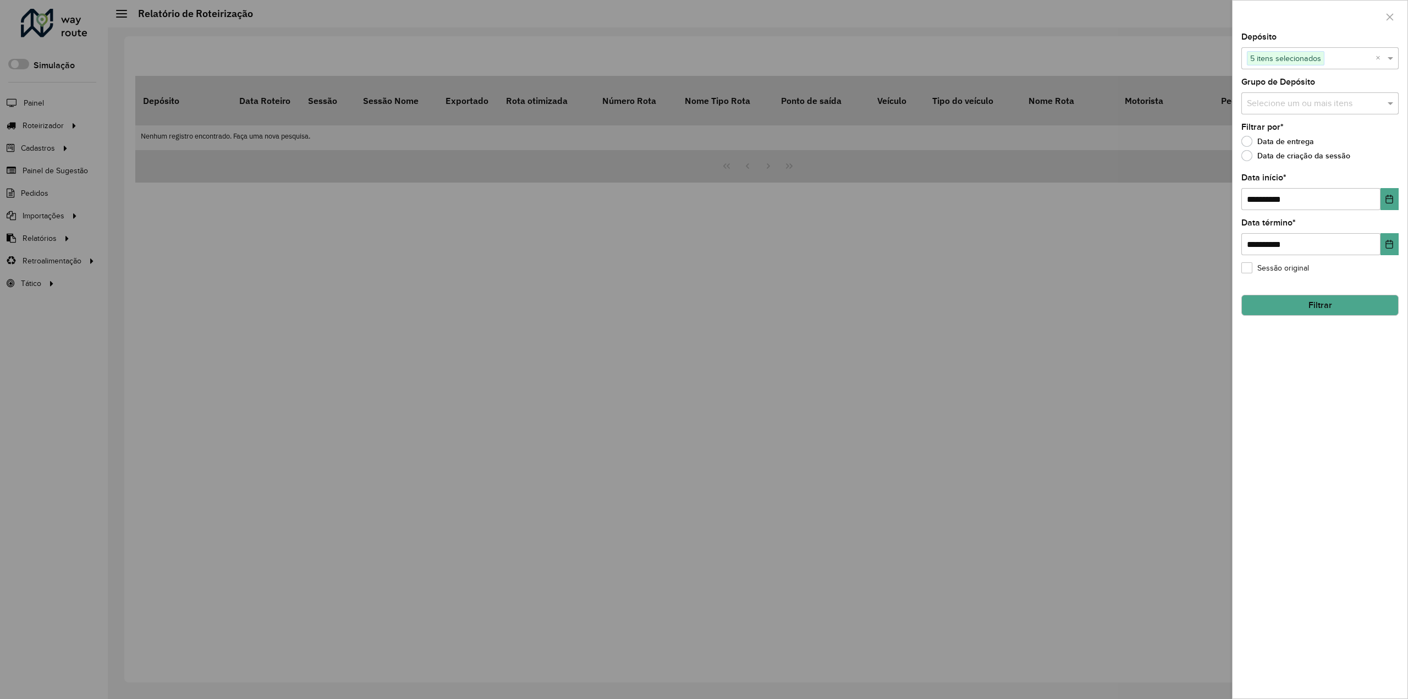
click at [1313, 298] on button "Filtrar" at bounding box center [1319, 305] width 157 height 21
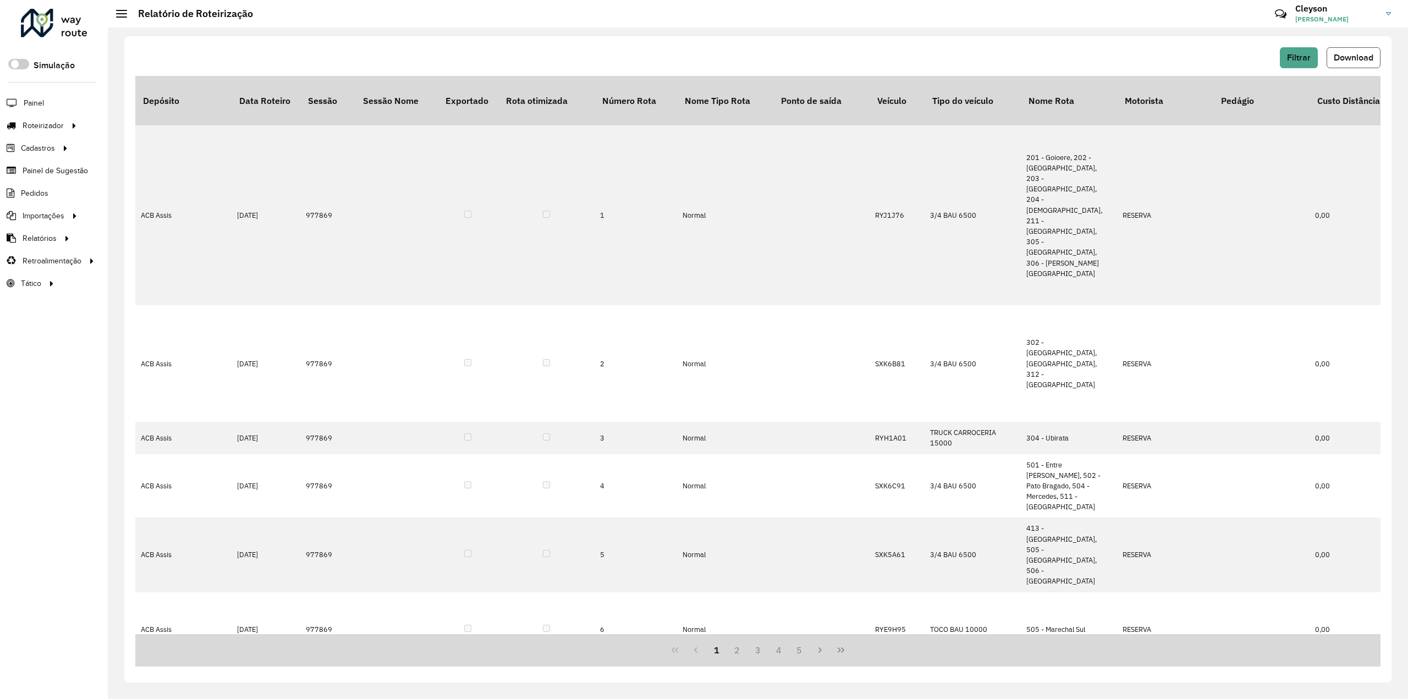
click at [1349, 67] on button "Download" at bounding box center [1354, 57] width 54 height 21
click at [893, 46] on div "Filtrar Download Depósito Data Roteiro Sessão Sessão Nome Exportado Rota otimiz…" at bounding box center [757, 359] width 1267 height 646
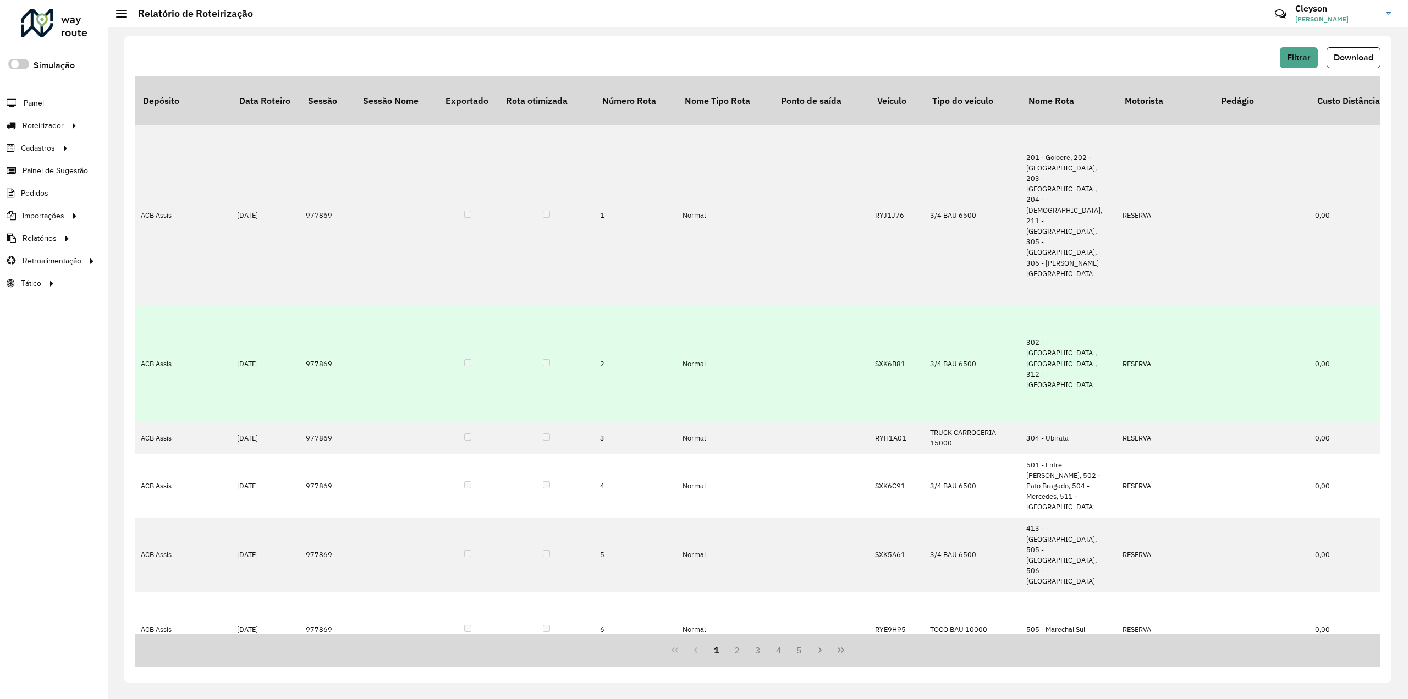
drag, startPoint x: 141, startPoint y: 46, endPoint x: 278, endPoint y: 248, distance: 244.2
click at [278, 248] on div "Filtrar Download Depósito Data Roteiro Sessão Sessão Nome Exportado Rota otimiz…" at bounding box center [757, 359] width 1267 height 646
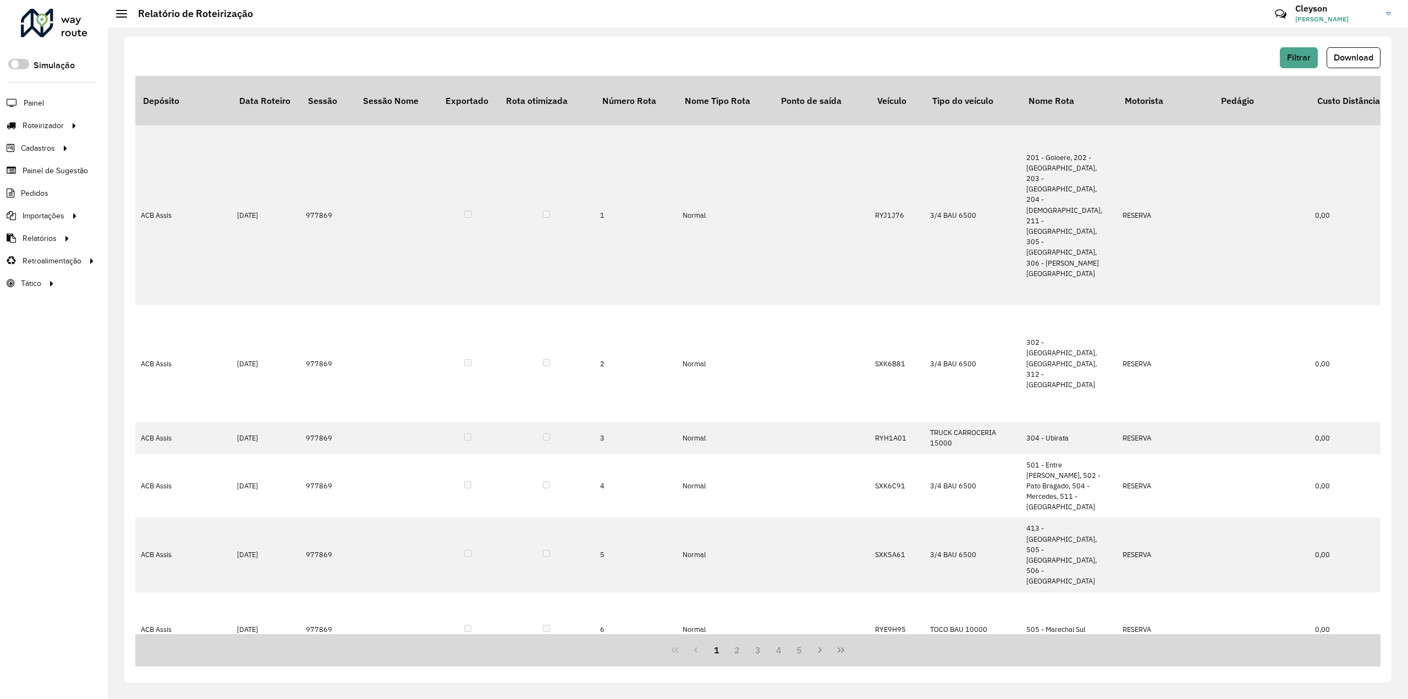
click at [277, 59] on div "Filtrar Download" at bounding box center [757, 57] width 1245 height 21
